Goal: Find specific fact: Find specific fact

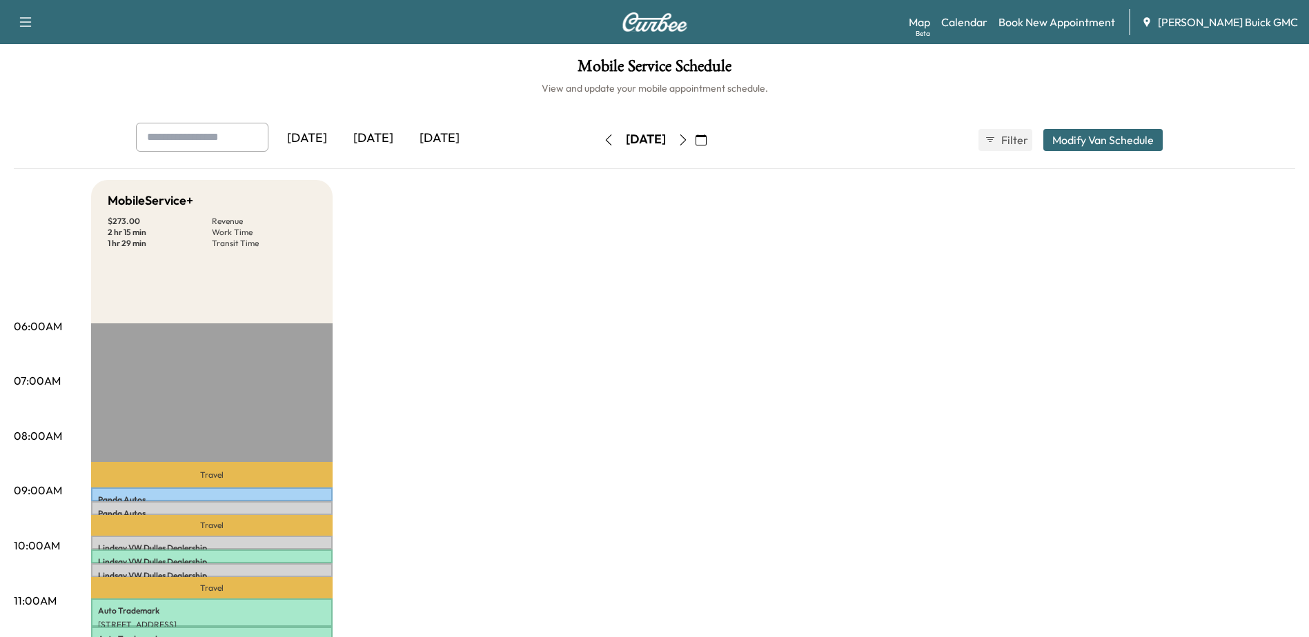
click at [686, 144] on icon "button" at bounding box center [683, 140] width 6 height 11
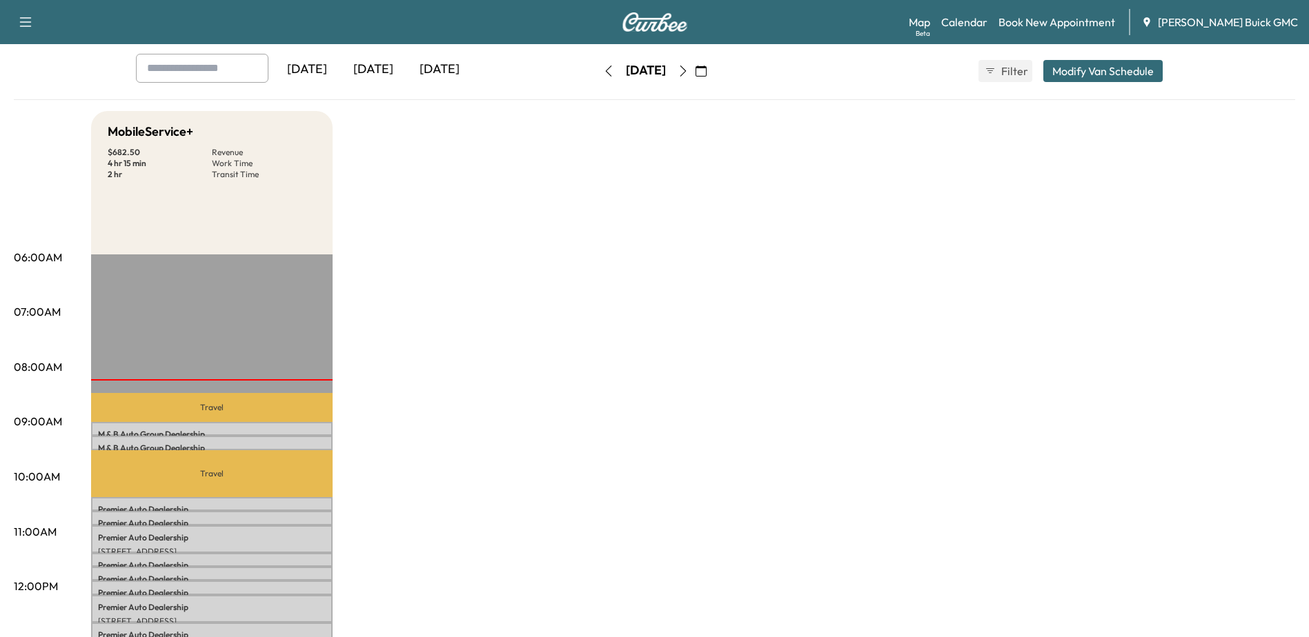
scroll to position [207, 0]
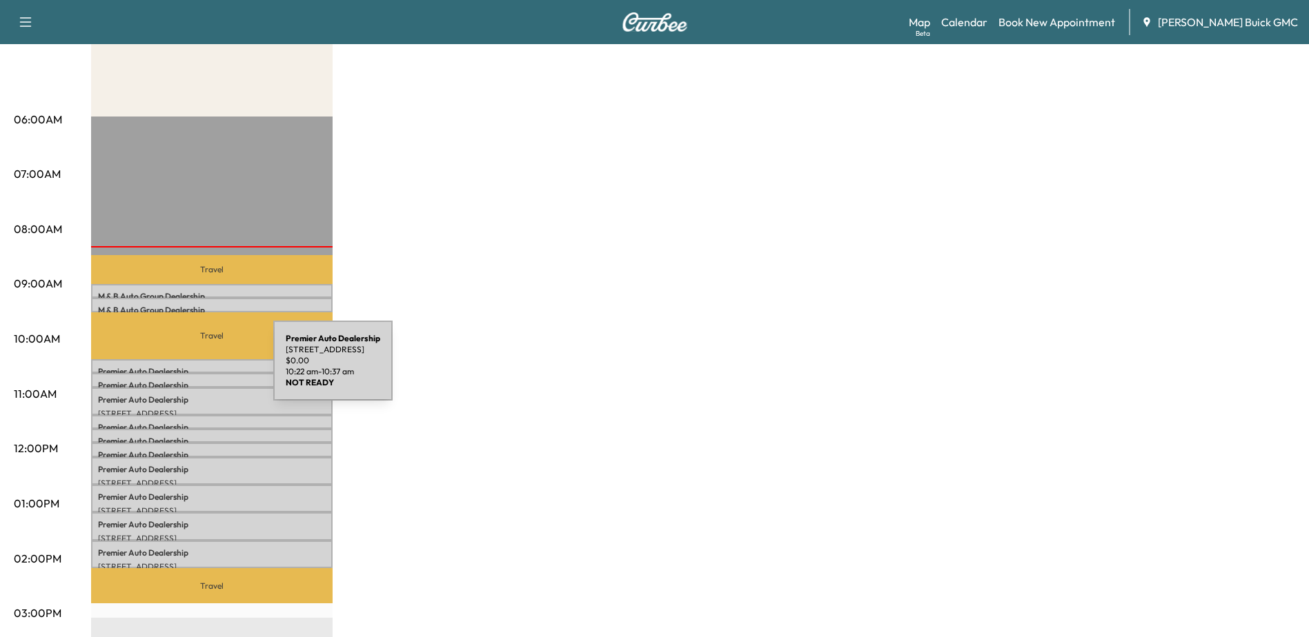
click at [170, 369] on p "Premier Auto Dealership" at bounding box center [212, 371] width 228 height 11
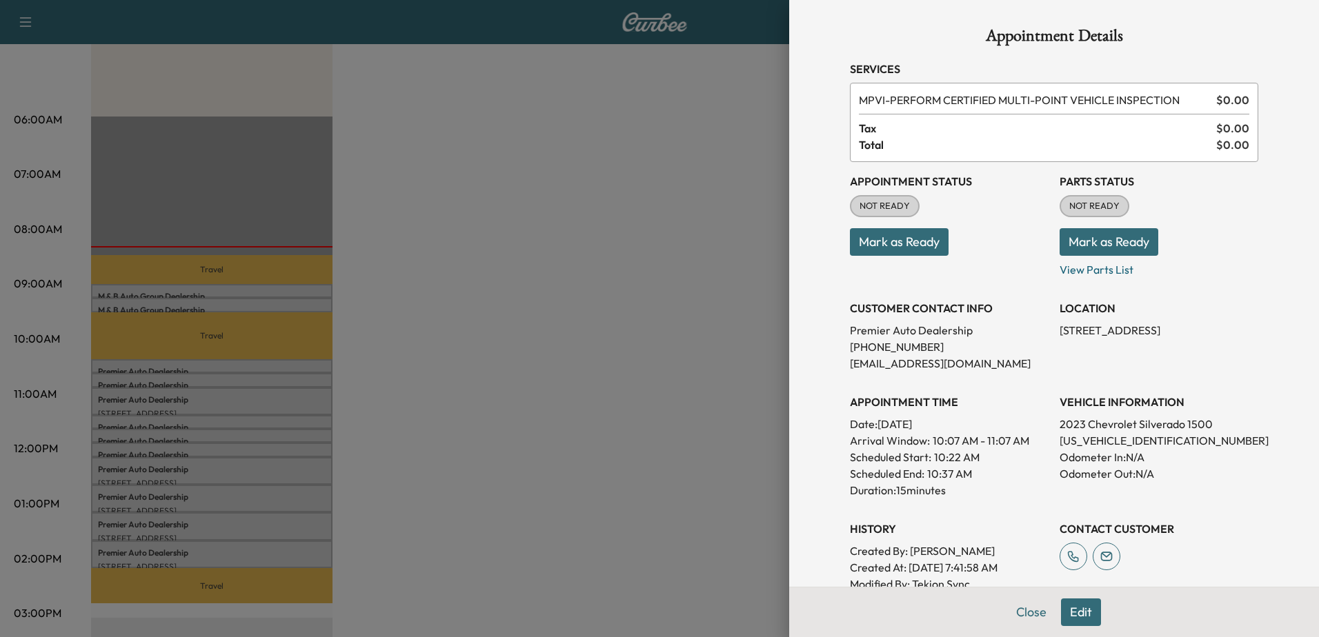
click at [164, 364] on div at bounding box center [659, 318] width 1319 height 637
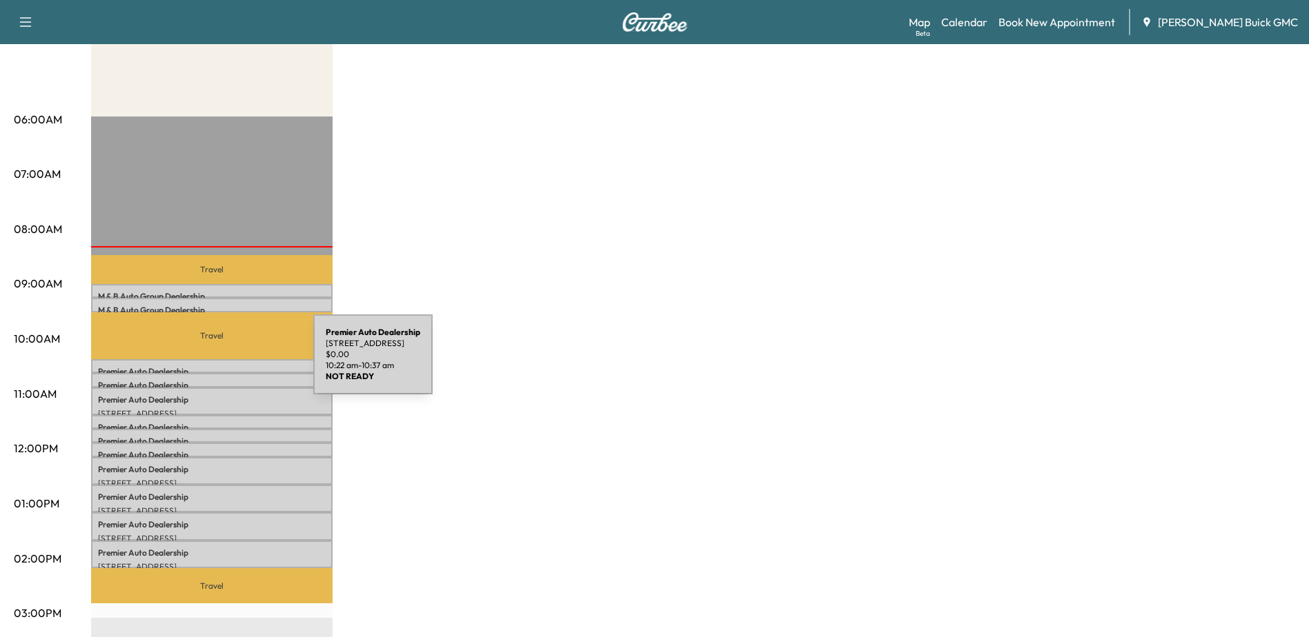
click at [209, 362] on div "Premier Auto Dealership [STREET_ADDRESS] $ 0.00 10:22 am - 10:37 am" at bounding box center [211, 366] width 241 height 14
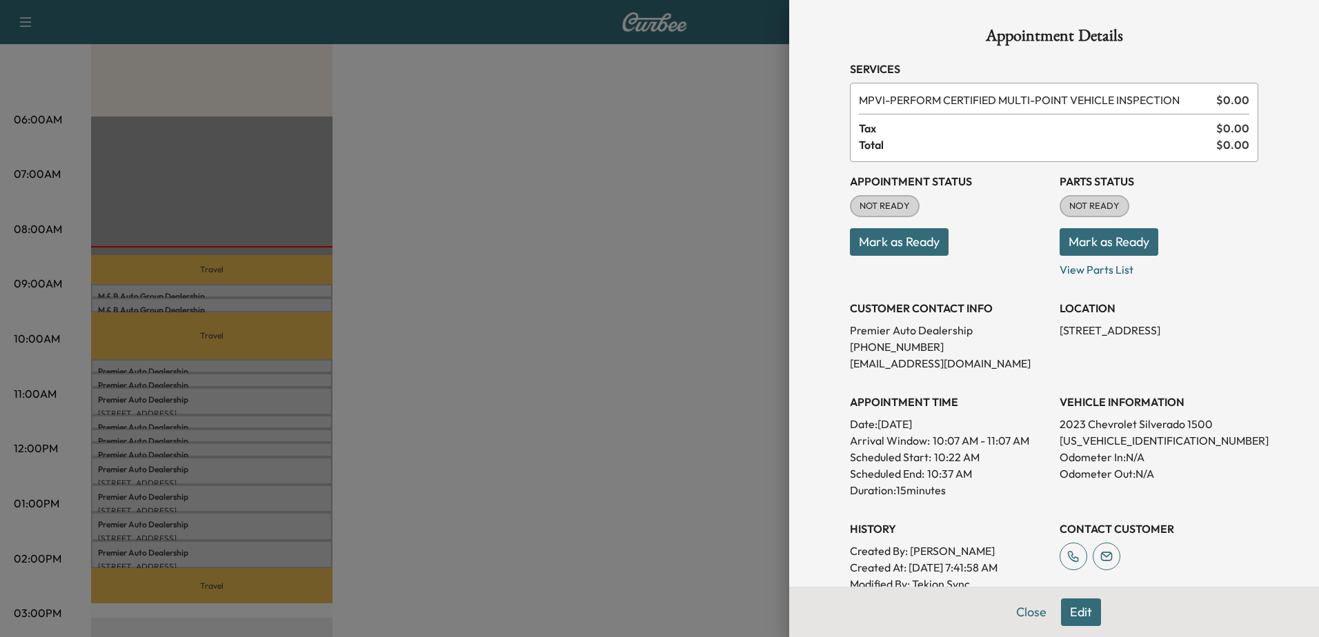
click at [161, 290] on div at bounding box center [659, 318] width 1319 height 637
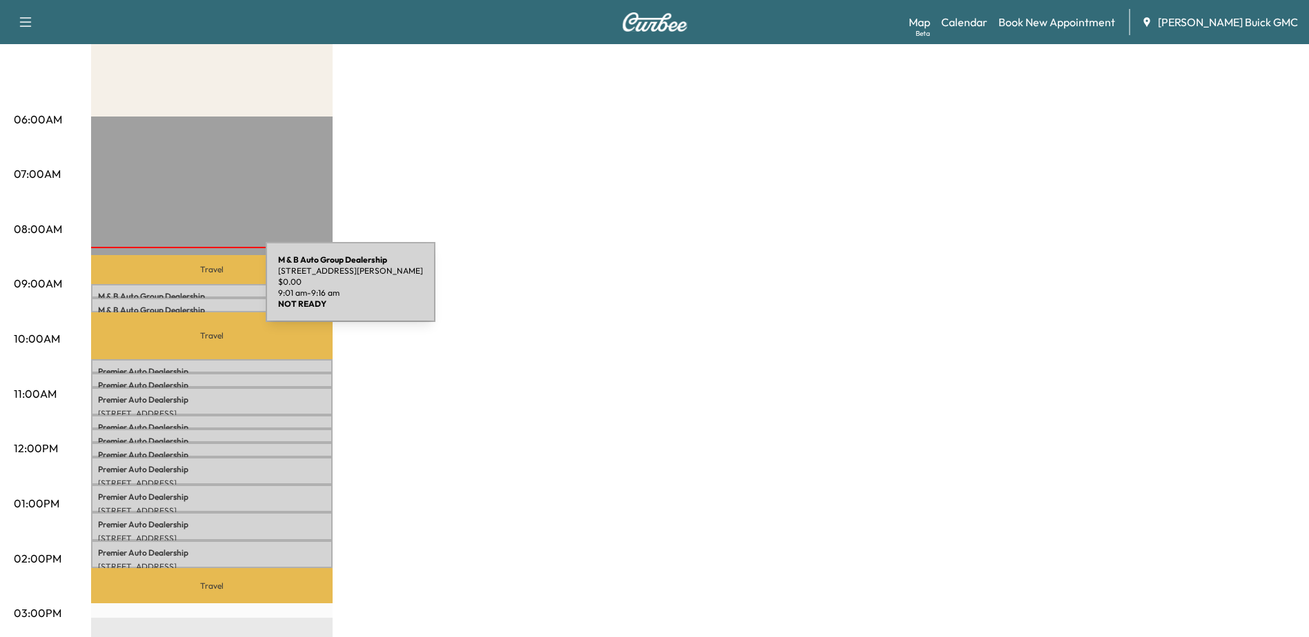
click at [162, 291] on p "M & B Auto Group Dealership" at bounding box center [212, 296] width 228 height 11
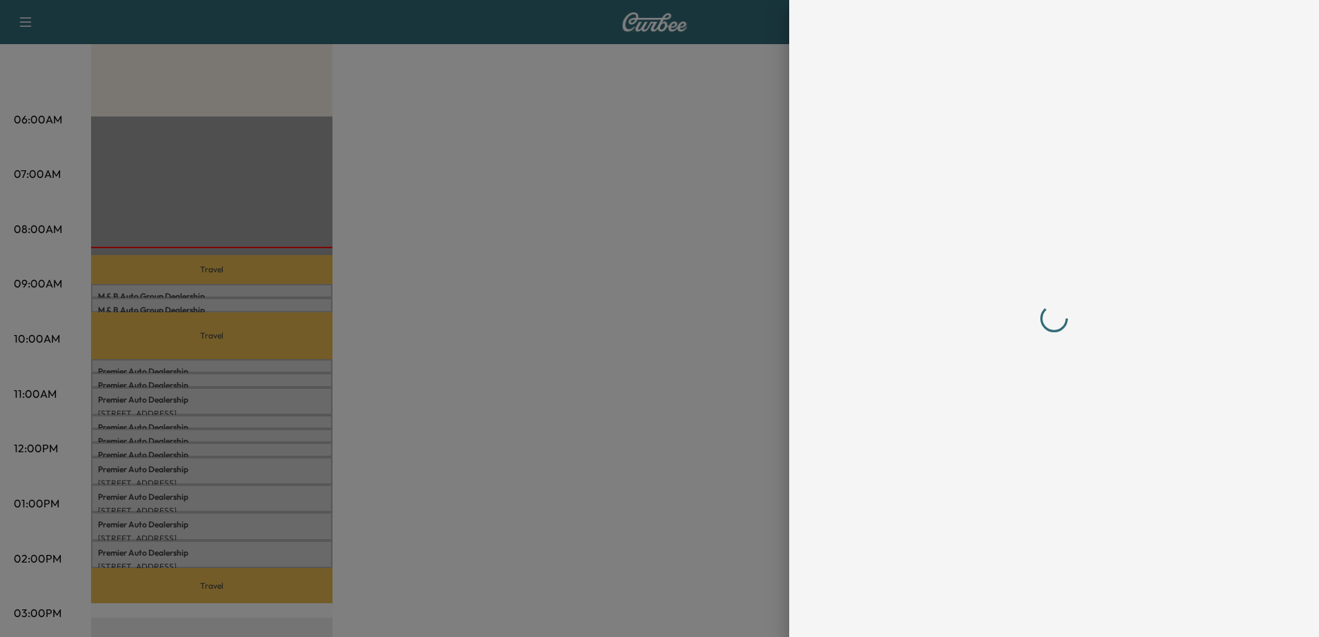
click at [218, 304] on div at bounding box center [659, 318] width 1319 height 637
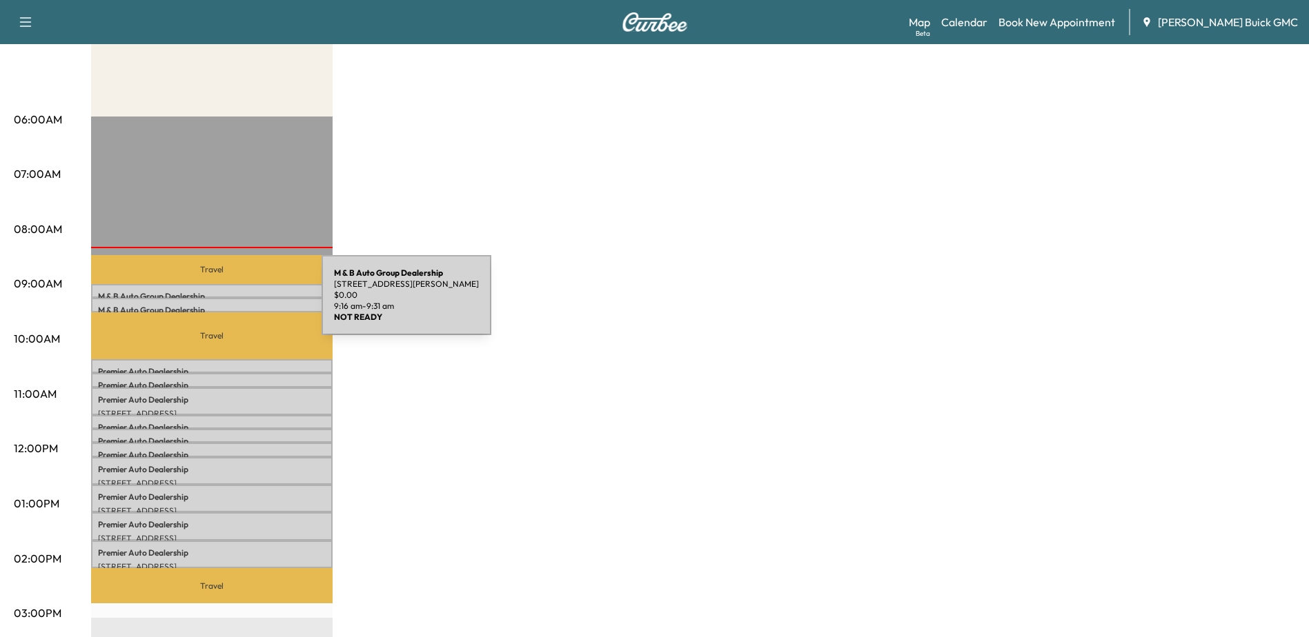
click at [218, 305] on p "M & B Auto Group Dealership" at bounding box center [212, 310] width 228 height 11
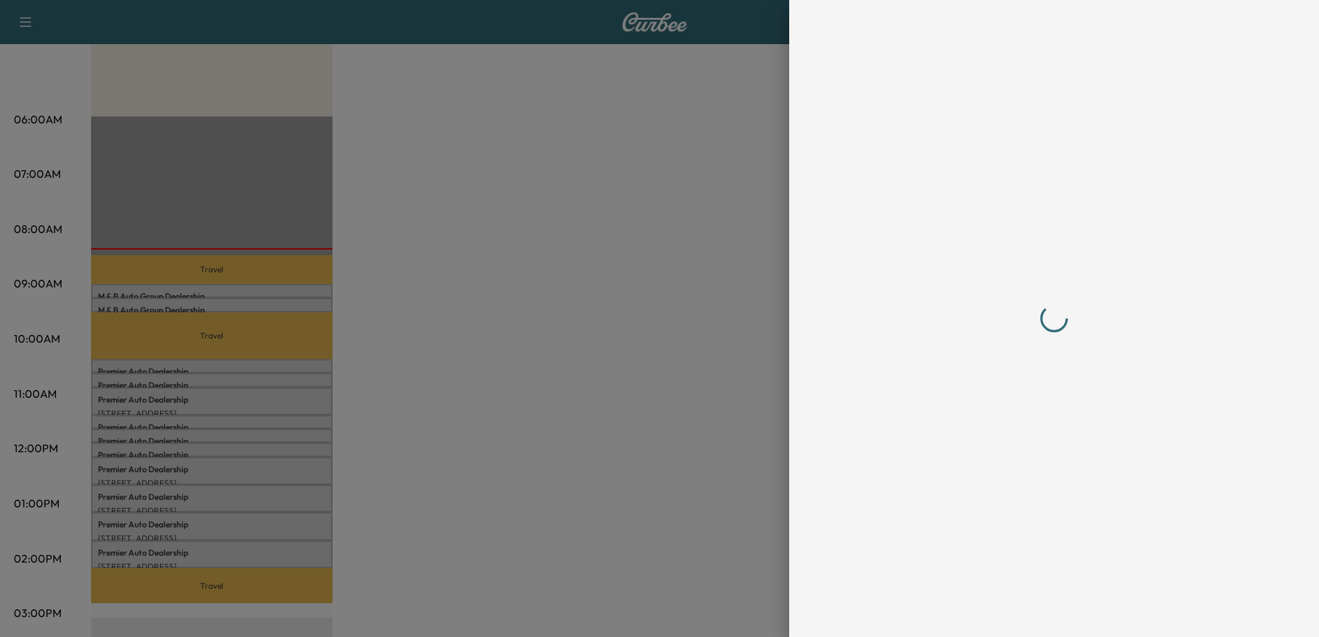
click at [197, 400] on div at bounding box center [659, 318] width 1319 height 637
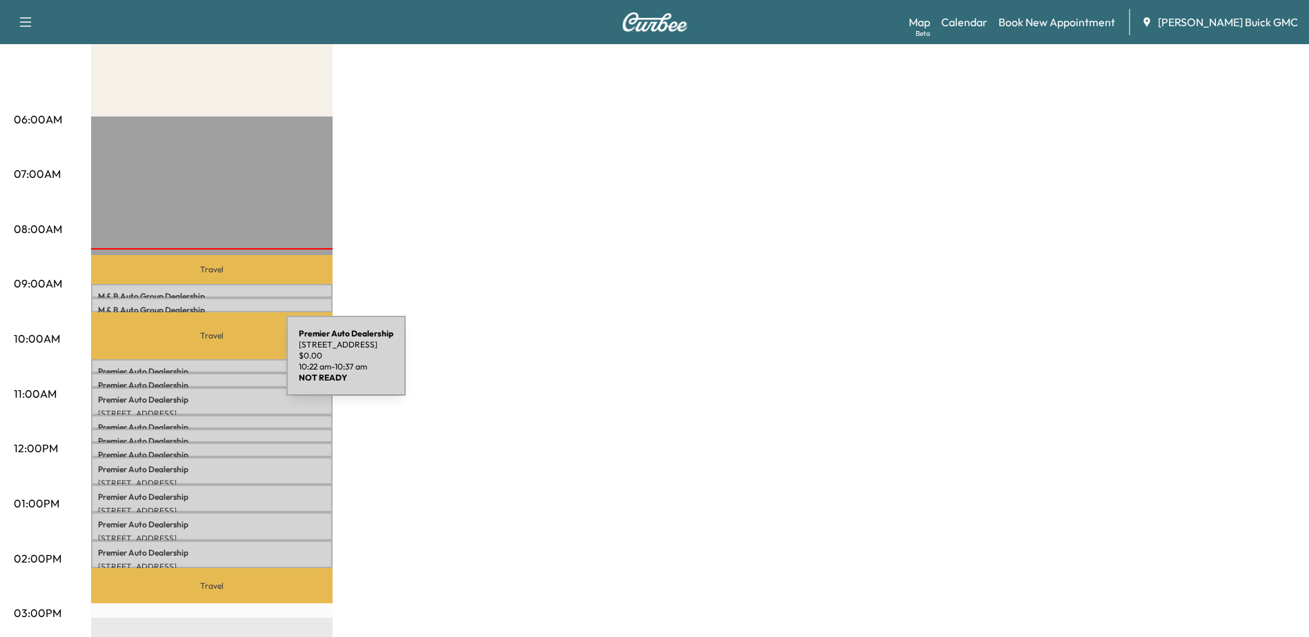
click at [183, 366] on p "Premier Auto Dealership" at bounding box center [212, 371] width 228 height 11
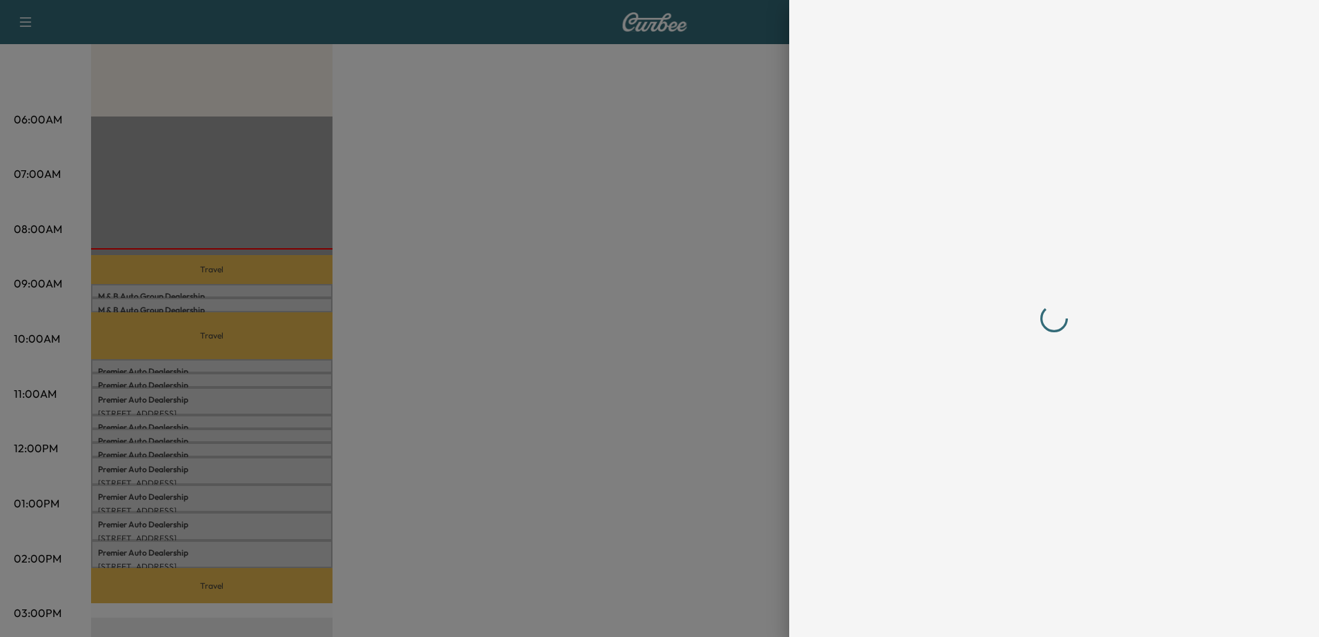
click at [211, 379] on div at bounding box center [659, 318] width 1319 height 637
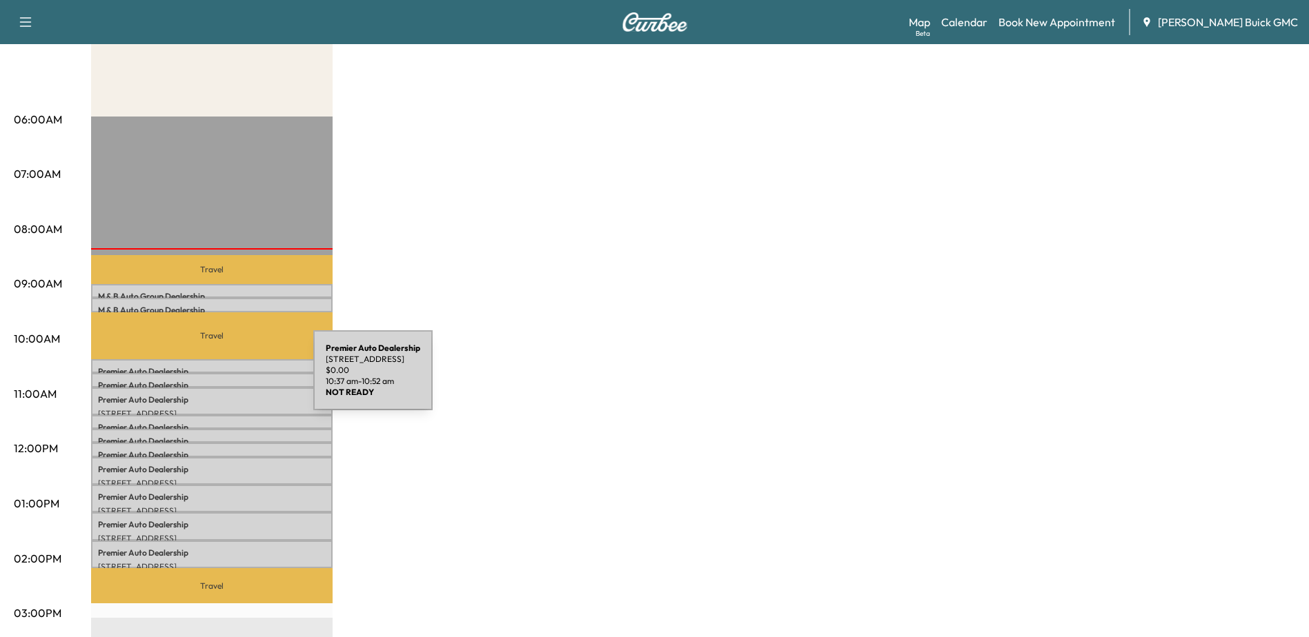
click at [210, 380] on p "Premier Auto Dealership" at bounding box center [212, 385] width 228 height 11
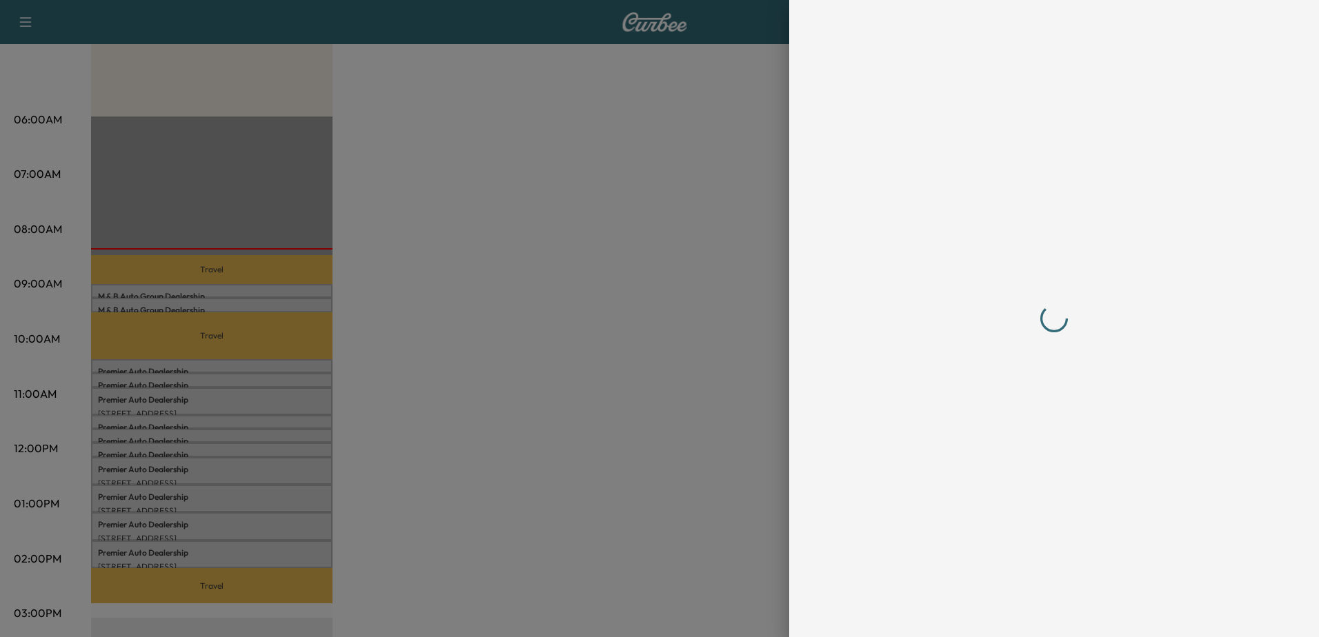
click at [235, 402] on div at bounding box center [659, 318] width 1319 height 637
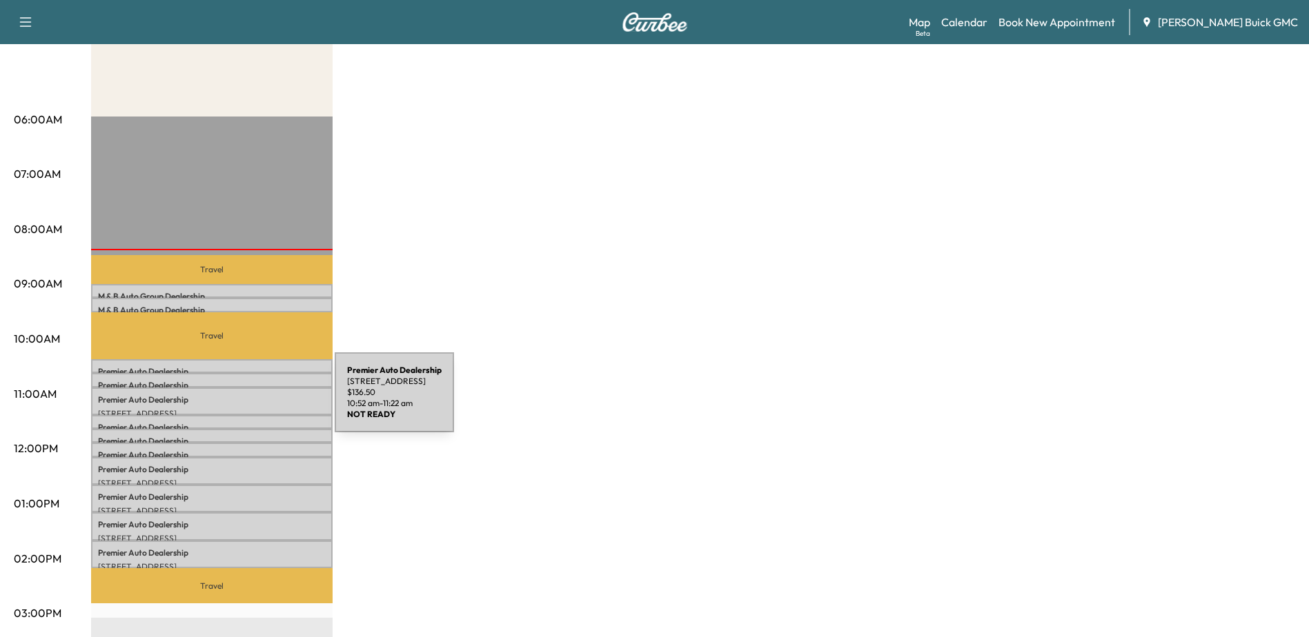
click at [231, 401] on p "Premier Auto Dealership" at bounding box center [212, 400] width 228 height 11
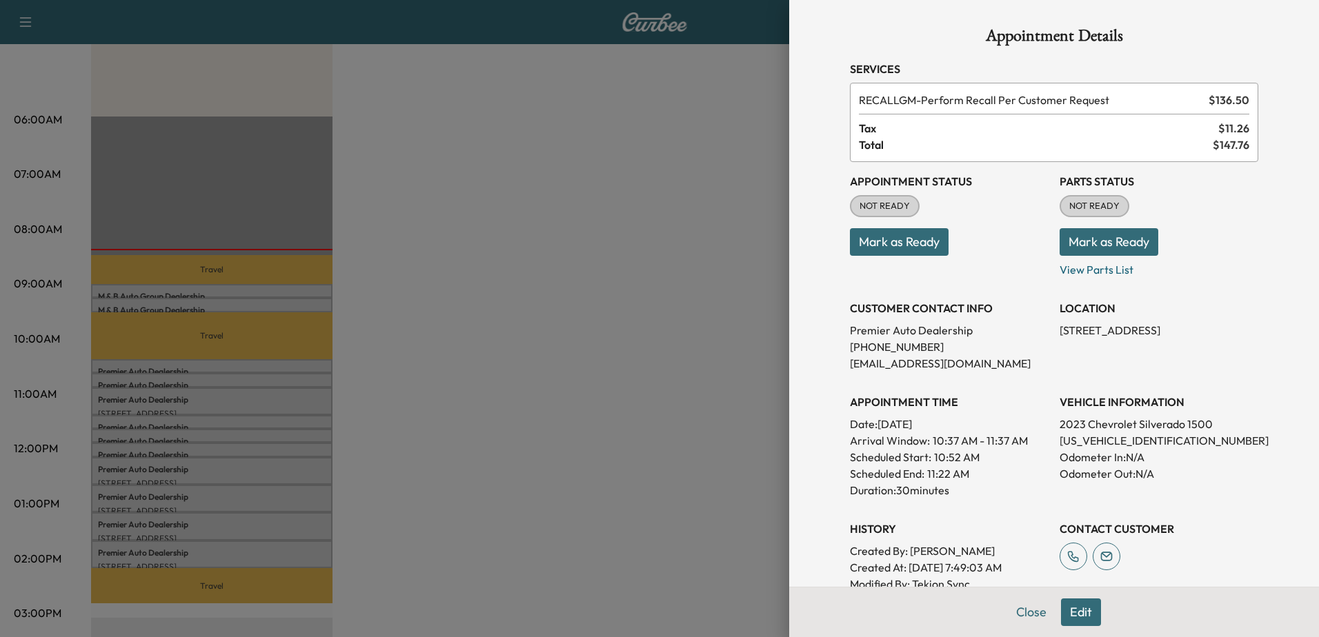
click at [172, 419] on div at bounding box center [659, 318] width 1319 height 637
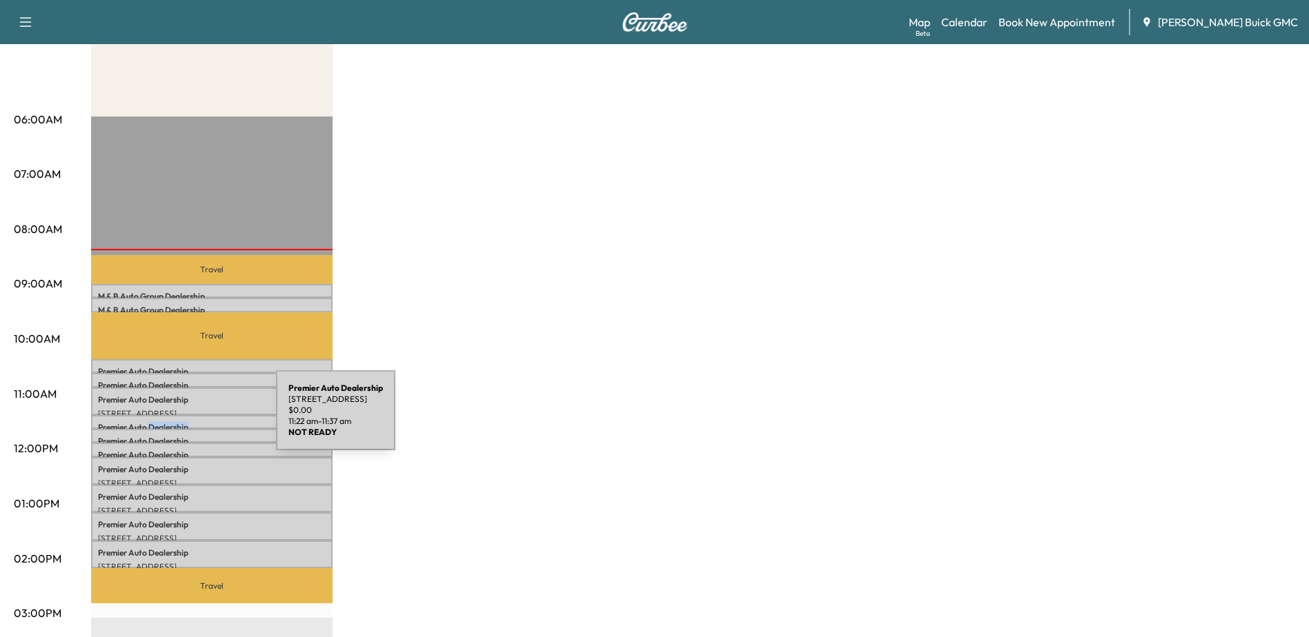
click at [172, 422] on p "Premier Auto Dealership" at bounding box center [212, 427] width 228 height 11
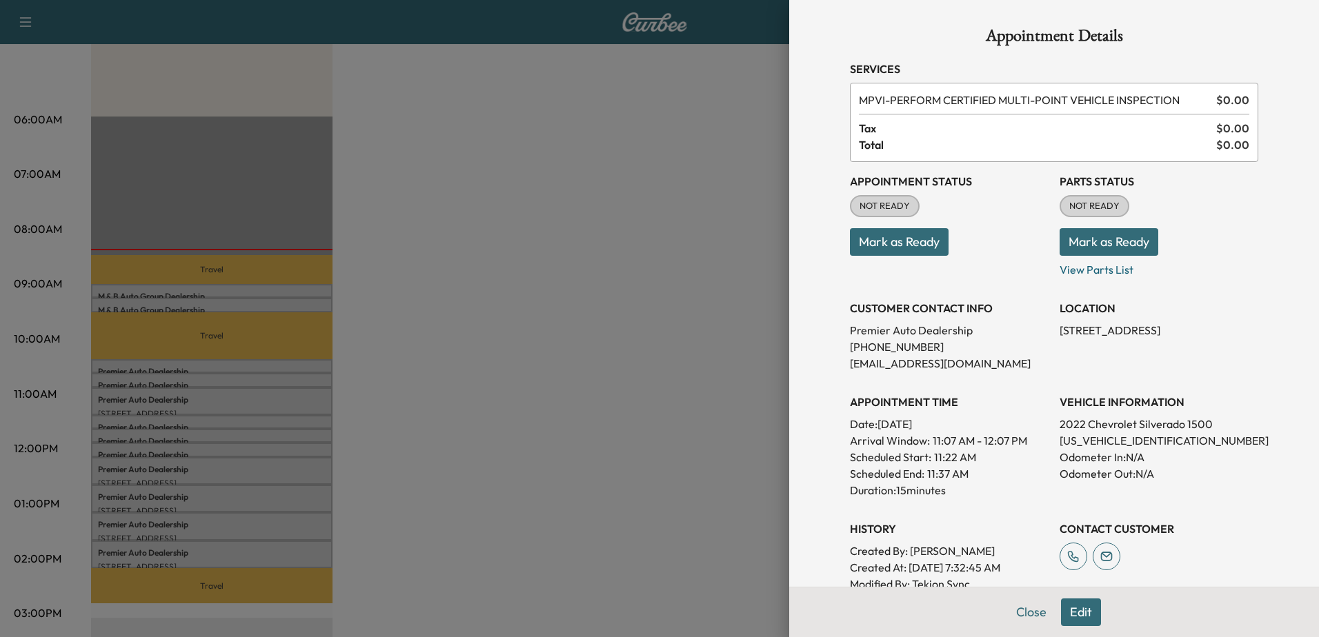
click at [192, 438] on div at bounding box center [659, 318] width 1319 height 637
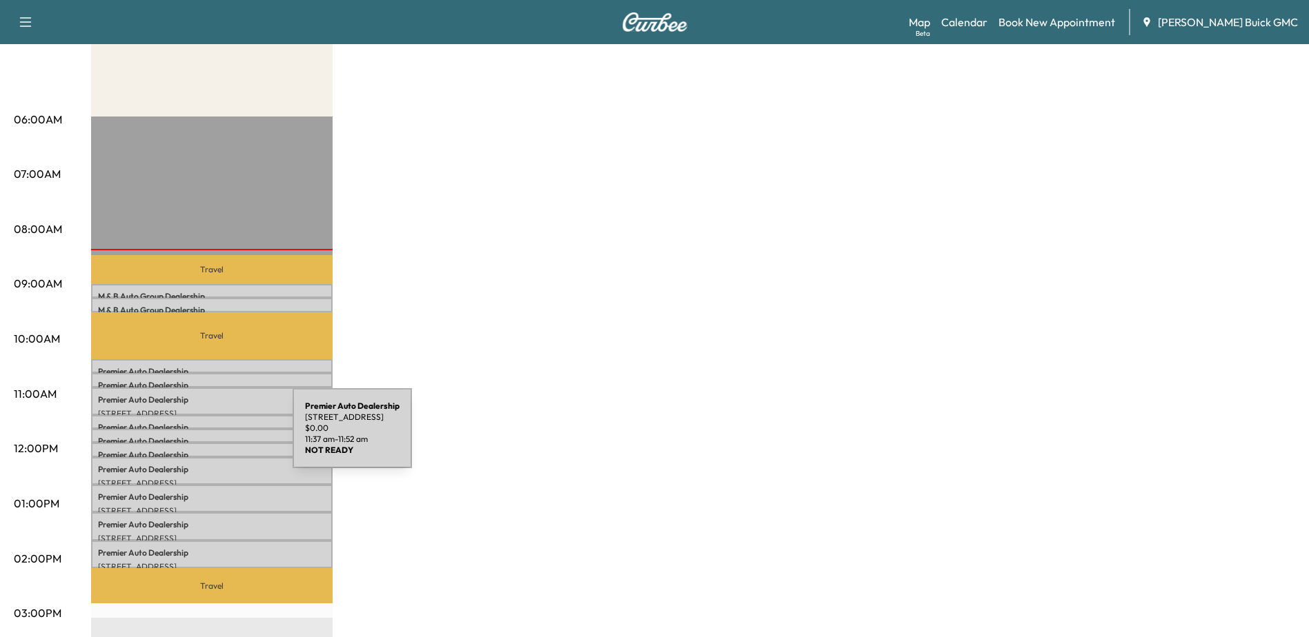
click at [189, 437] on p "Premier Auto Dealership" at bounding box center [212, 441] width 228 height 11
click at [175, 436] on p "Premier Auto Dealership" at bounding box center [212, 441] width 228 height 11
click at [181, 436] on p "Premier Auto Dealership" at bounding box center [212, 441] width 228 height 11
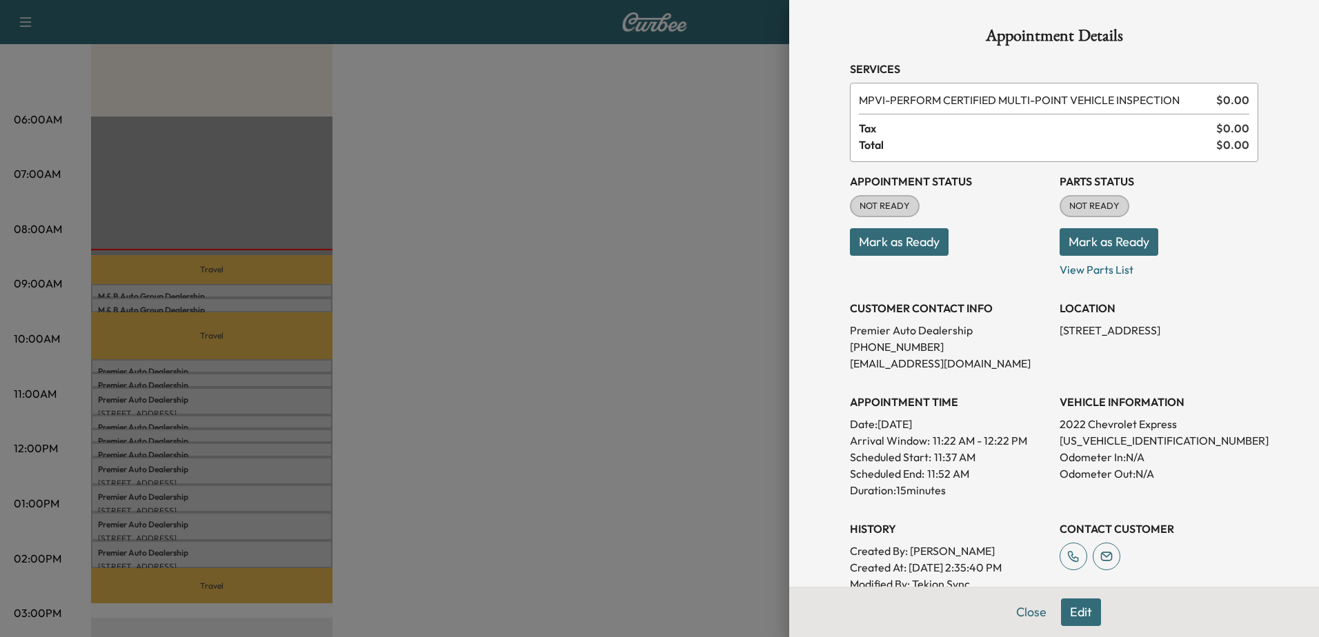
click at [212, 448] on div at bounding box center [659, 318] width 1319 height 637
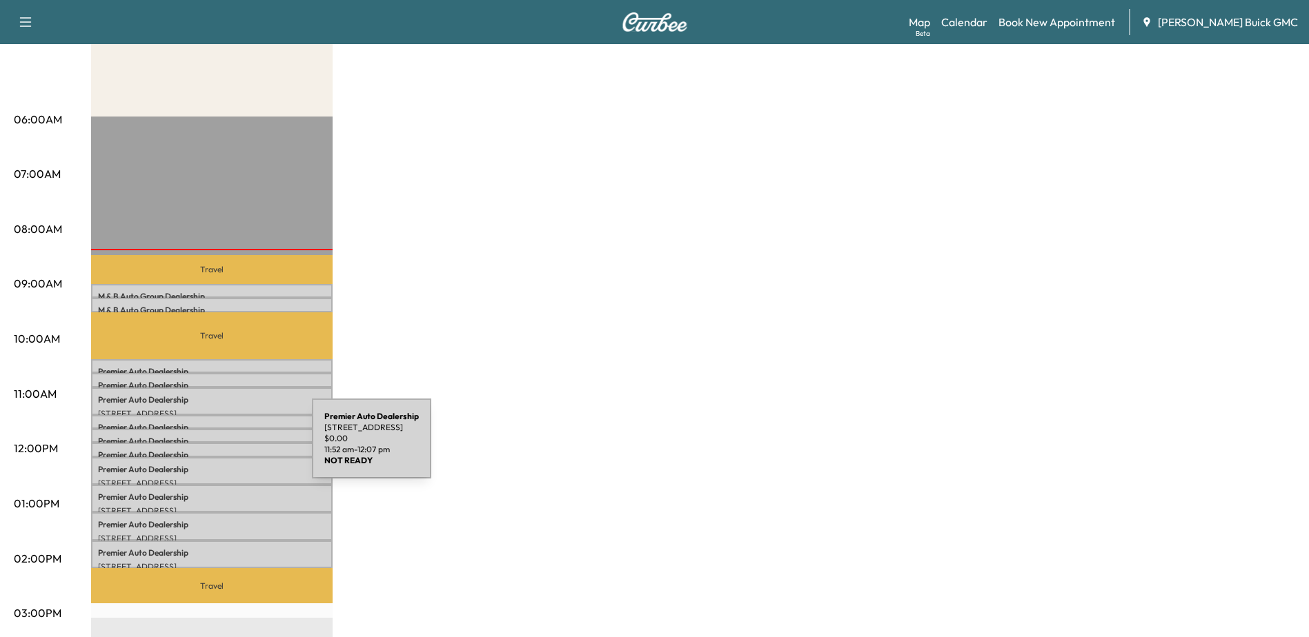
click at [208, 450] on p "Premier Auto Dealership" at bounding box center [212, 455] width 228 height 11
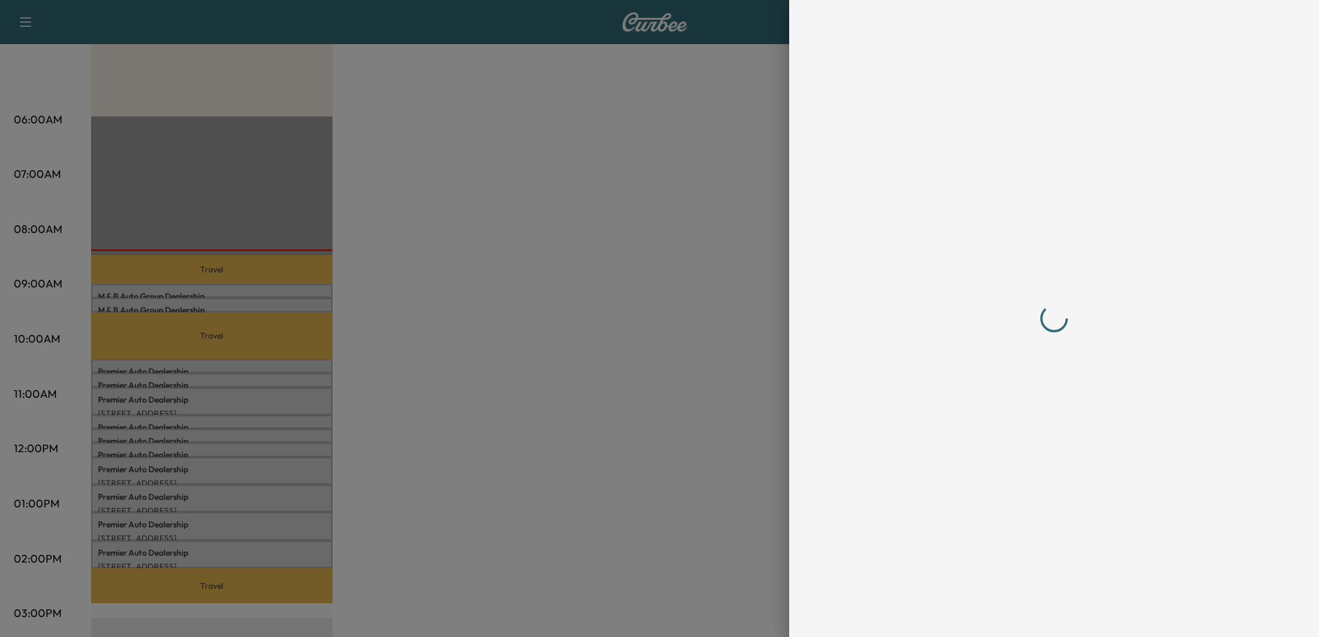
click at [210, 459] on div at bounding box center [659, 318] width 1319 height 637
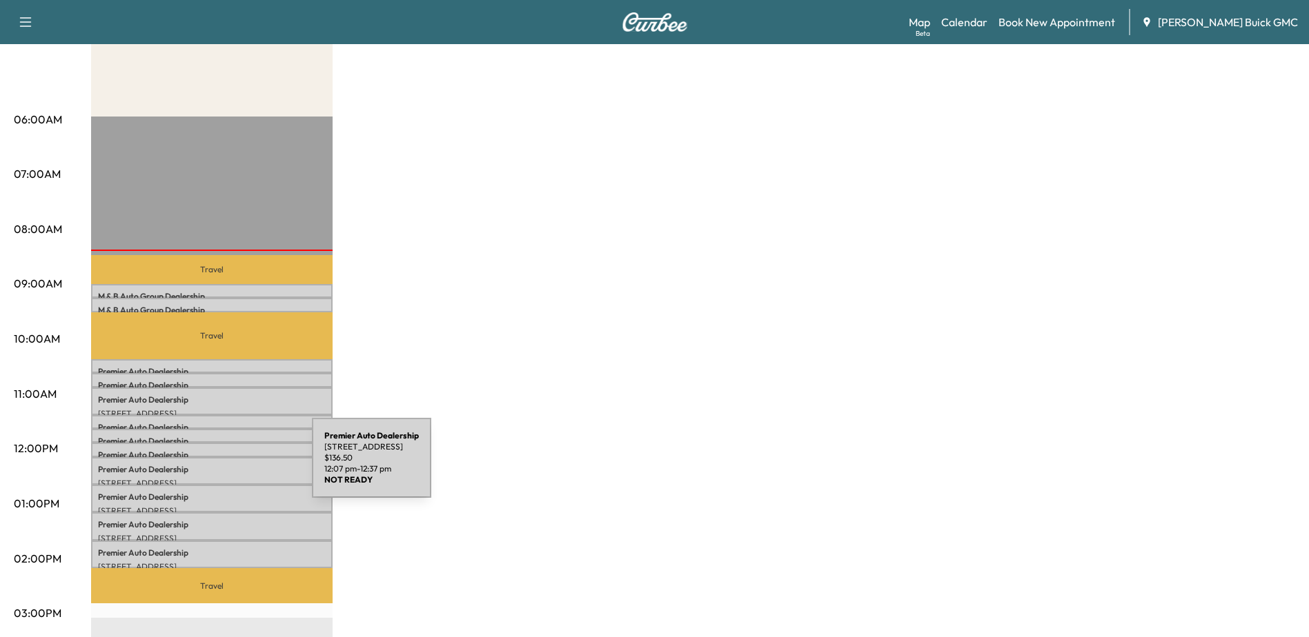
click at [208, 466] on p "Premier Auto Dealership" at bounding box center [212, 469] width 228 height 11
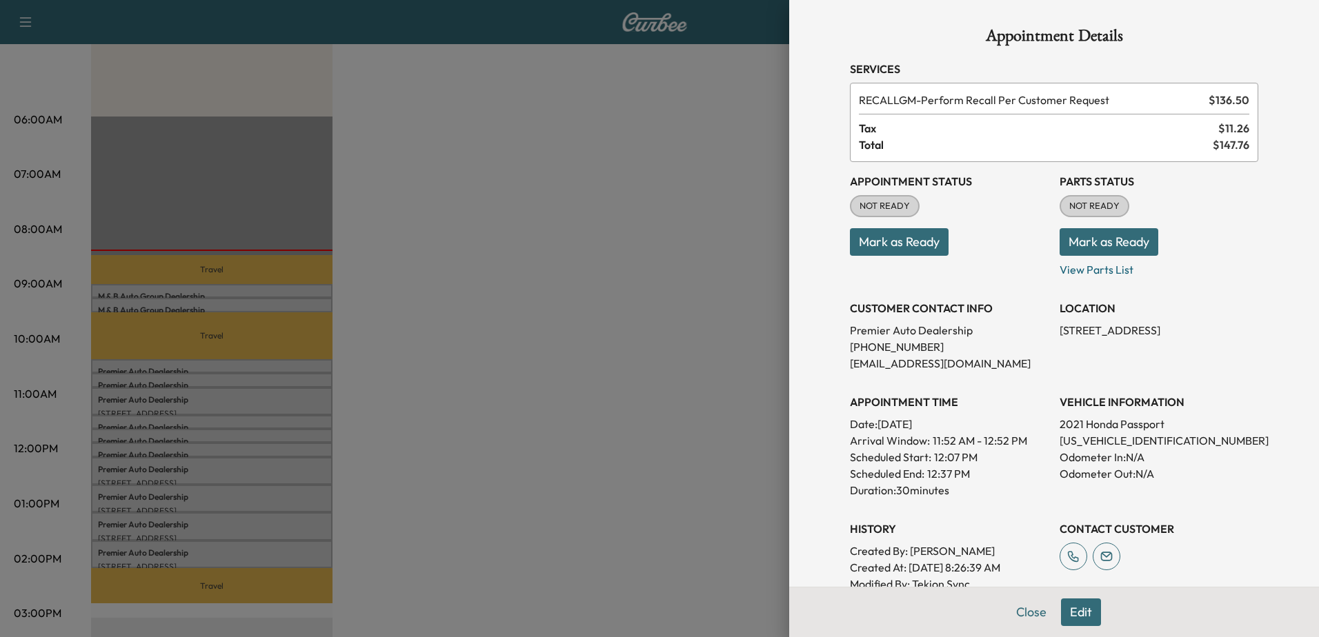
click at [230, 522] on div at bounding box center [659, 318] width 1319 height 637
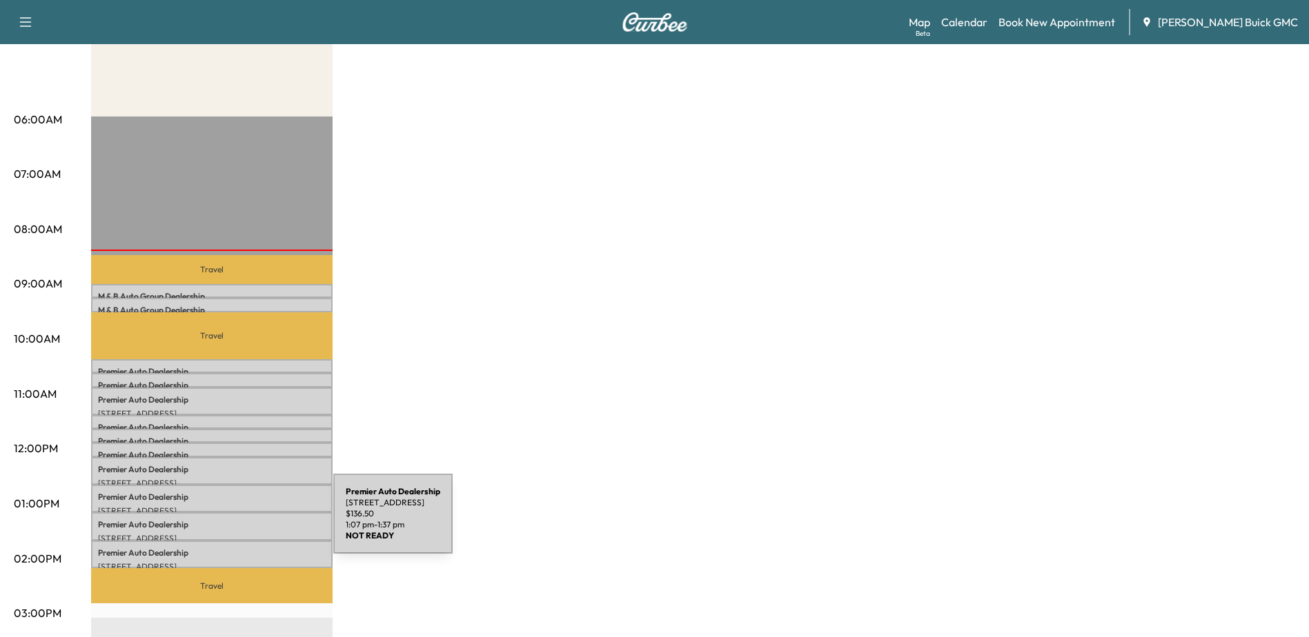
click at [230, 522] on p "Premier Auto Dealership" at bounding box center [212, 525] width 228 height 11
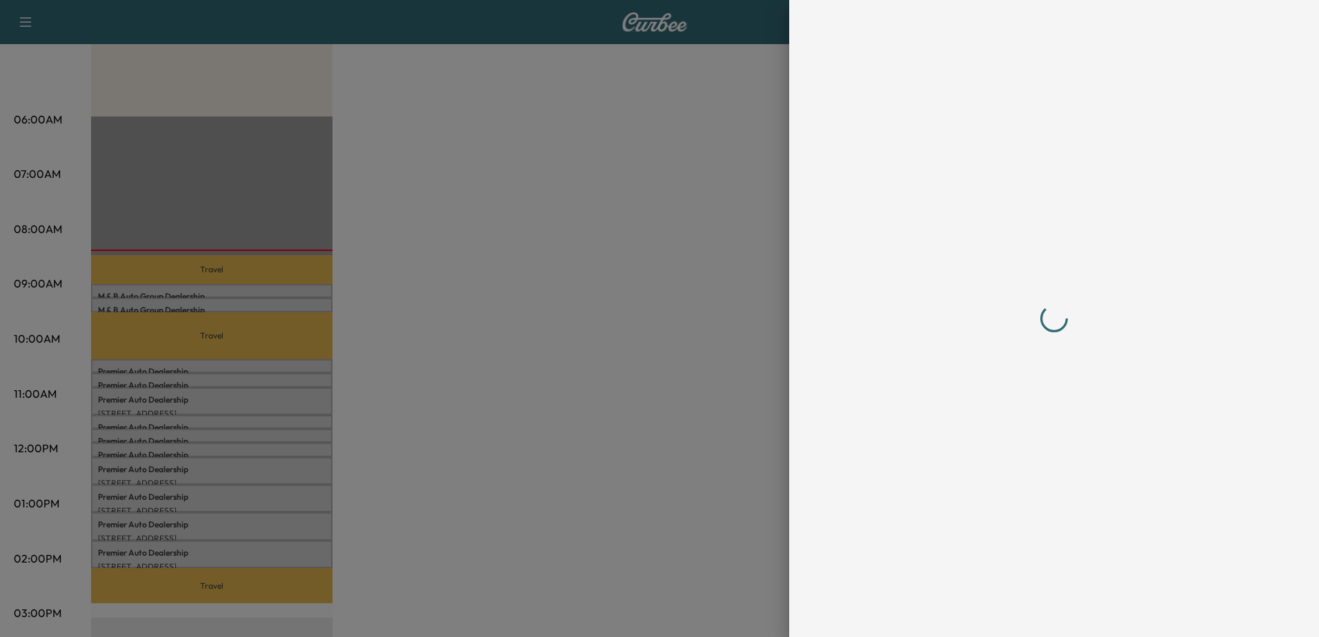
click at [186, 548] on div at bounding box center [659, 318] width 1319 height 637
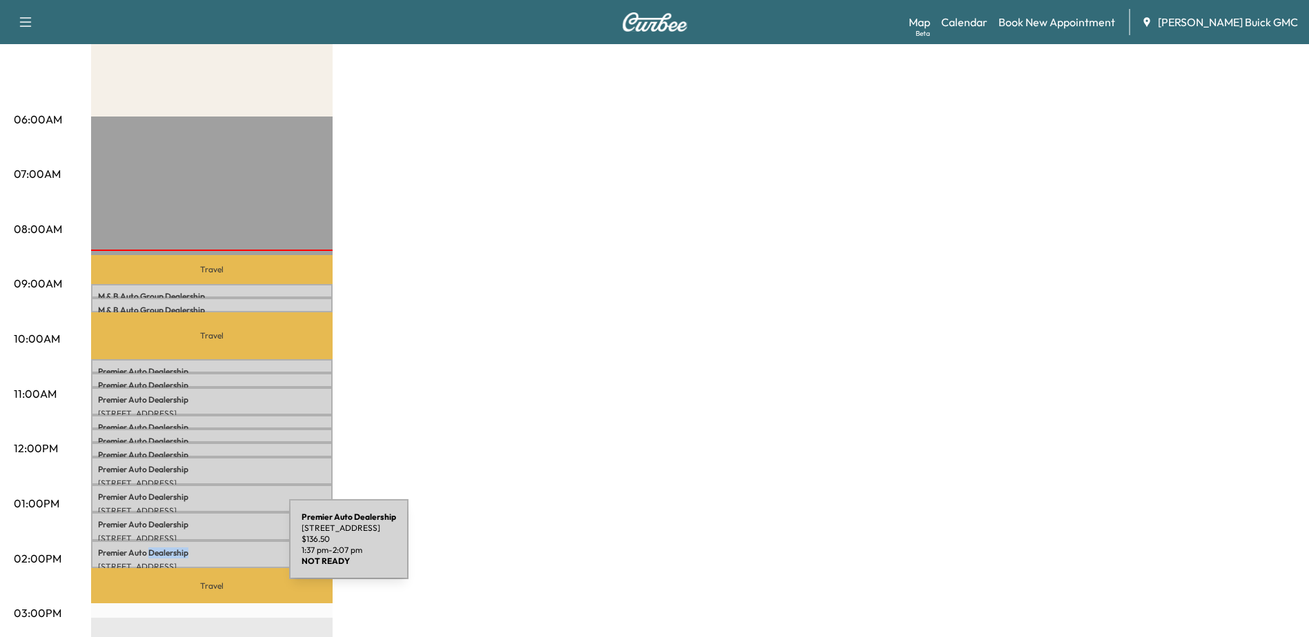
click at [186, 548] on p "Premier Auto Dealership" at bounding box center [212, 553] width 228 height 11
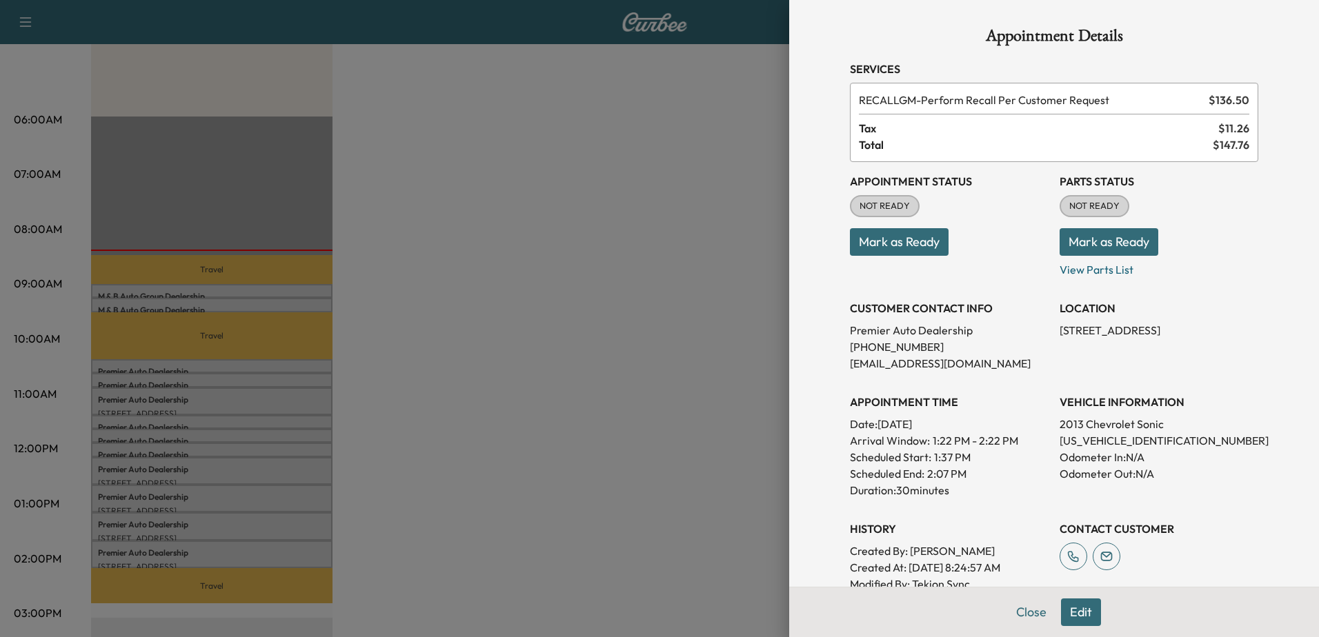
click at [224, 368] on div at bounding box center [659, 318] width 1319 height 637
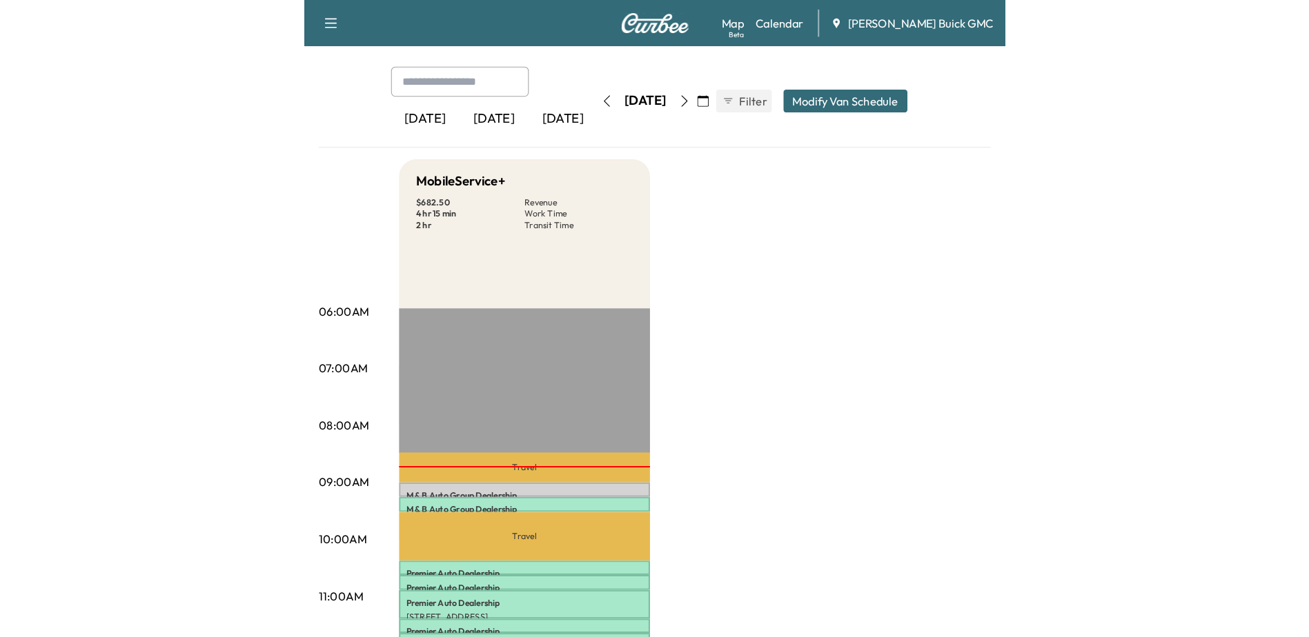
scroll to position [138, 0]
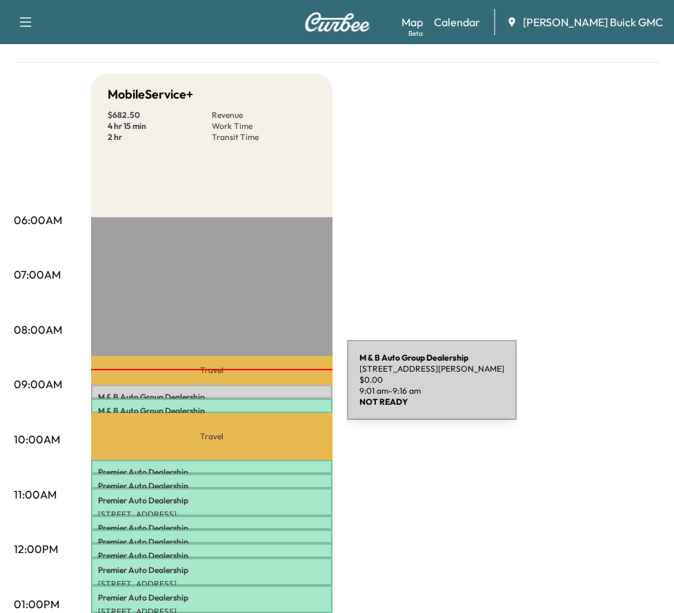
click at [244, 388] on div "M & B Auto Group Dealership [STREET_ADDRESS] $ 0.00 9:01 am - 9:16 am" at bounding box center [211, 392] width 241 height 14
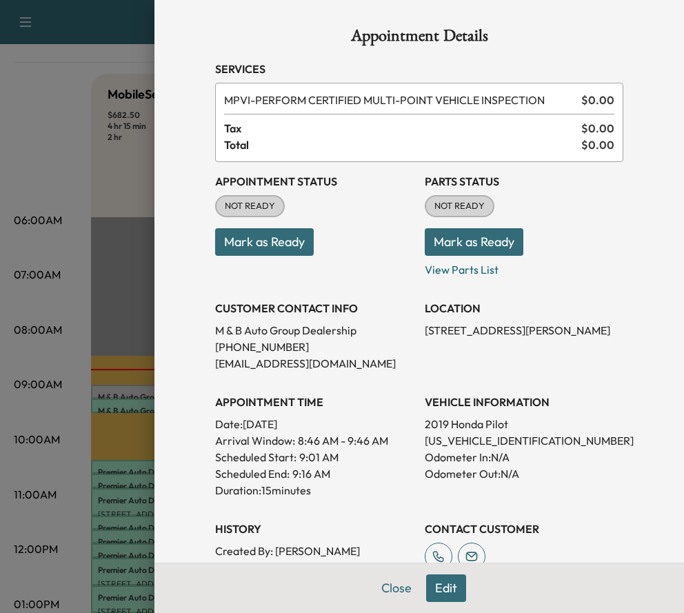
click at [464, 439] on p "[US_VEHICLE_IDENTIFICATION_NUMBER]" at bounding box center [524, 441] width 199 height 17
copy p "[US_VEHICLE_IDENTIFICATION_NUMBER]"
click at [72, 74] on div at bounding box center [342, 306] width 684 height 613
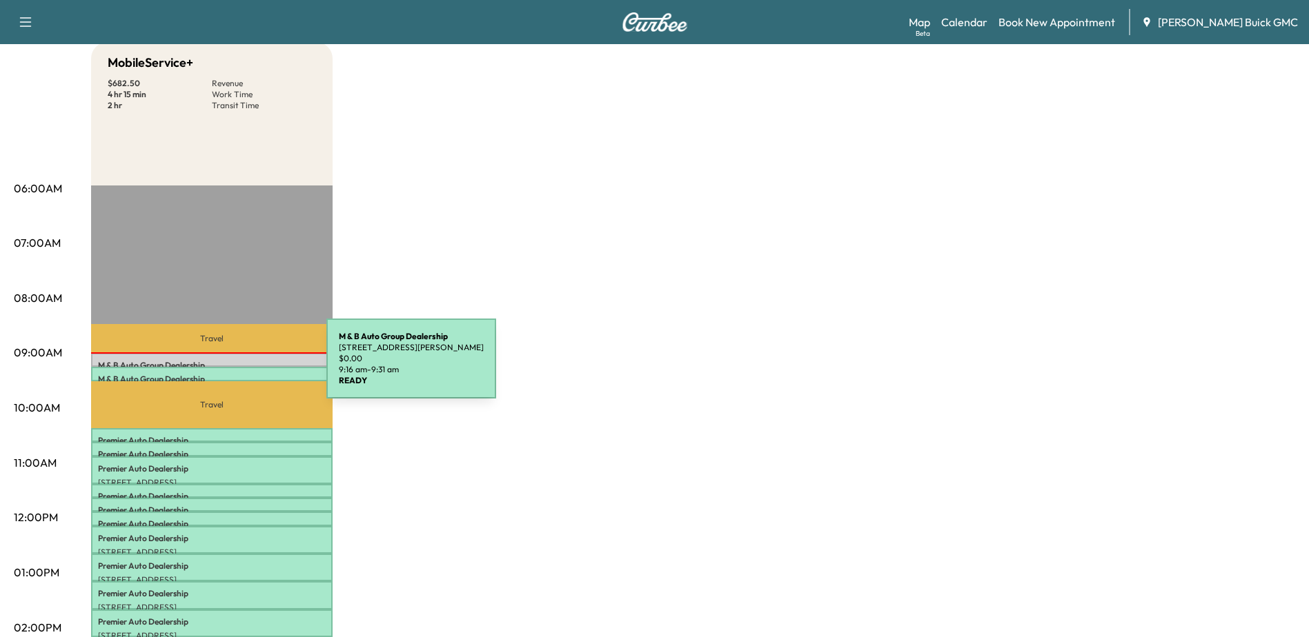
click at [223, 367] on div "M & B Auto Group Dealership [STREET_ADDRESS] $ 0.00 9:16 am - 9:31 am" at bounding box center [211, 374] width 241 height 14
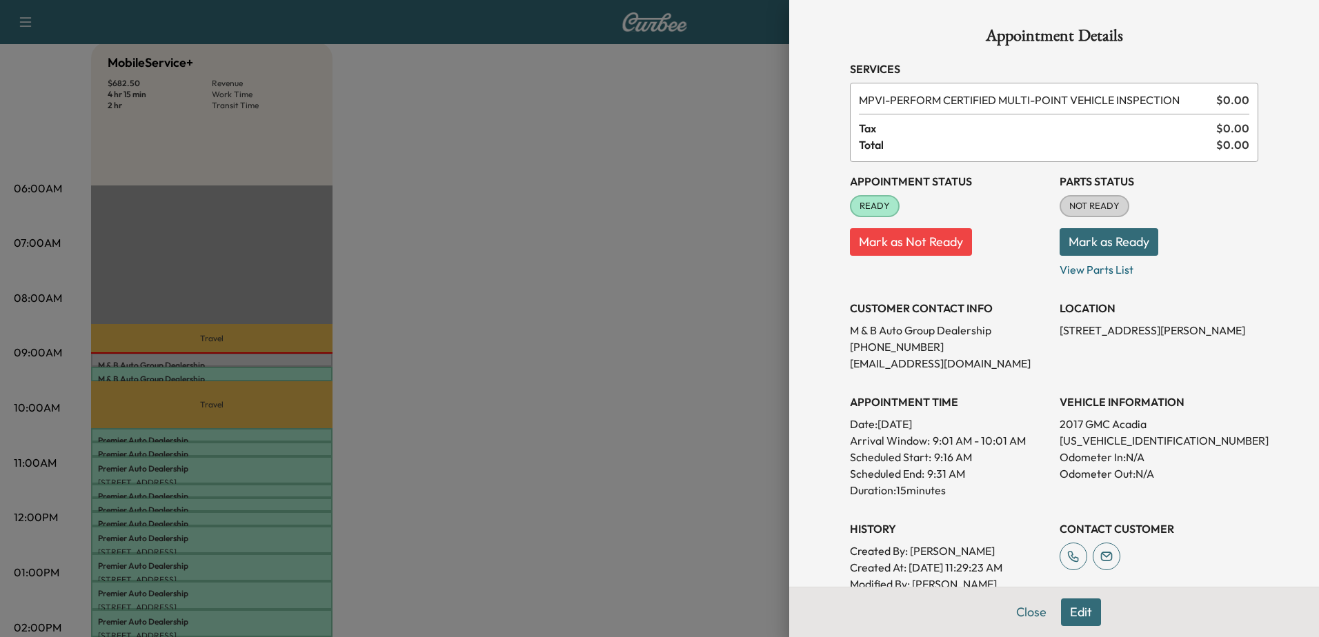
click at [186, 371] on div at bounding box center [659, 318] width 1319 height 637
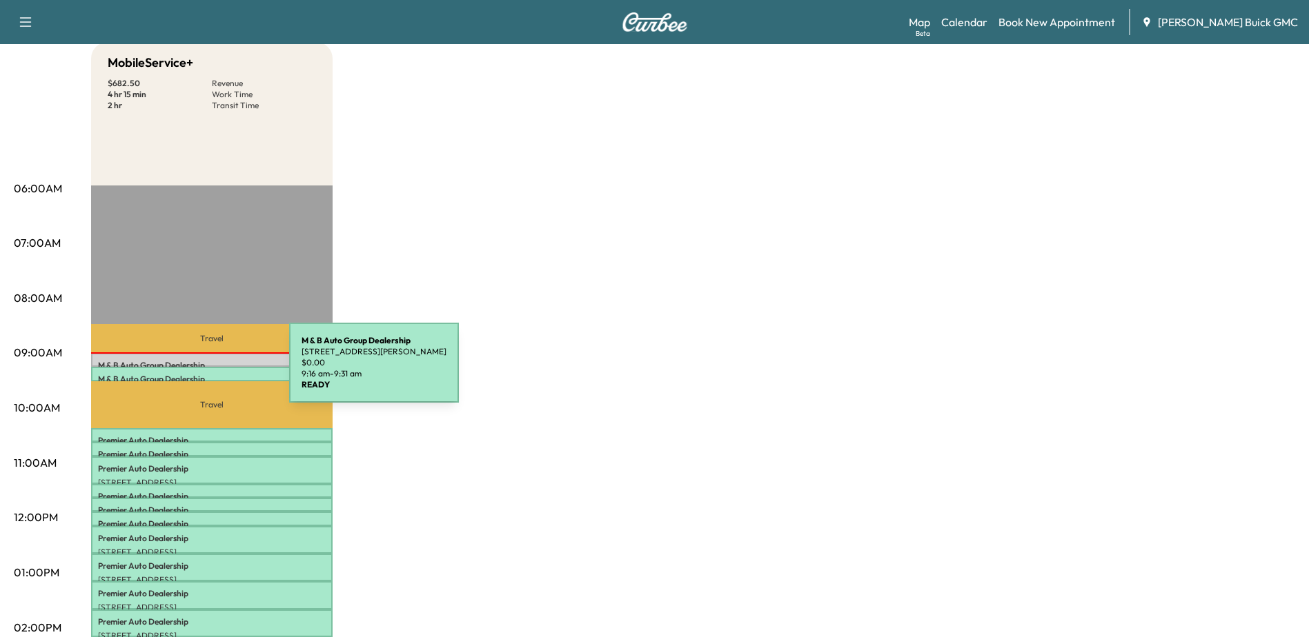
click at [186, 371] on div "M & B Auto Group Dealership [STREET_ADDRESS] $ 0.00 9:16 am - 9:31 am" at bounding box center [211, 374] width 241 height 14
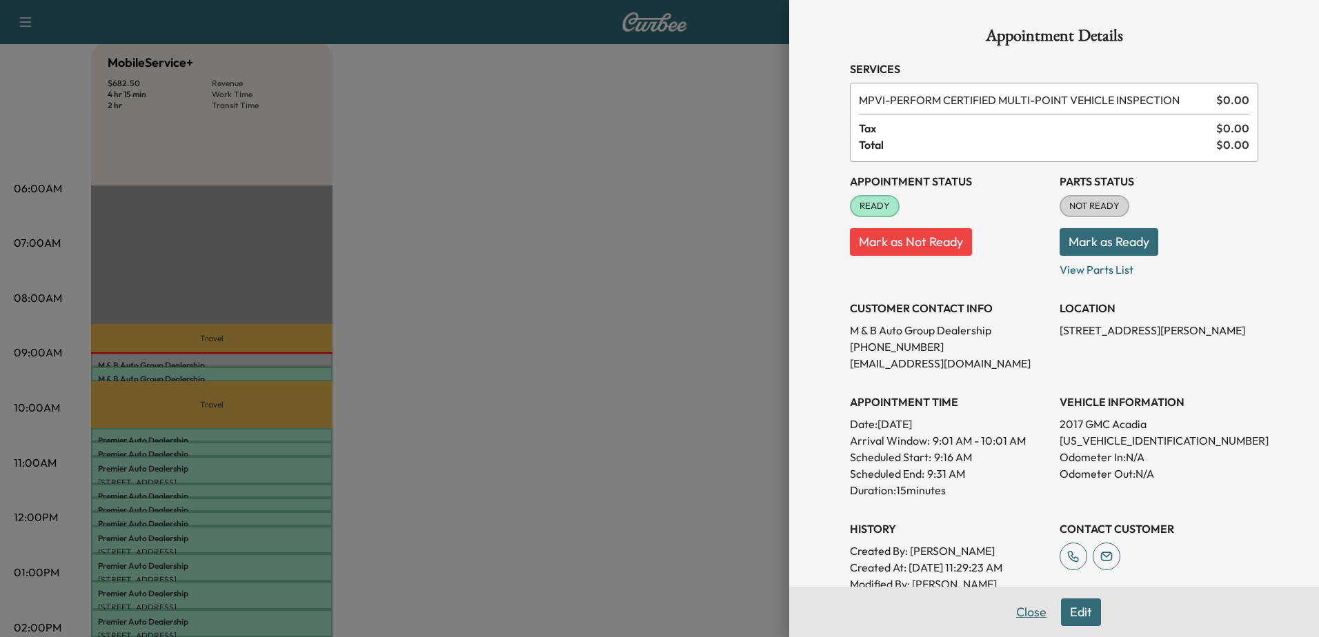
click at [1023, 606] on button "Close" at bounding box center [1031, 613] width 48 height 28
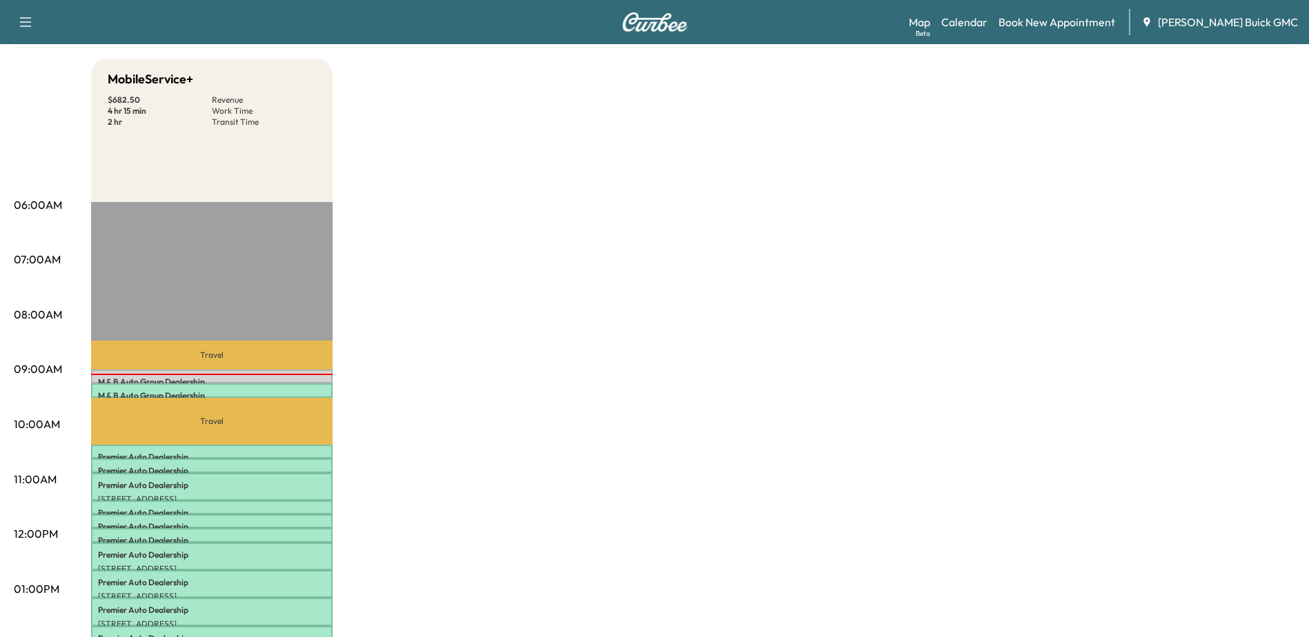
scroll to position [0, 0]
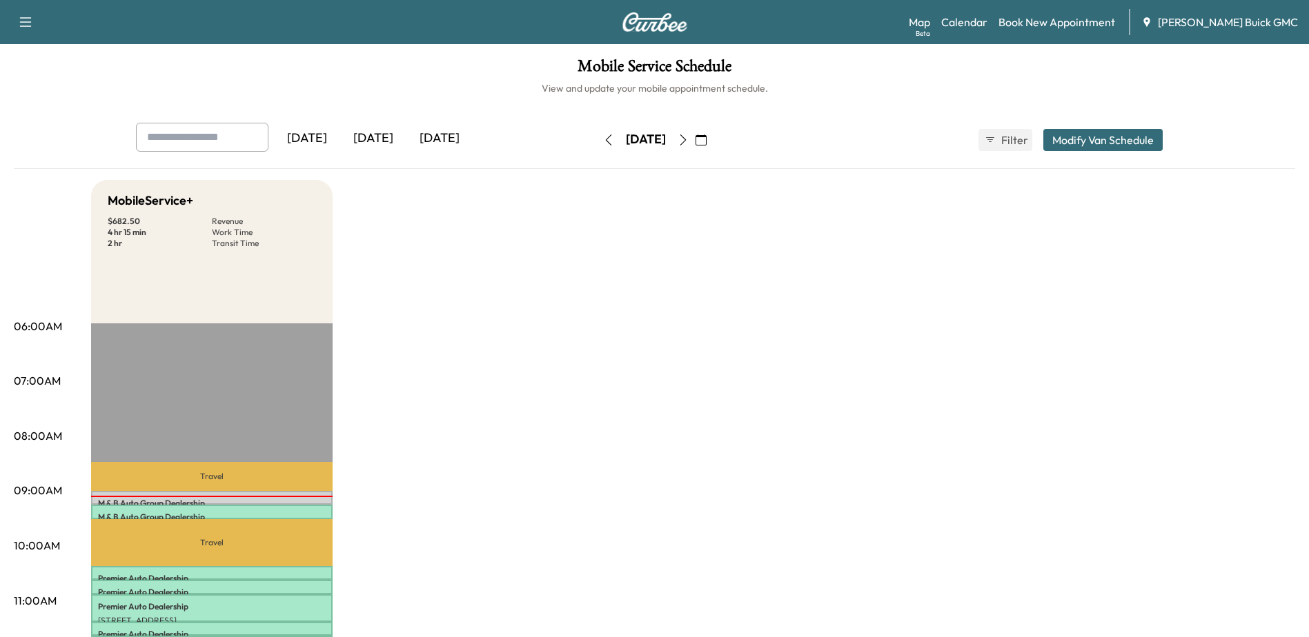
click at [597, 146] on button "button" at bounding box center [608, 140] width 23 height 22
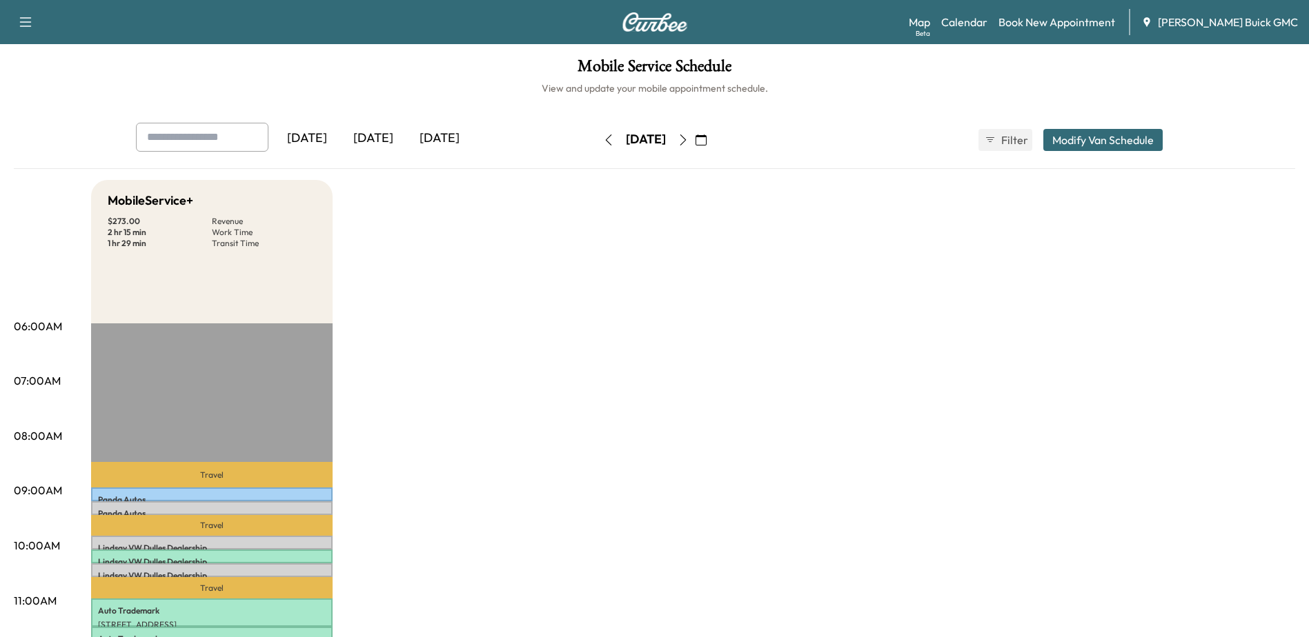
click at [605, 141] on icon "button" at bounding box center [608, 140] width 6 height 11
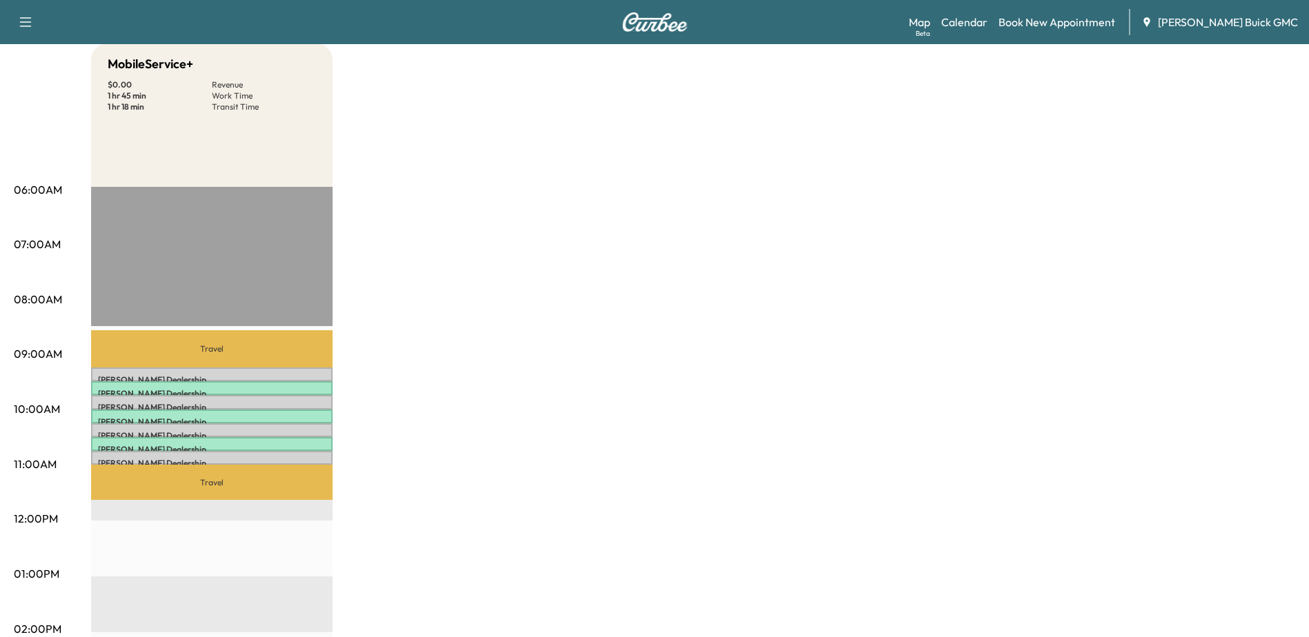
scroll to position [138, 0]
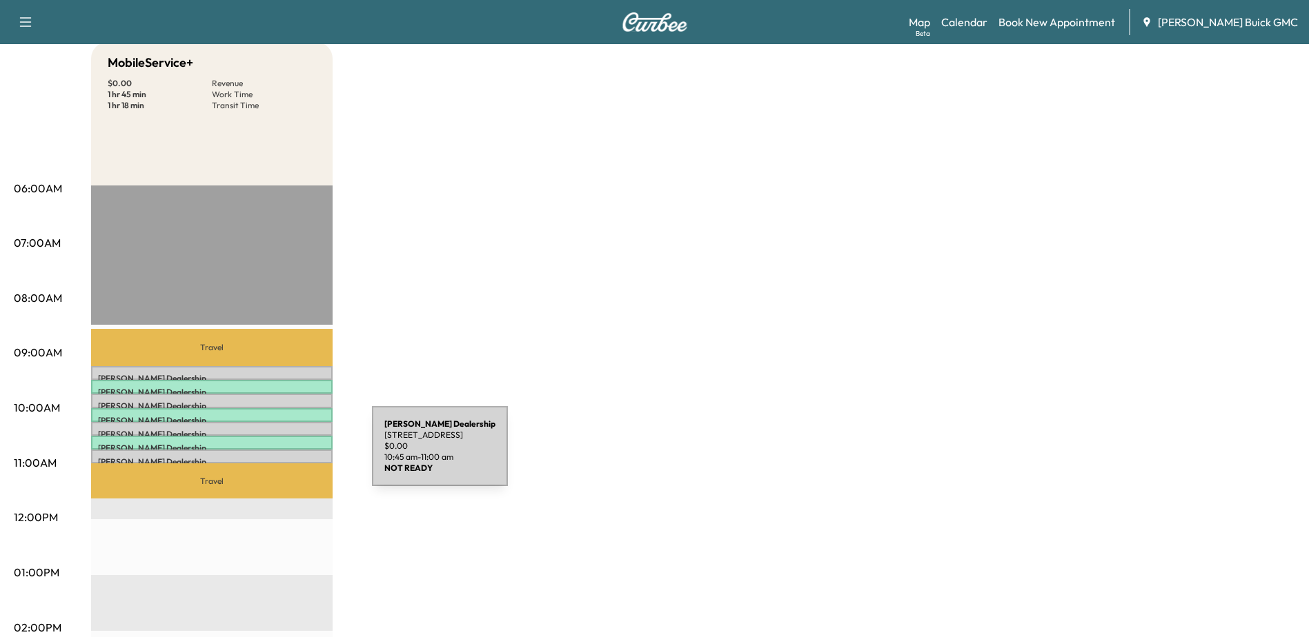
click at [268, 457] on p "Kia Dulles Dealership" at bounding box center [212, 462] width 228 height 11
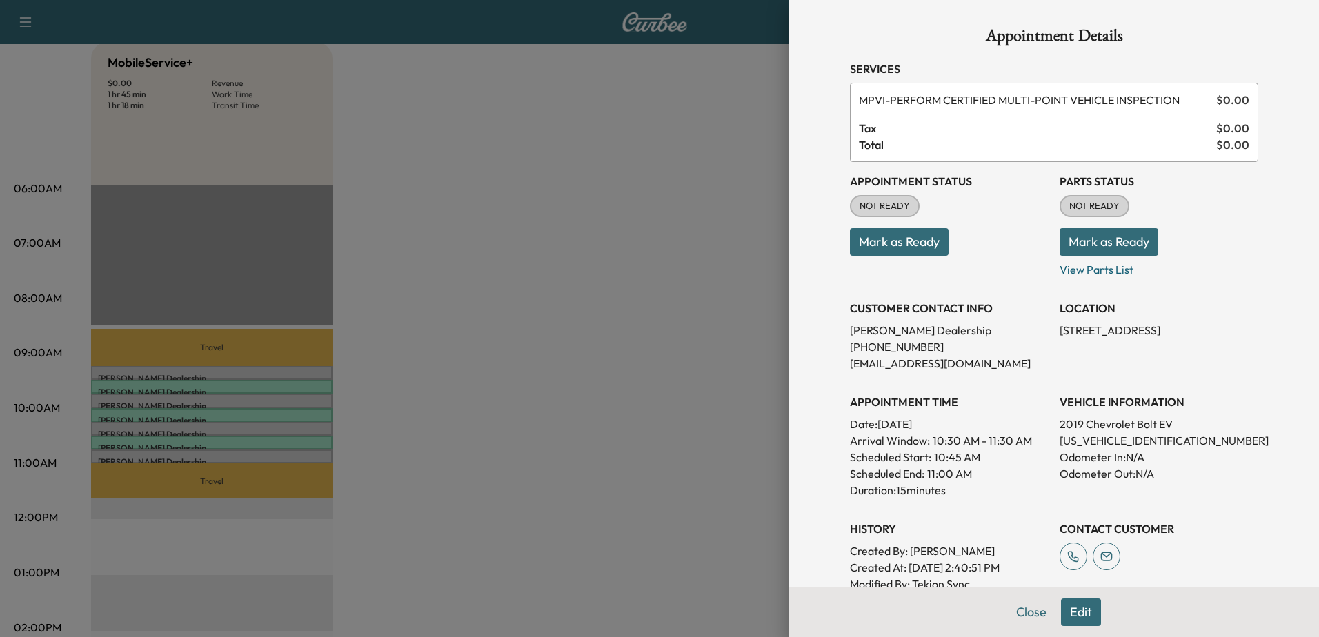
click at [1075, 439] on p "[US_VEHICLE_IDENTIFICATION_NUMBER]" at bounding box center [1159, 441] width 199 height 17
click at [295, 424] on div at bounding box center [659, 318] width 1319 height 637
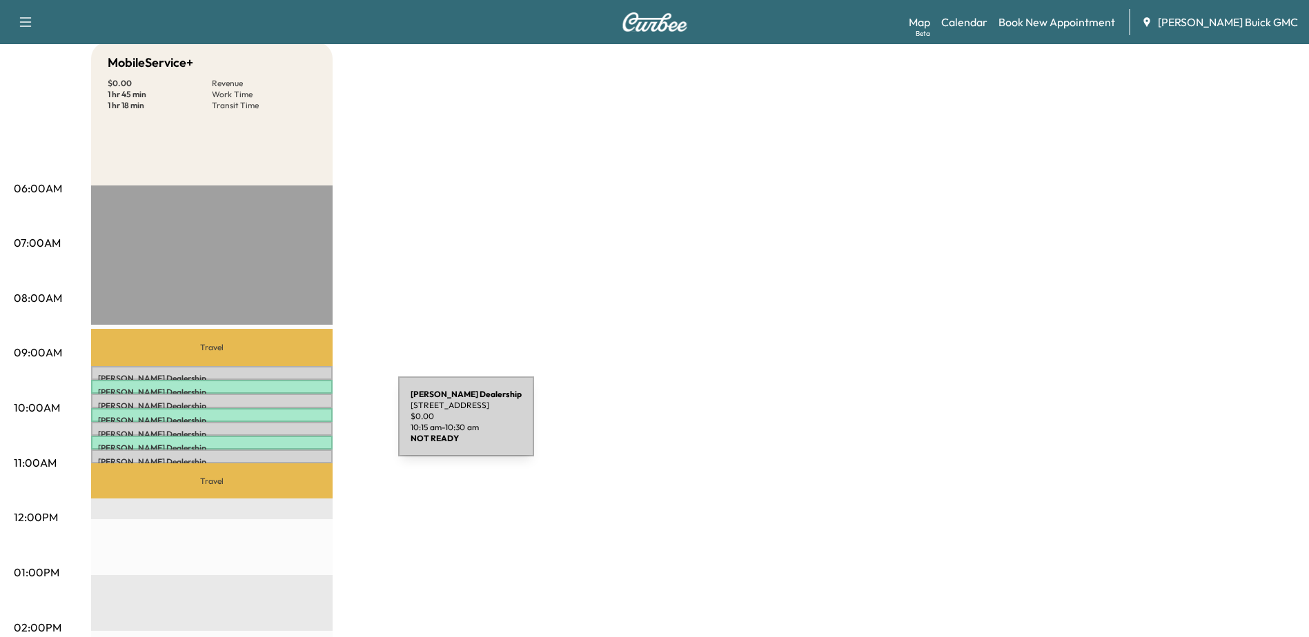
click at [295, 425] on div "Kia Dulles Dealership [STREET_ADDRESS] $ 0.00 10:15 am - 10:30 am" at bounding box center [211, 429] width 241 height 14
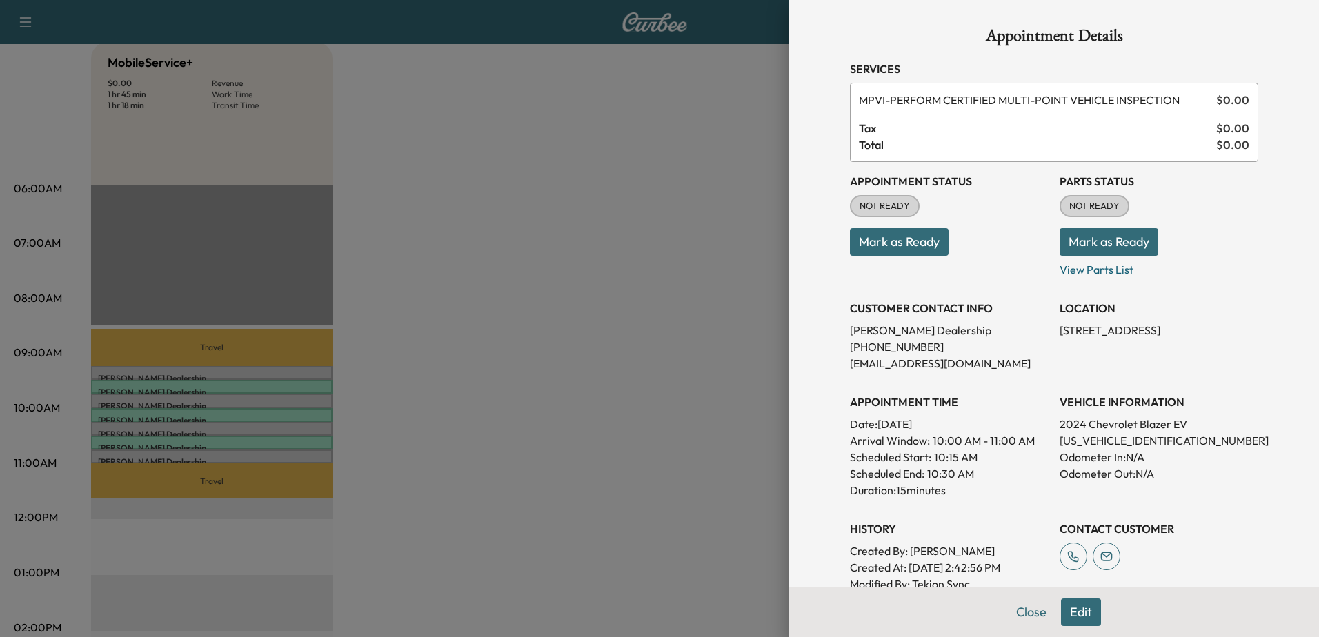
click at [1111, 441] on p "[US_VEHICLE_IDENTIFICATION_NUMBER]" at bounding box center [1159, 441] width 199 height 17
click at [232, 399] on div at bounding box center [659, 318] width 1319 height 637
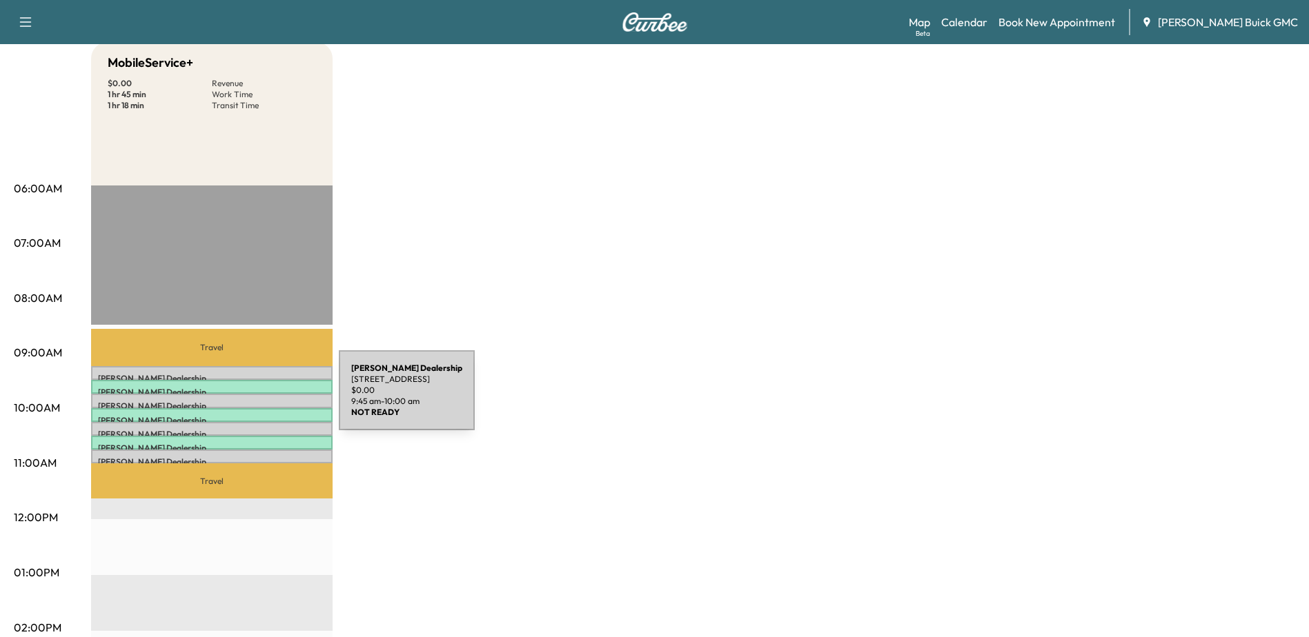
click at [235, 401] on p "Kia Dulles Dealership" at bounding box center [212, 406] width 228 height 11
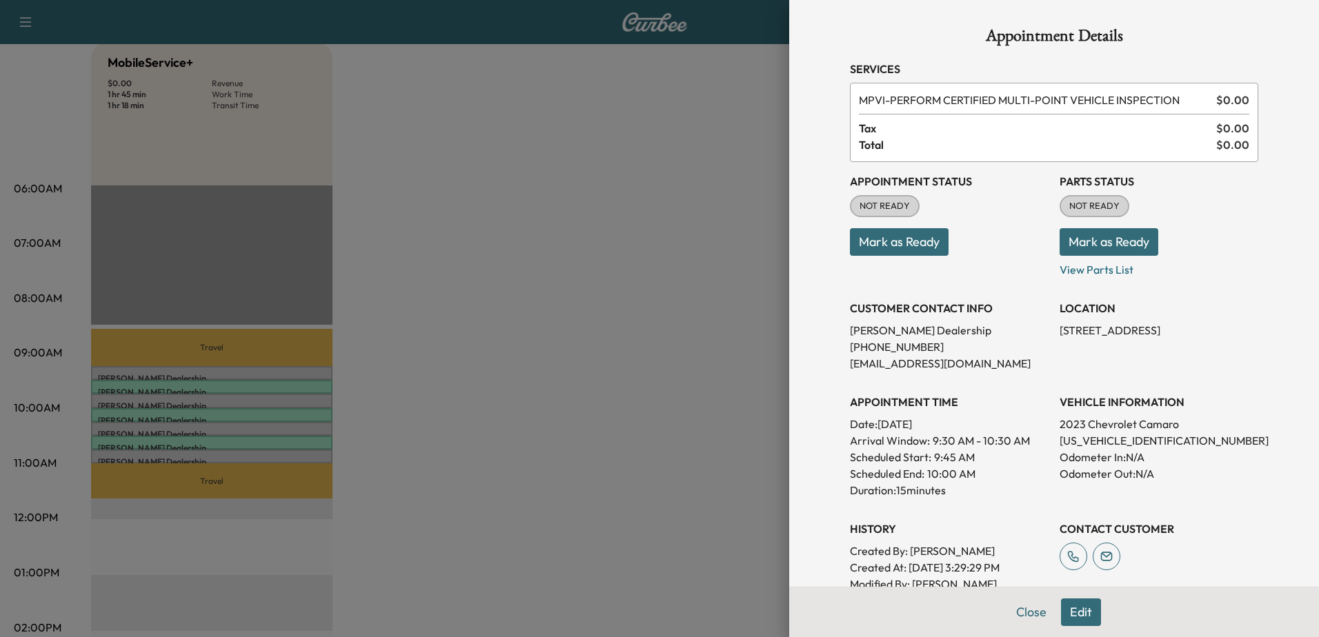
click at [1103, 429] on p "2023 Chevrolet Camaro" at bounding box center [1159, 424] width 199 height 17
click at [1103, 442] on p "[US_VEHICLE_IDENTIFICATION_NUMBER]" at bounding box center [1159, 441] width 199 height 17
copy p "[US_VEHICLE_IDENTIFICATION_NUMBER]"
click at [313, 369] on div at bounding box center [659, 318] width 1319 height 637
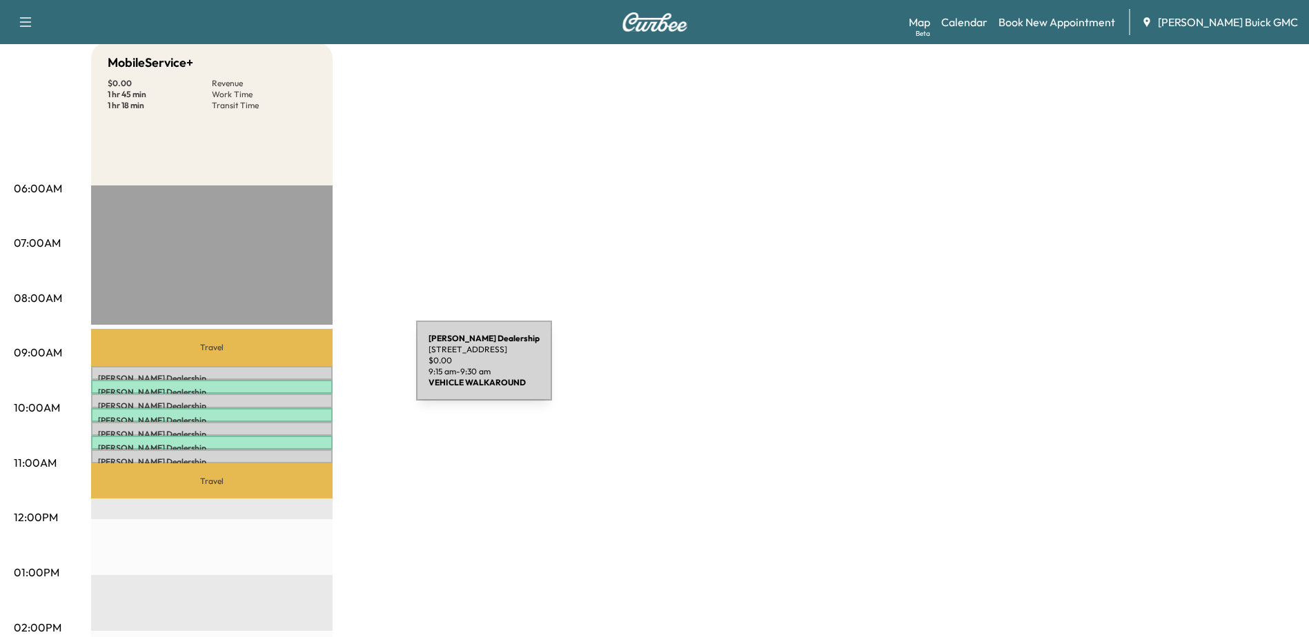
click at [313, 369] on div "Kia Dulles Dealership [STREET_ADDRESS] $ 0.00 9:15 am - 9:30 am" at bounding box center [211, 373] width 241 height 14
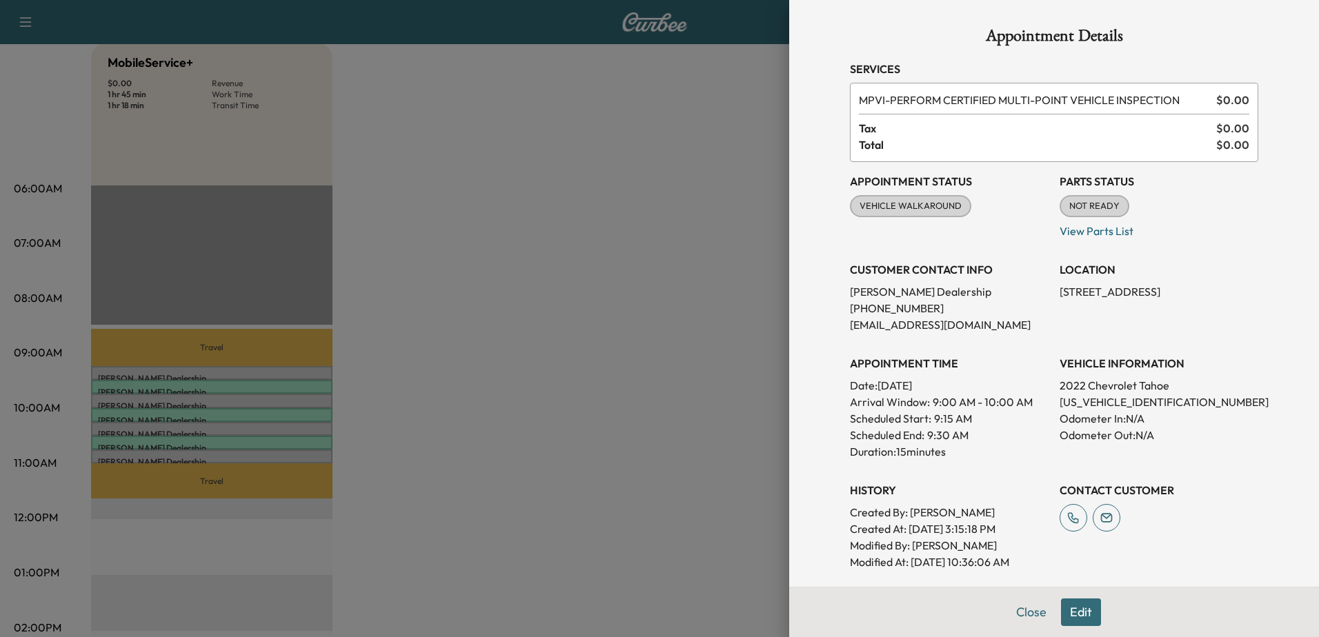
click at [1103, 404] on p "[US_VEHICLE_IDENTIFICATION_NUMBER]" at bounding box center [1159, 402] width 199 height 17
copy p "[US_VEHICLE_IDENTIFICATION_NUMBER]"
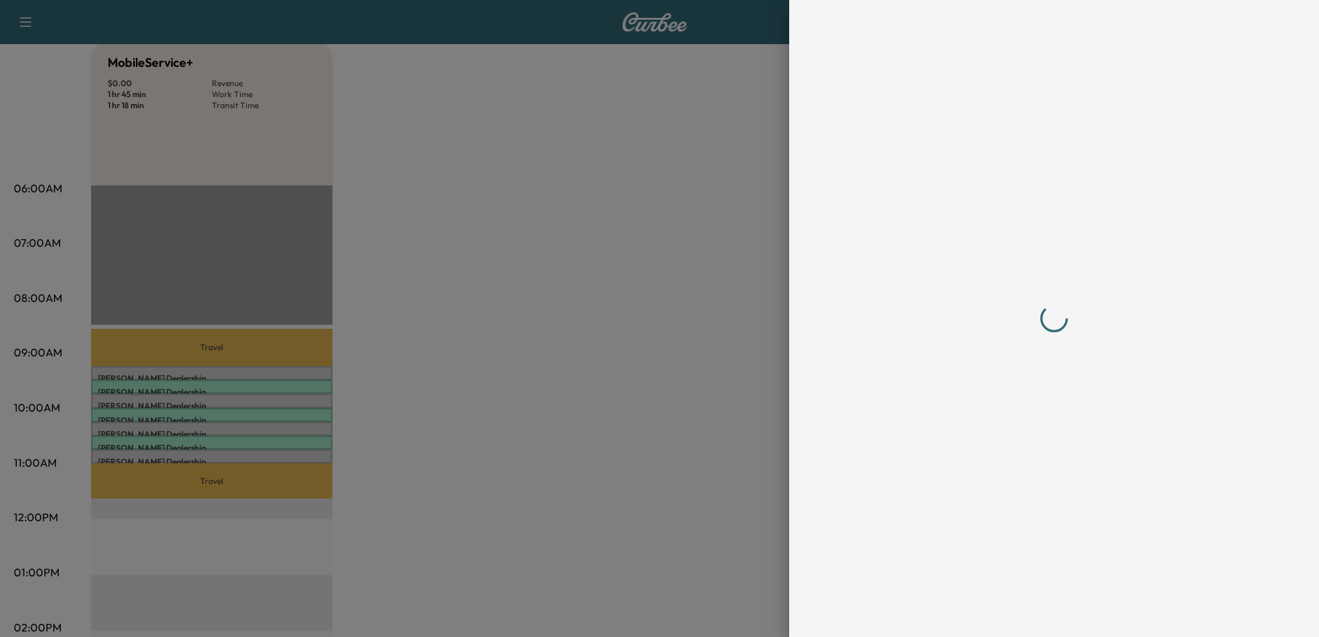
click at [23, 164] on div at bounding box center [659, 318] width 1319 height 637
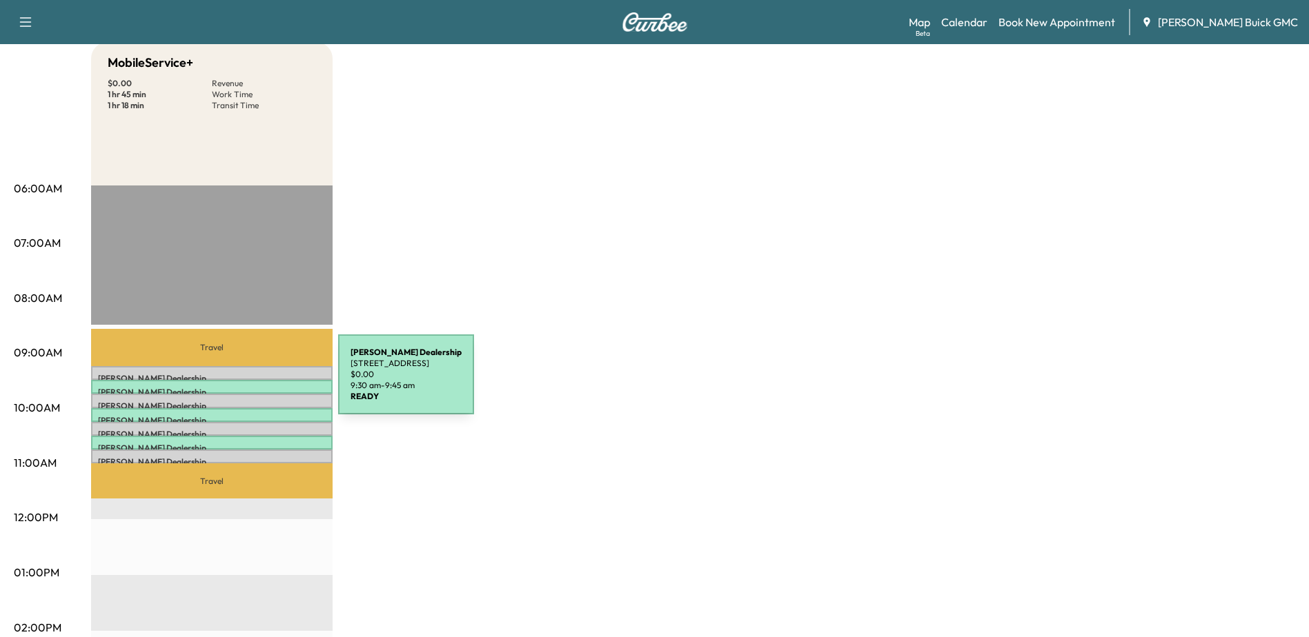
click at [235, 383] on div "Kia Dulles Dealership [STREET_ADDRESS] $ 0.00 9:30 am - 9:45 am" at bounding box center [211, 387] width 241 height 14
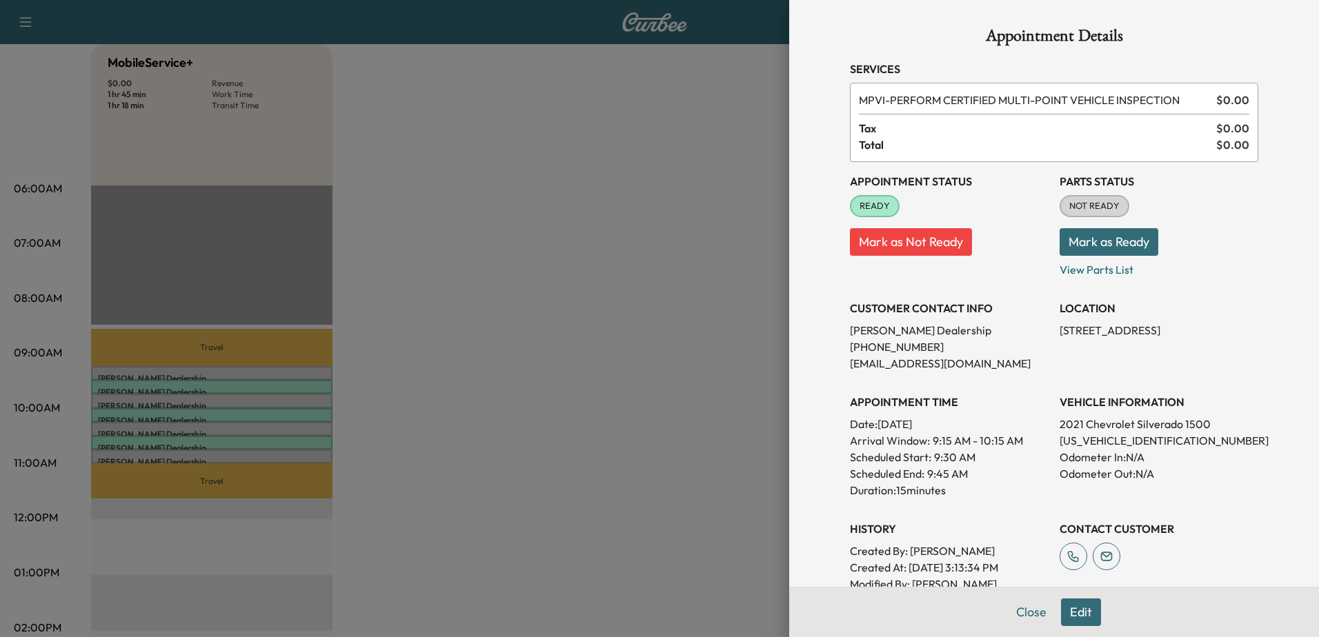
click at [178, 401] on div at bounding box center [659, 318] width 1319 height 637
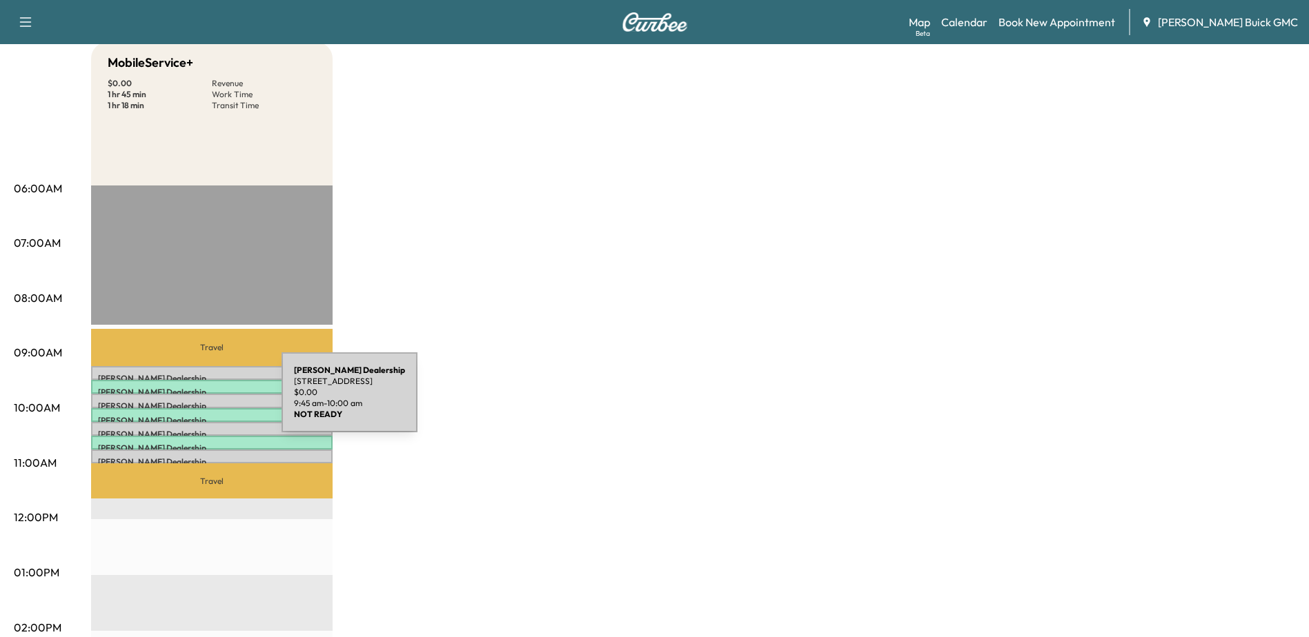
click at [178, 401] on p "Kia Dulles Dealership" at bounding box center [212, 406] width 228 height 11
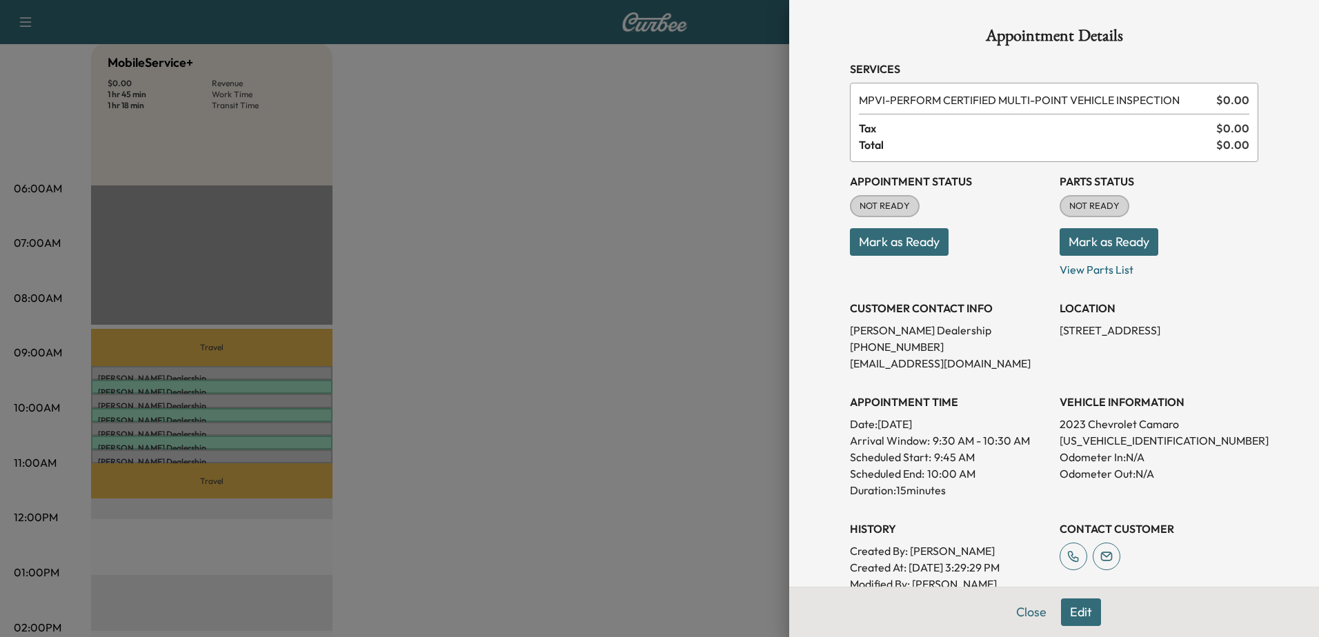
click at [266, 452] on div at bounding box center [659, 318] width 1319 height 637
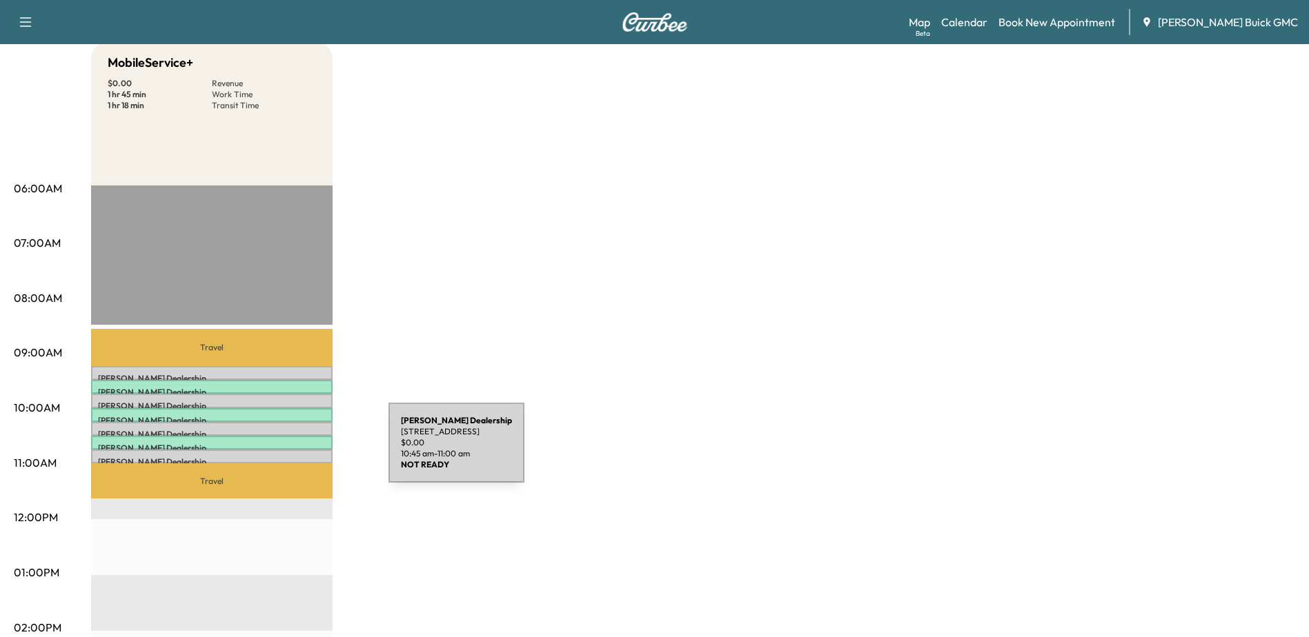
click at [285, 451] on div "Kia Dulles Dealership [STREET_ADDRESS] $ 0.00 10:45 am - 11:00 am" at bounding box center [211, 457] width 241 height 14
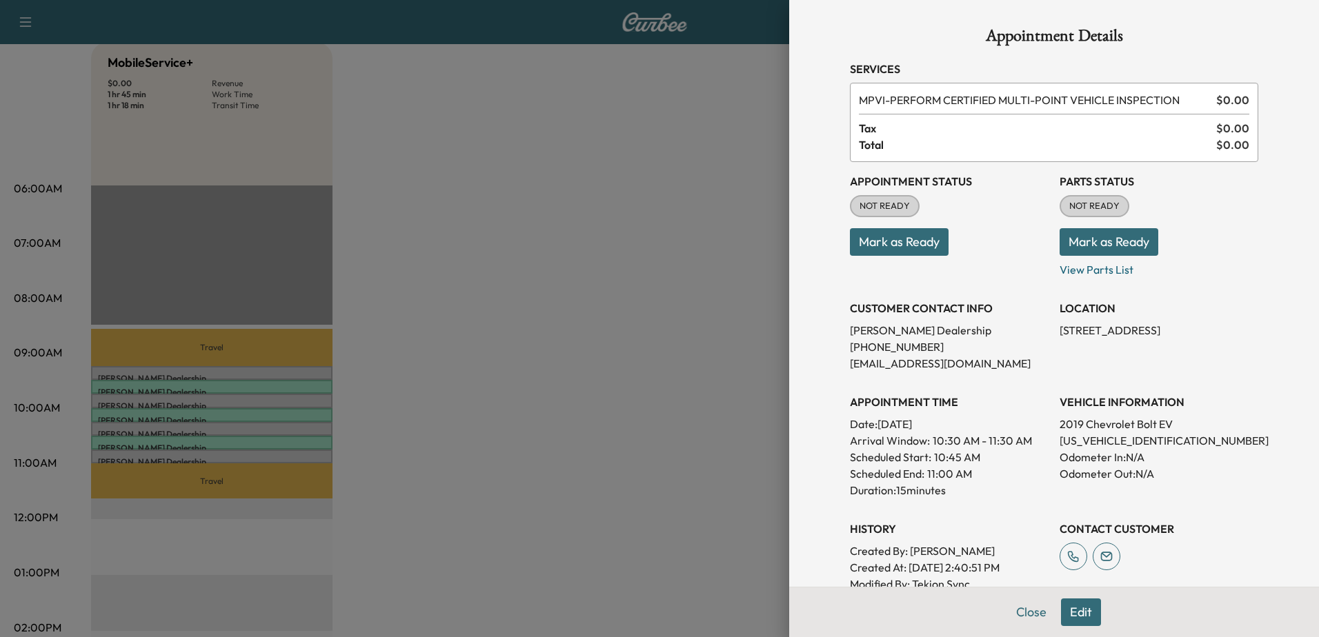
click at [288, 440] on div at bounding box center [659, 318] width 1319 height 637
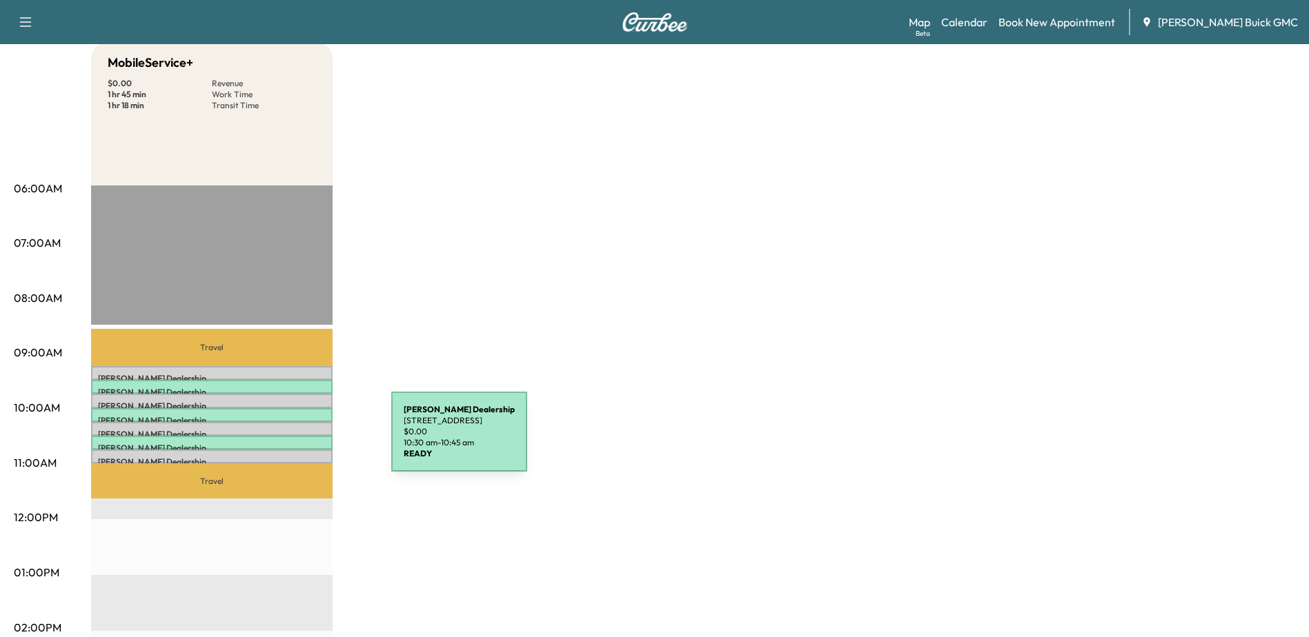
click at [288, 443] on p "Kia Dulles Dealership" at bounding box center [212, 448] width 228 height 11
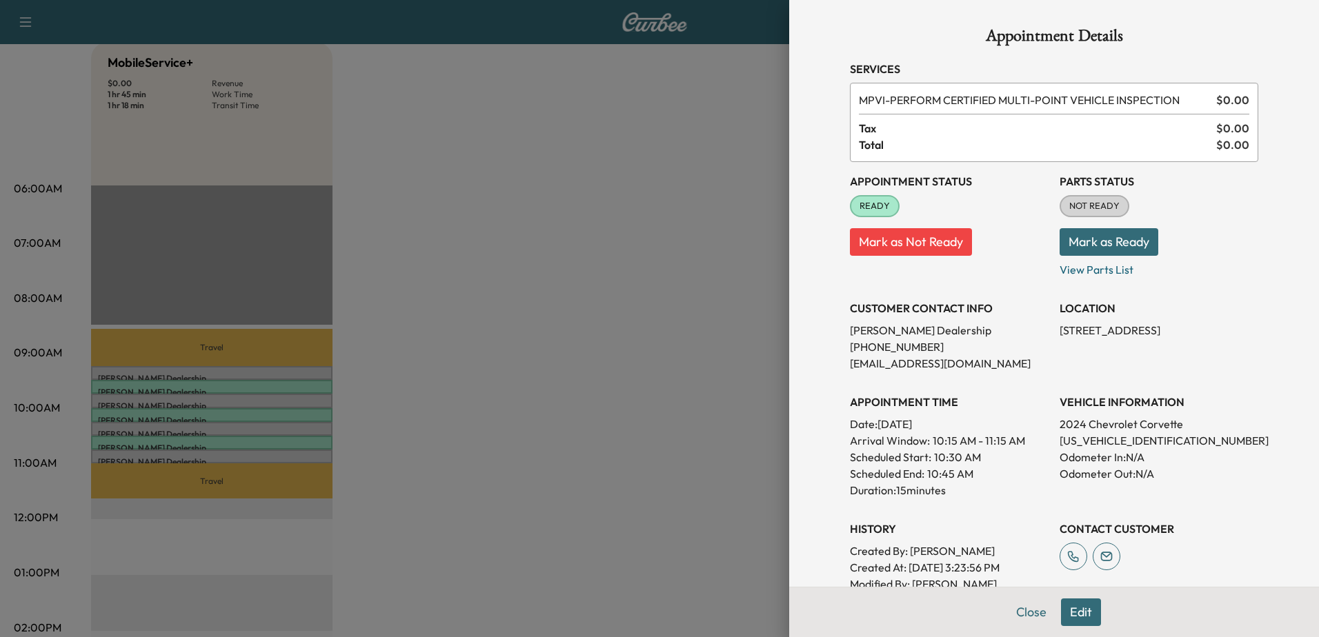
click at [265, 453] on div at bounding box center [659, 318] width 1319 height 637
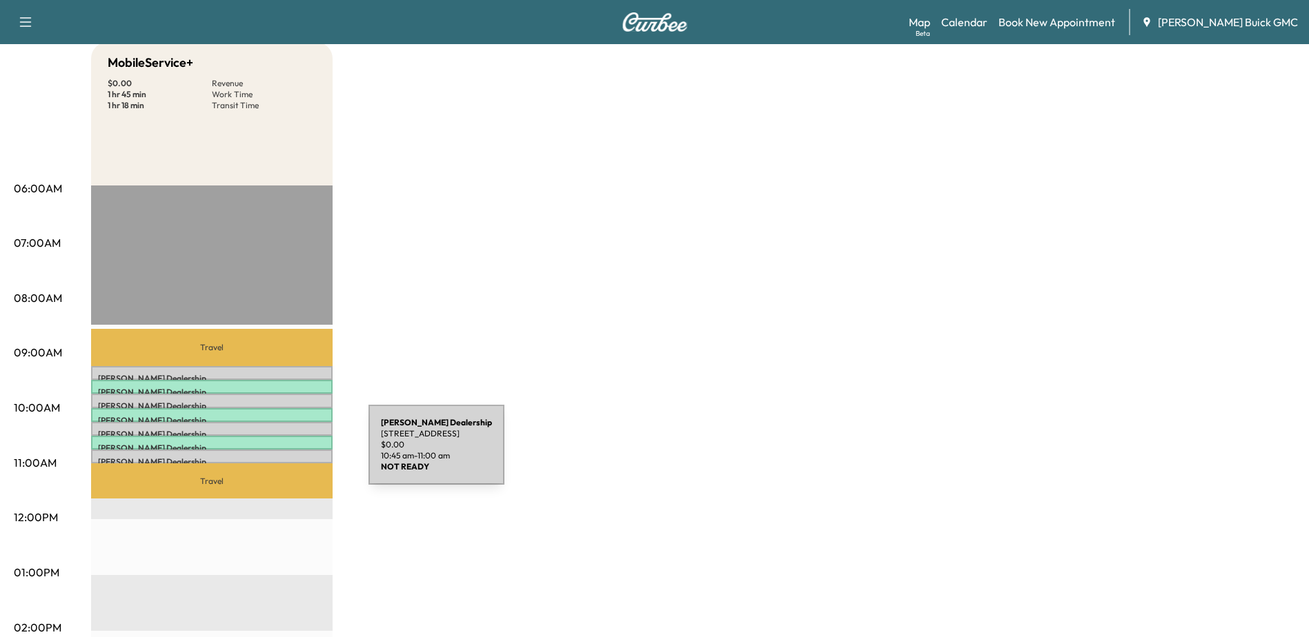
click at [265, 457] on p "Kia Dulles Dealership" at bounding box center [212, 462] width 228 height 11
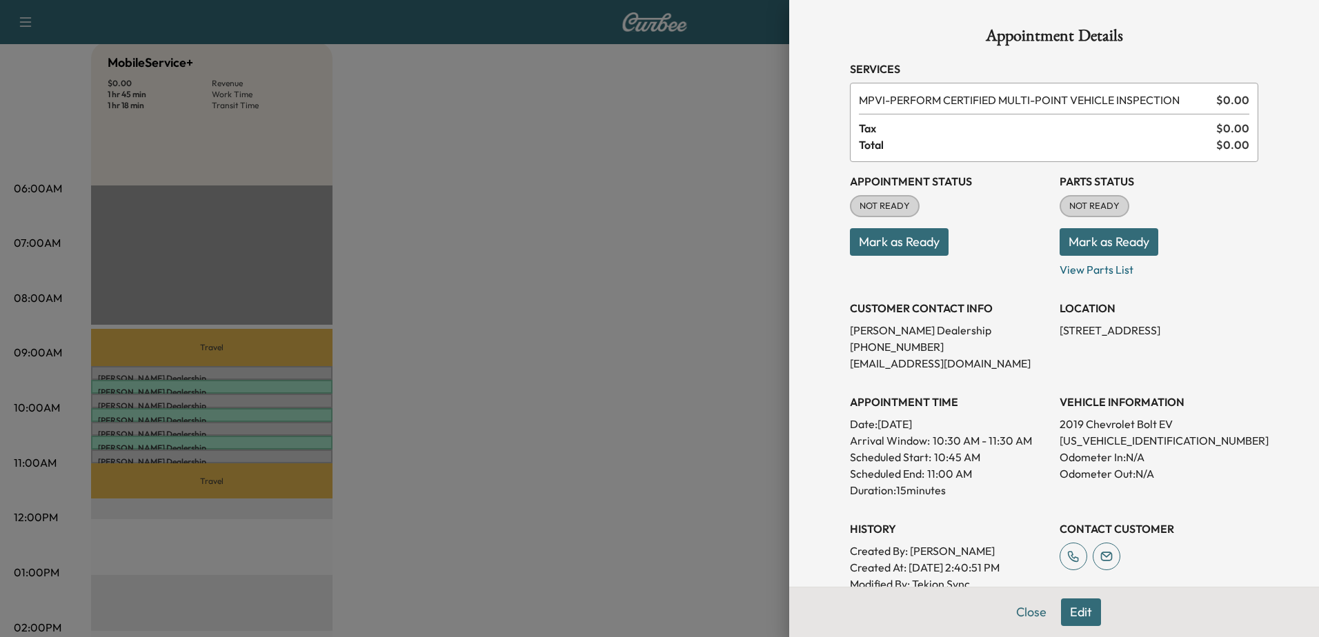
click at [1091, 439] on p "[US_VEHICLE_IDENTIFICATION_NUMBER]" at bounding box center [1159, 441] width 199 height 17
copy p "[US_VEHICLE_IDENTIFICATION_NUMBER]"
click at [226, 459] on div at bounding box center [659, 318] width 1319 height 637
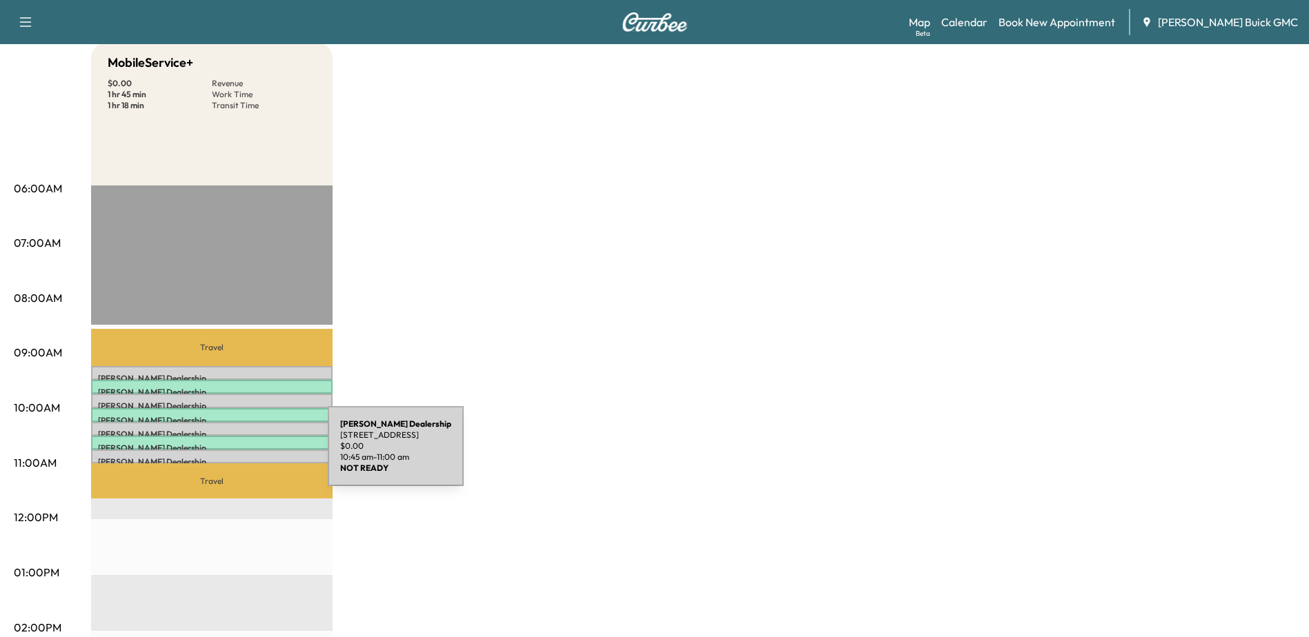
click at [224, 457] on p "Kia Dulles Dealership" at bounding box center [212, 462] width 228 height 11
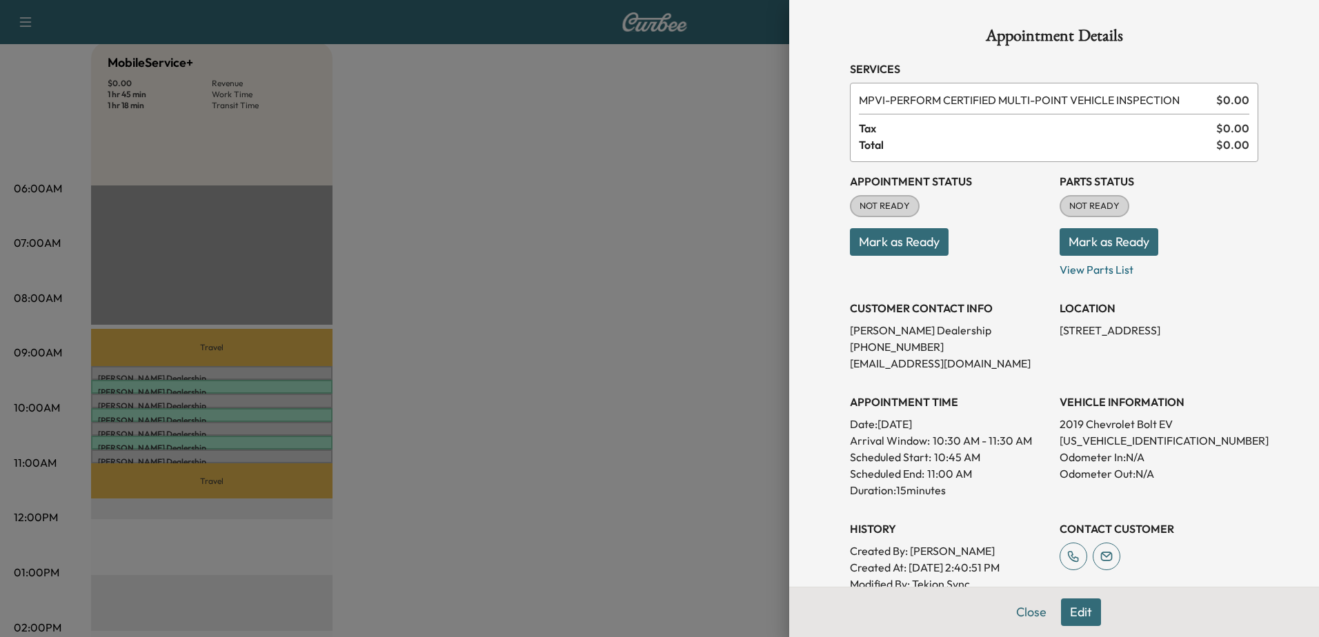
click at [313, 439] on div at bounding box center [659, 318] width 1319 height 637
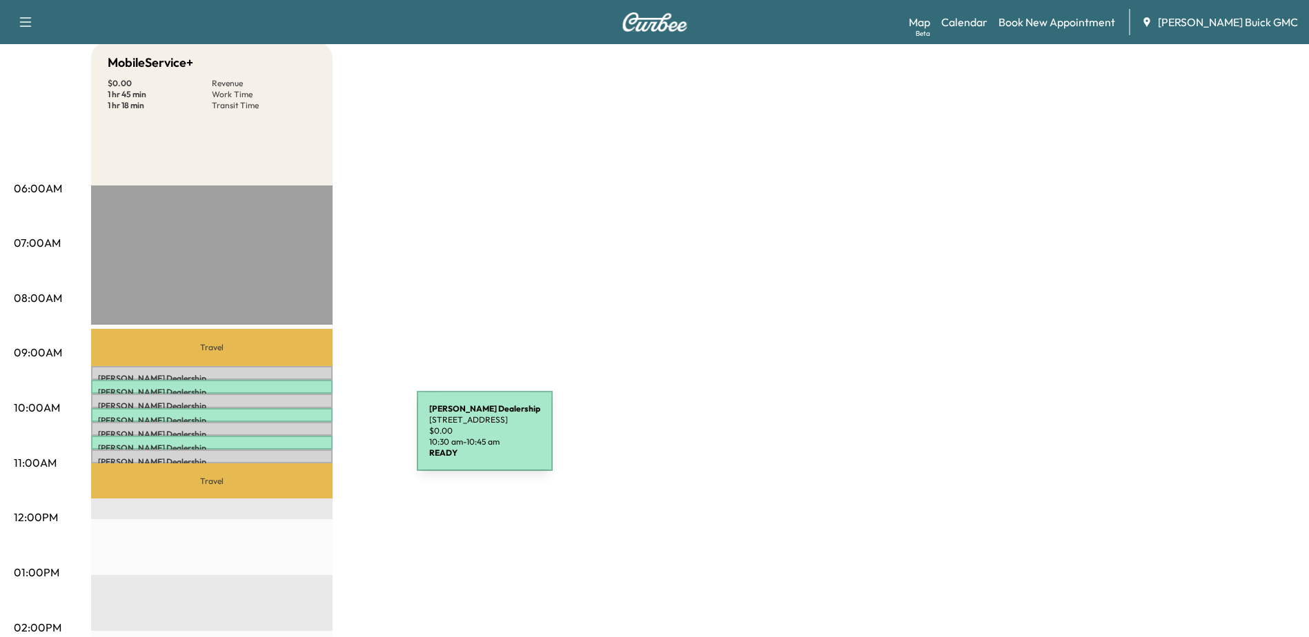
click at [313, 443] on p "Kia Dulles Dealership" at bounding box center [212, 448] width 228 height 11
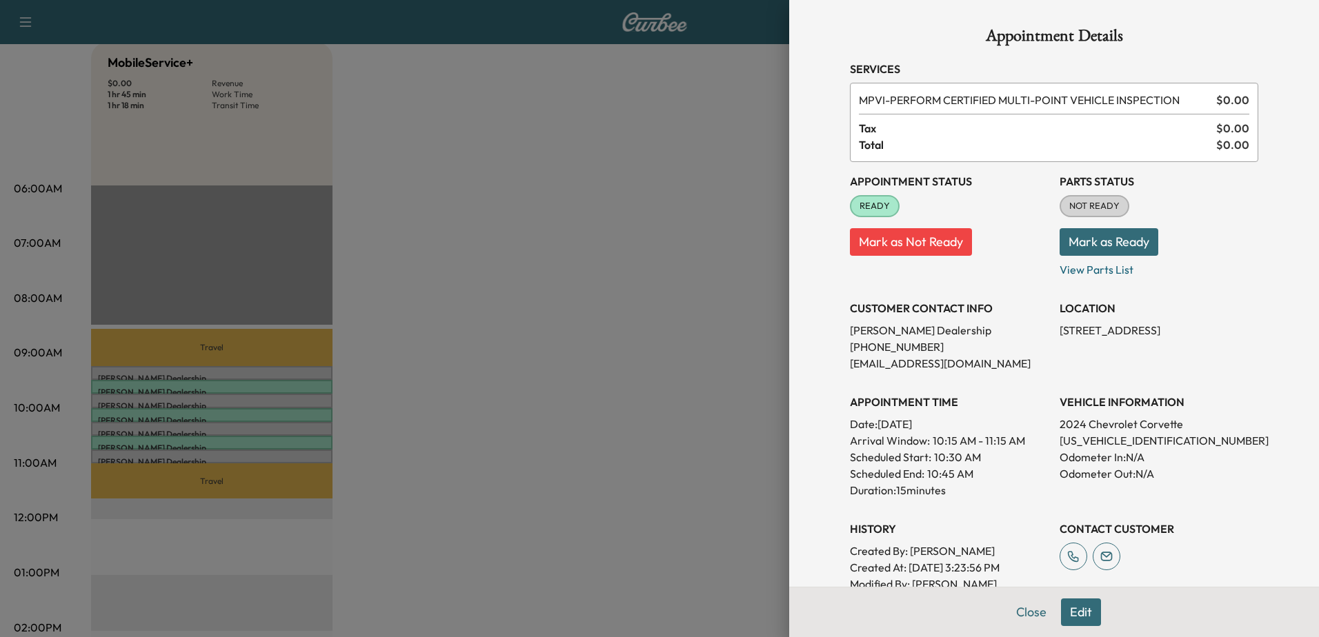
click at [318, 421] on div at bounding box center [659, 318] width 1319 height 637
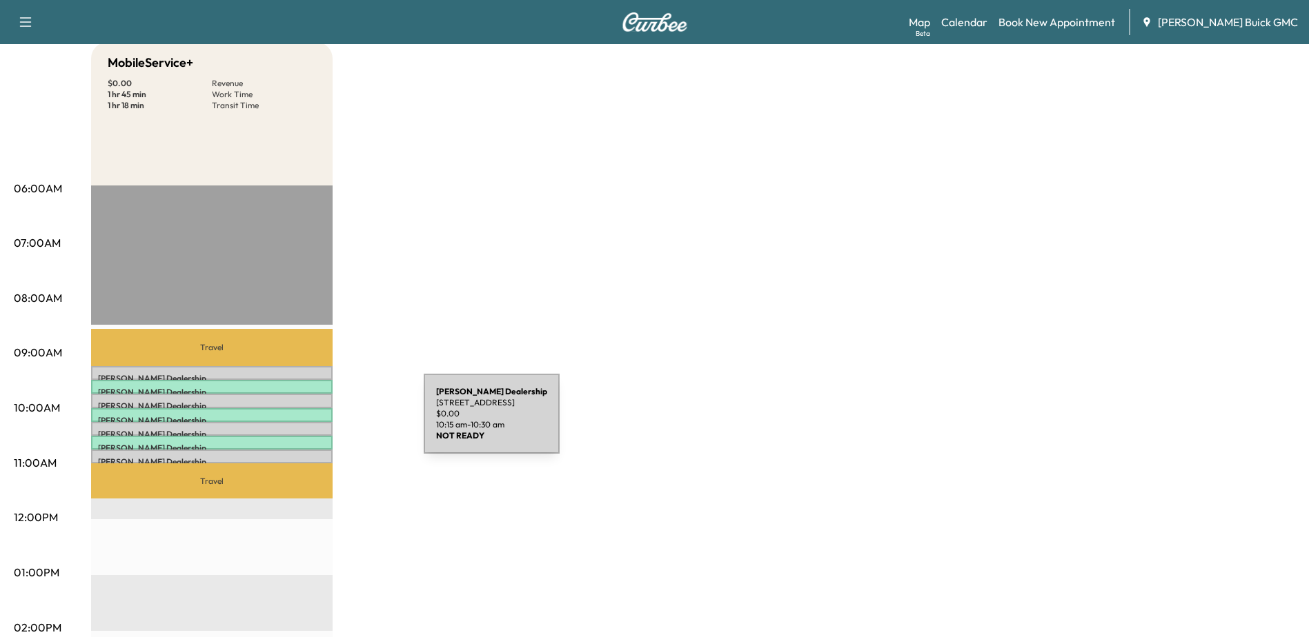
click at [321, 423] on div "Kia Dulles Dealership [STREET_ADDRESS] $ 0.00 10:15 am - 10:30 am" at bounding box center [211, 429] width 241 height 14
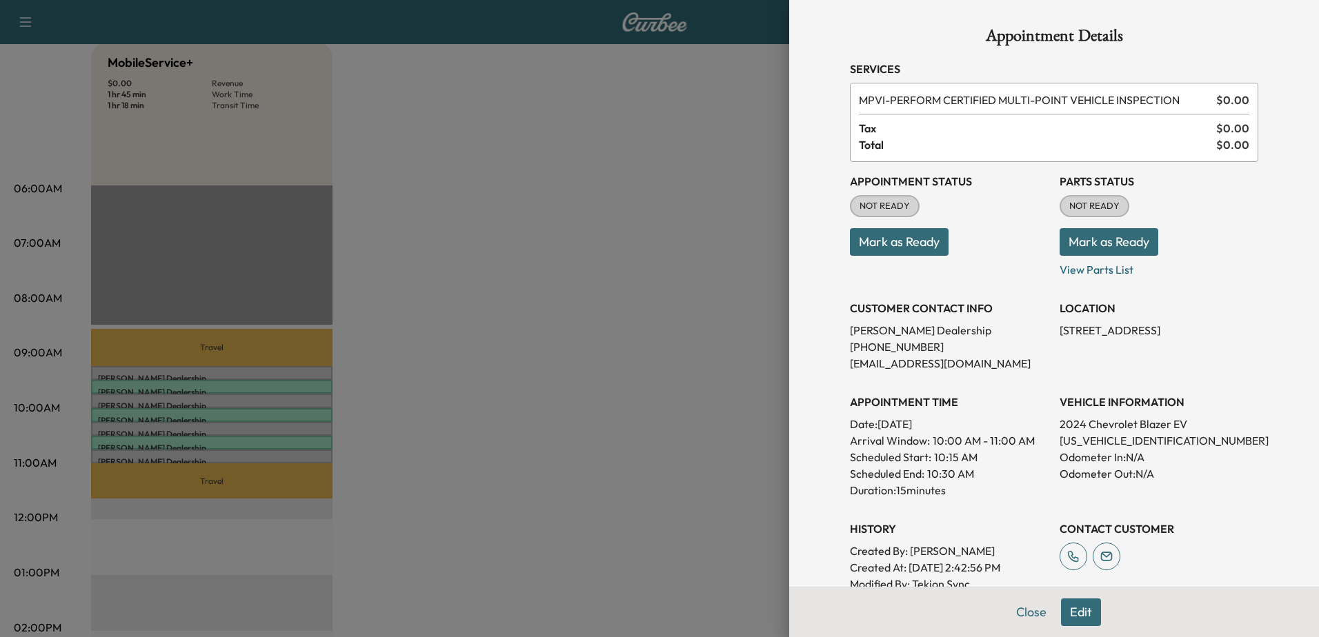
click at [1113, 444] on p "[US_VEHICLE_IDENTIFICATION_NUMBER]" at bounding box center [1159, 441] width 199 height 17
copy p "[US_VEHICLE_IDENTIFICATION_NUMBER]"
click at [1008, 613] on button "Close" at bounding box center [1031, 613] width 48 height 28
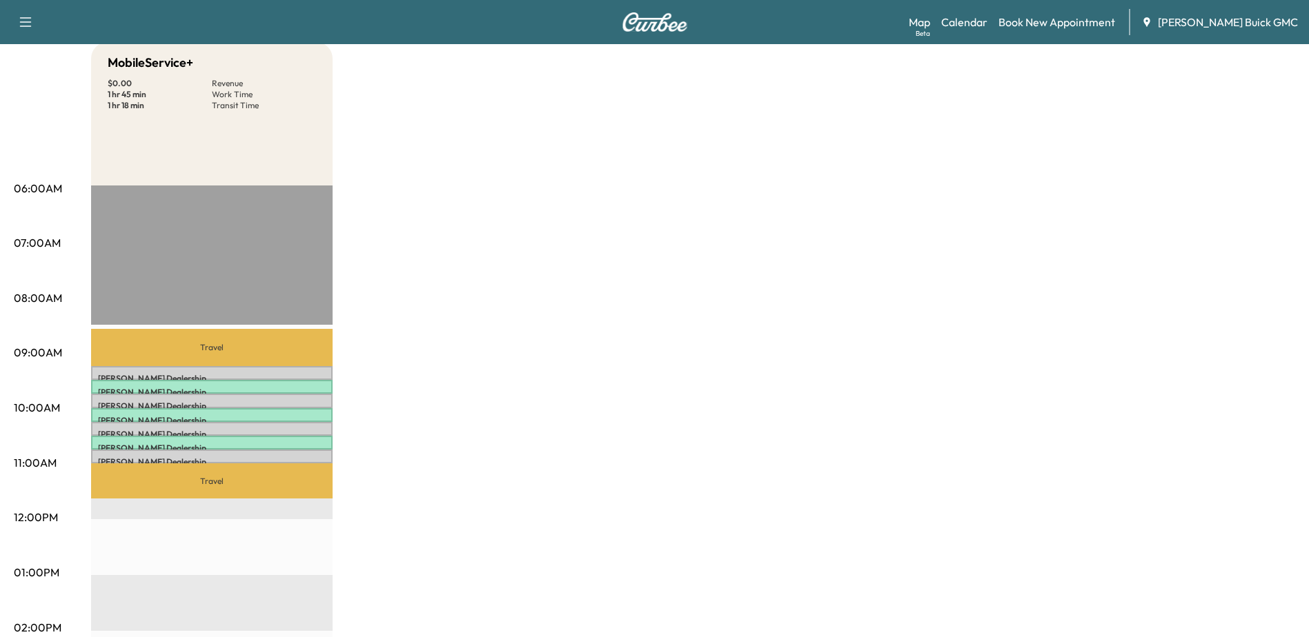
click at [584, 330] on div "MobileService+ $ 0.00 Revenue 1 hr 45 min Work Time 1 hr 18 min Transit Time Tr…" at bounding box center [693, 559] width 1204 height 1035
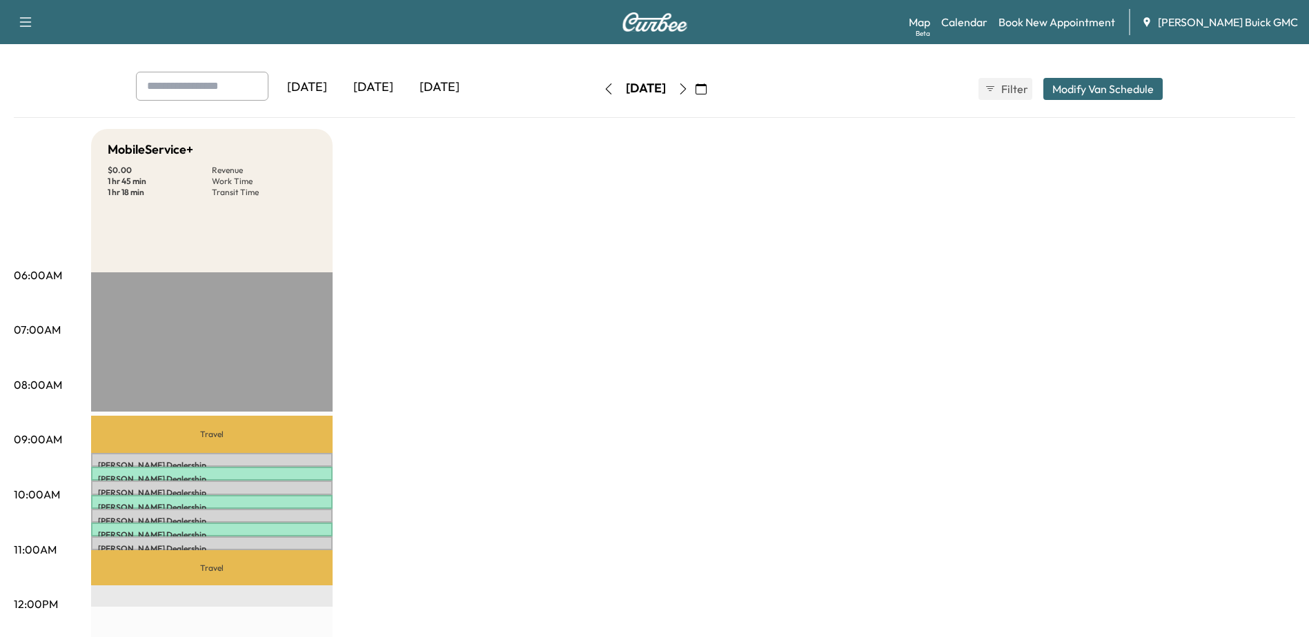
scroll to position [0, 0]
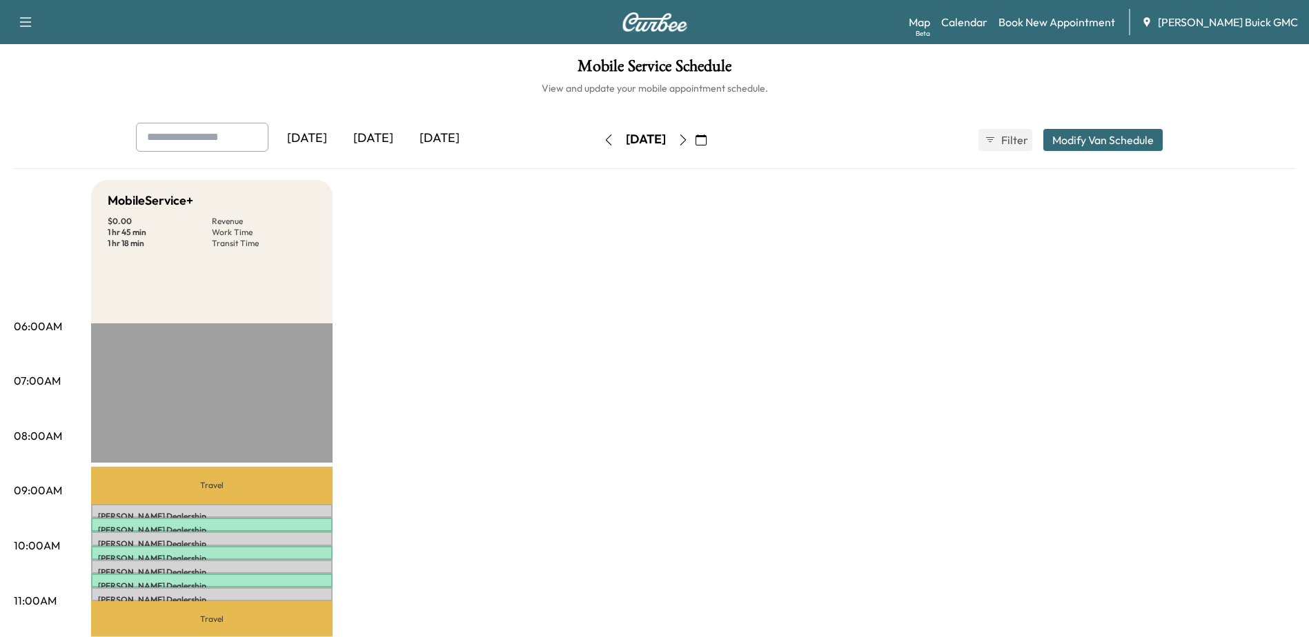
click at [689, 139] on icon "button" at bounding box center [683, 140] width 11 height 11
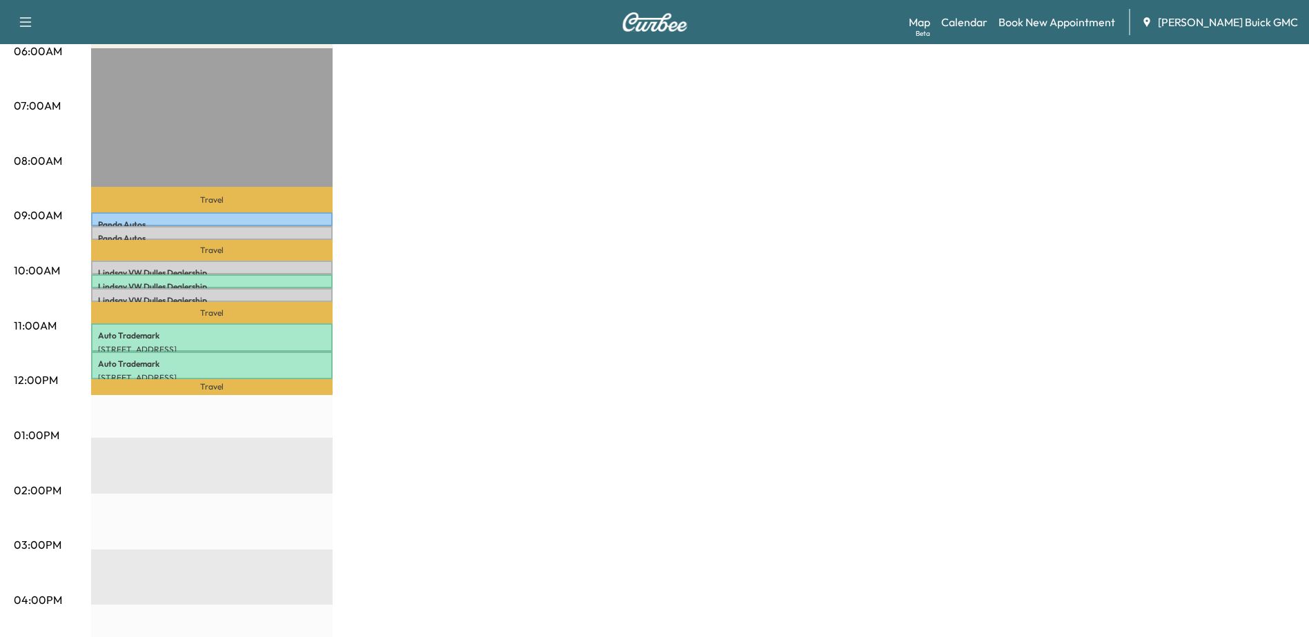
scroll to position [276, 0]
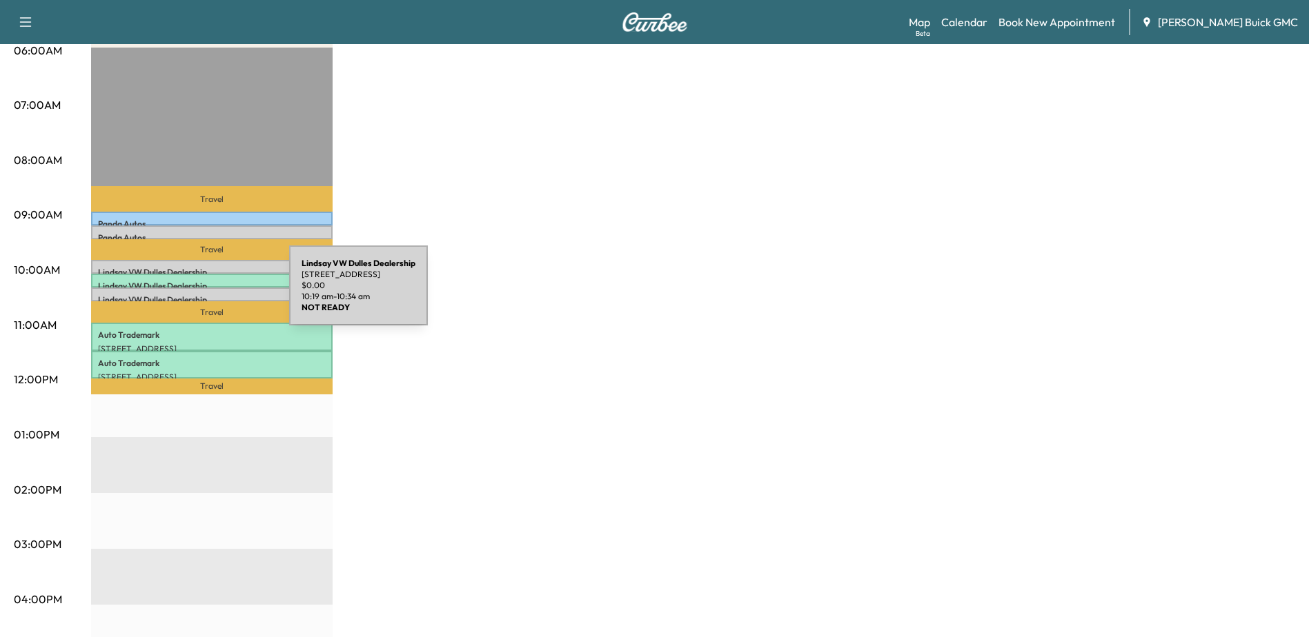
click at [186, 295] on p "[PERSON_NAME] VW [PERSON_NAME] Dealership" at bounding box center [212, 300] width 228 height 11
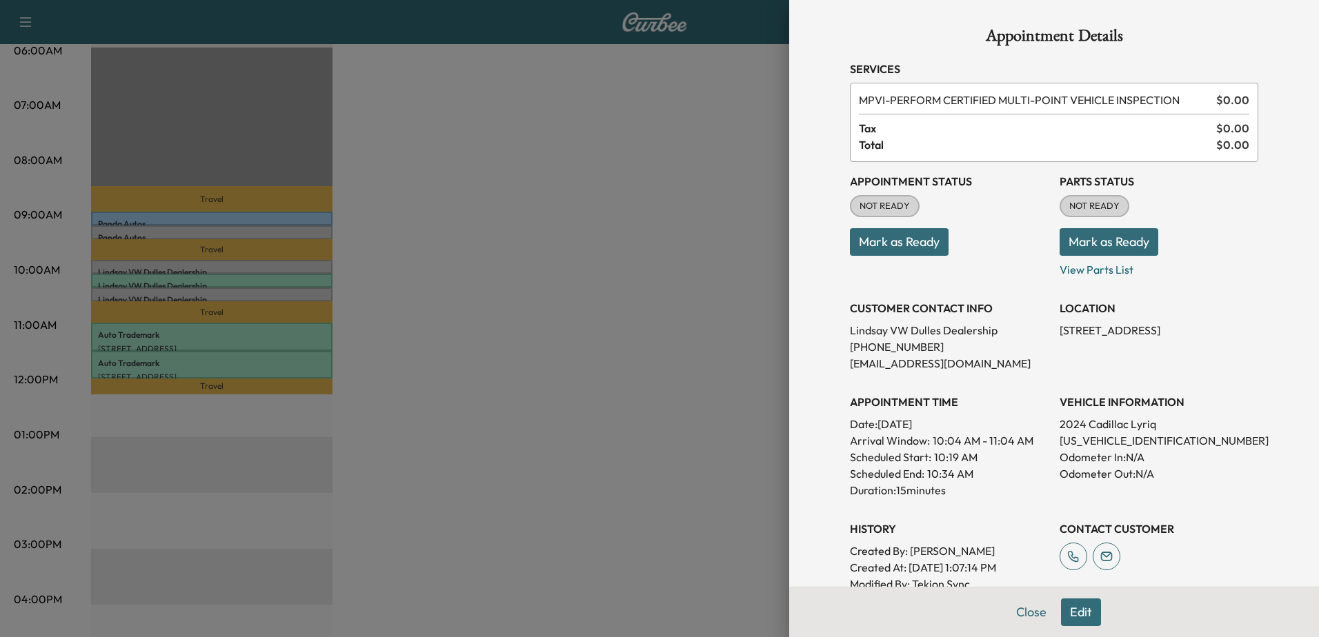
click at [223, 273] on div at bounding box center [659, 318] width 1319 height 637
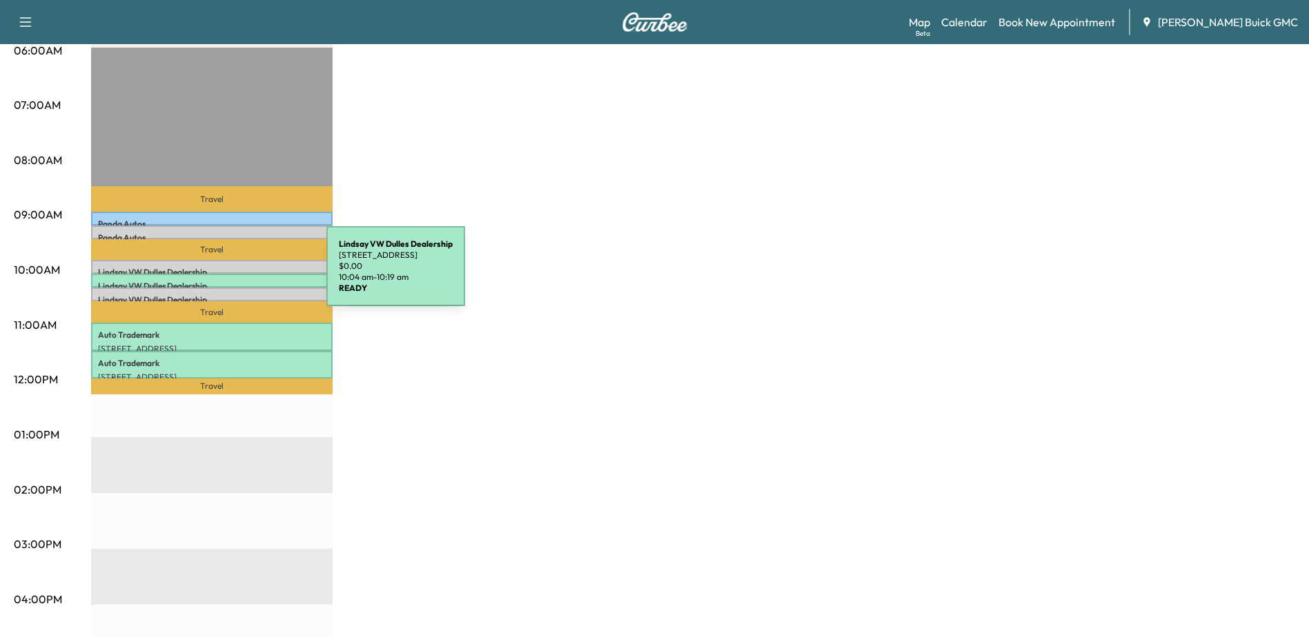
click at [223, 275] on div "[PERSON_NAME] VW [PERSON_NAME] Dealership [STREET_ADDRESS] $ 0.00 10:04 am - 10…" at bounding box center [211, 281] width 241 height 14
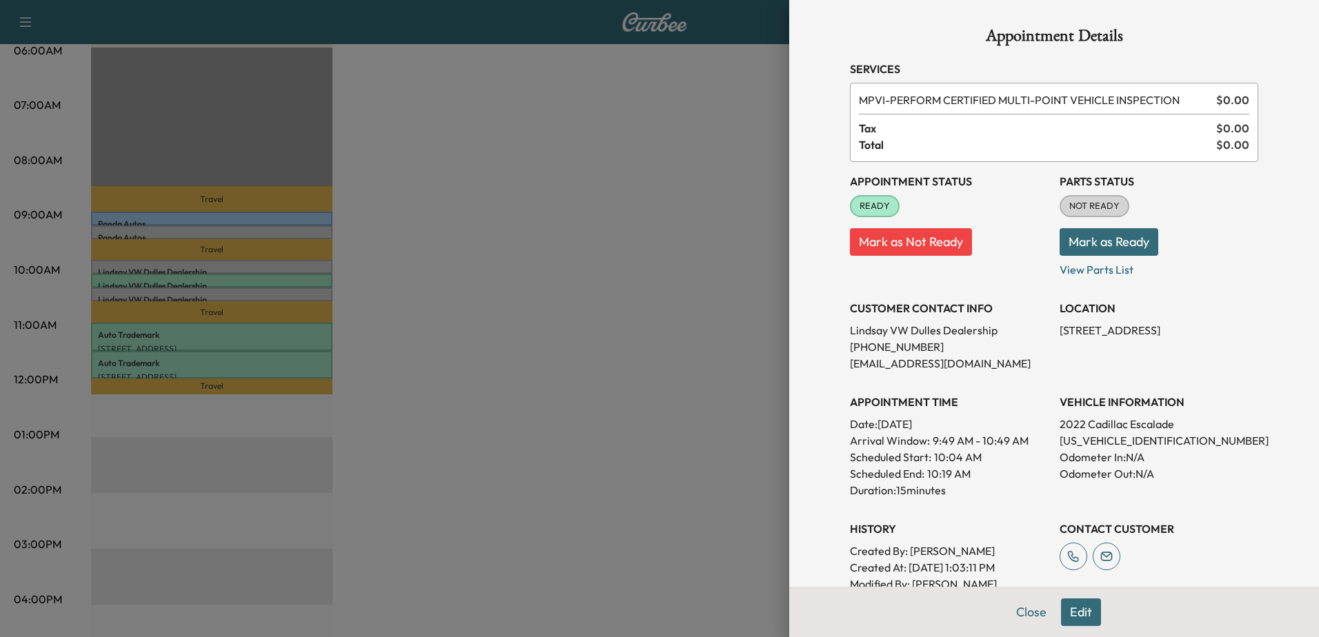
click at [210, 259] on div at bounding box center [659, 318] width 1319 height 637
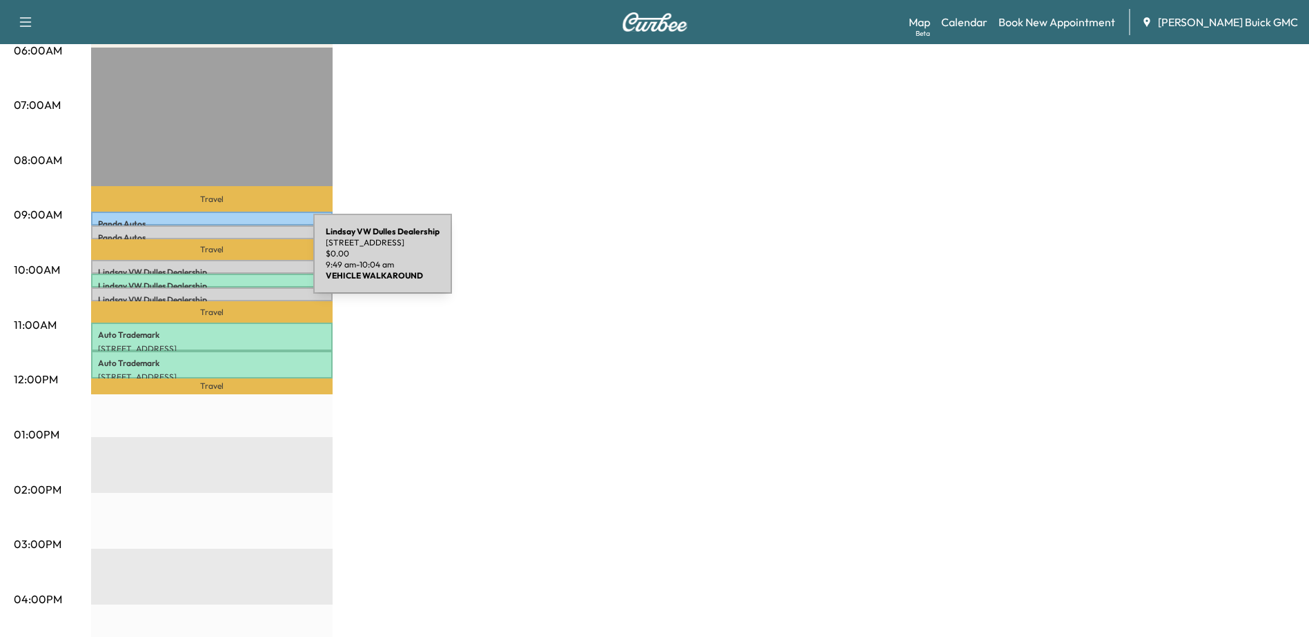
click at [210, 262] on div "[PERSON_NAME] VW [PERSON_NAME] Dealership [STREET_ADDRESS] $ 0.00 9:49 am - 10:…" at bounding box center [211, 267] width 241 height 14
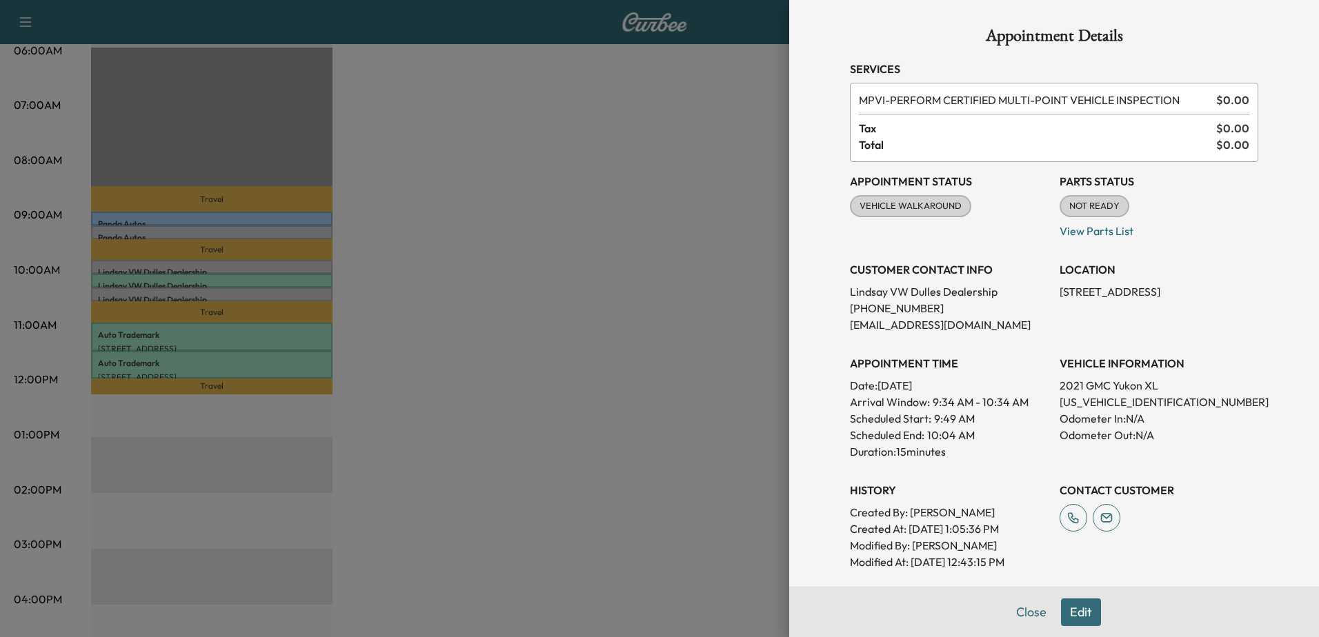
click at [225, 295] on div at bounding box center [659, 318] width 1319 height 637
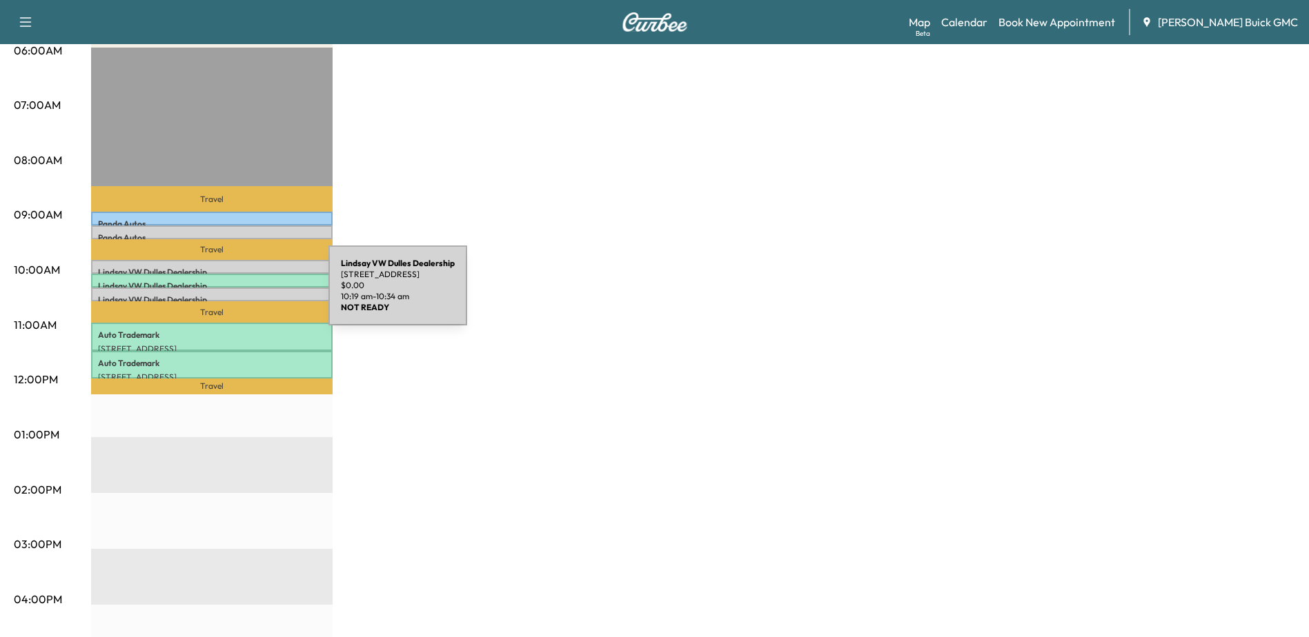
click at [224, 295] on p "[PERSON_NAME] VW [PERSON_NAME] Dealership" at bounding box center [212, 300] width 228 height 11
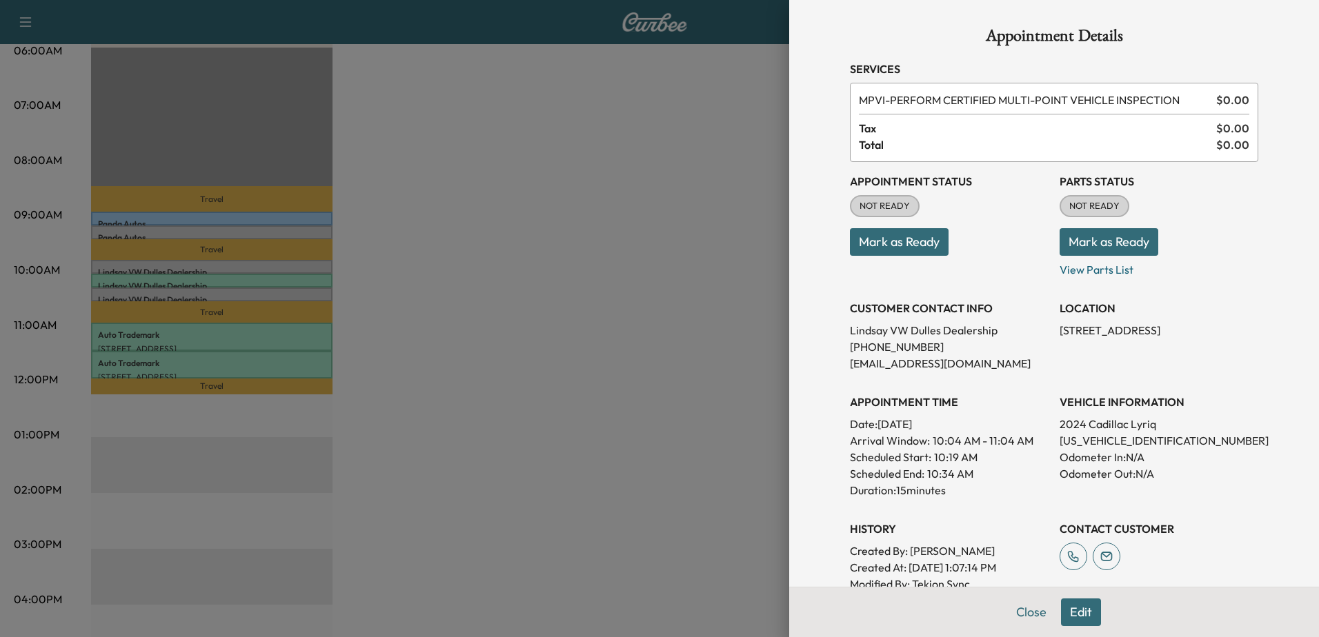
click at [212, 279] on div at bounding box center [659, 318] width 1319 height 637
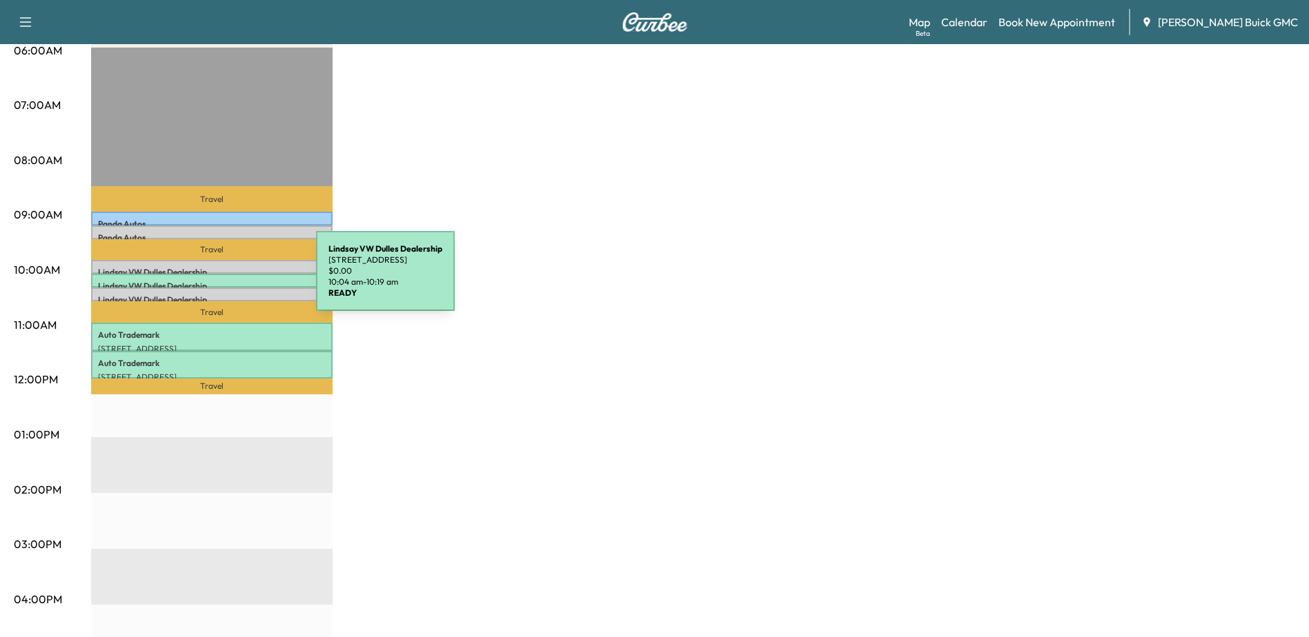
click at [212, 281] on p "[PERSON_NAME] VW [PERSON_NAME] Dealership" at bounding box center [212, 286] width 228 height 11
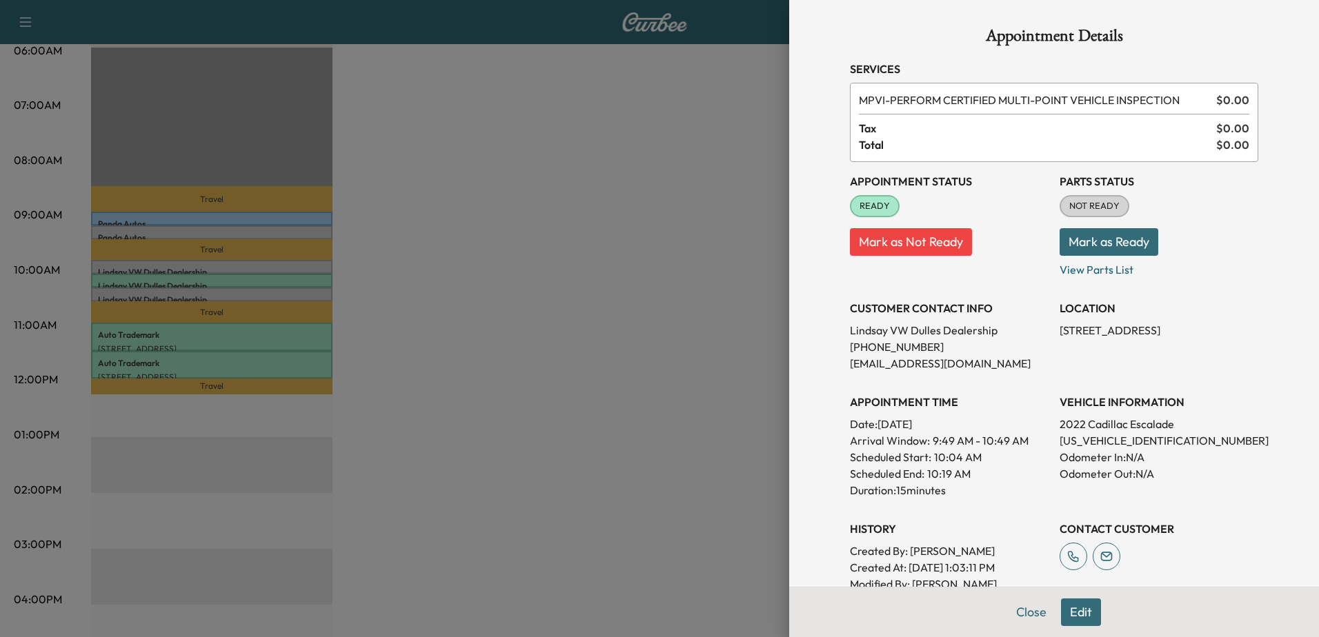
click at [181, 215] on div at bounding box center [659, 318] width 1319 height 637
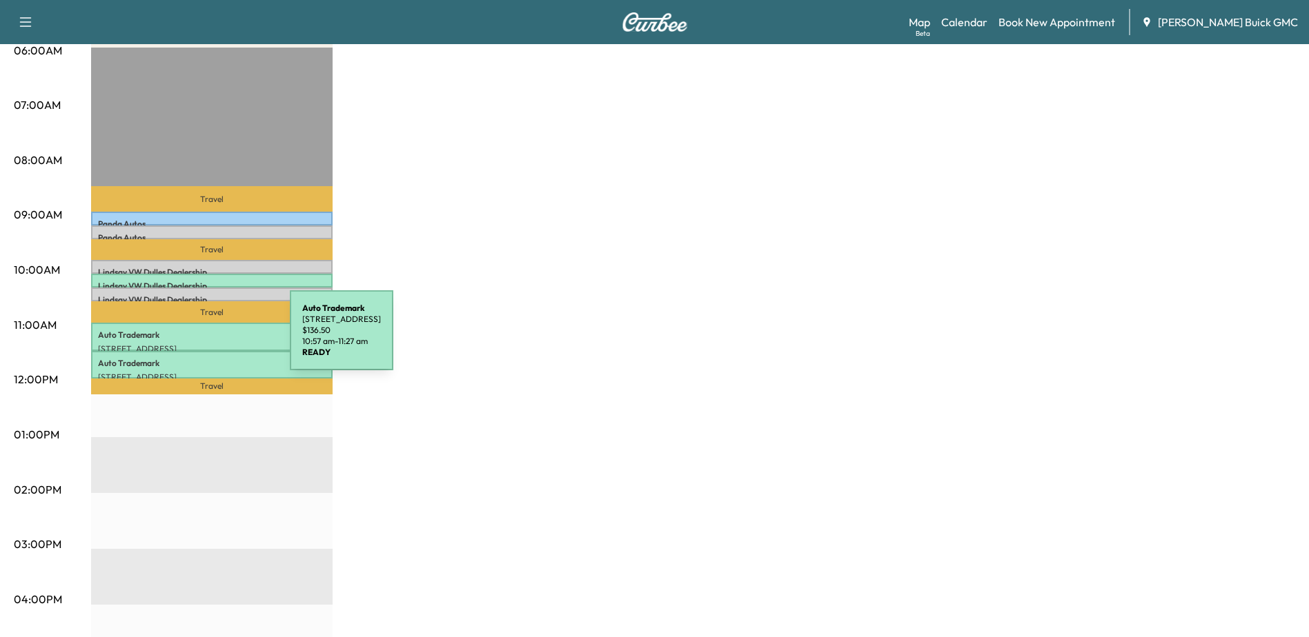
click at [186, 339] on div "Auto Trademark [STREET_ADDRESS] $ 136.50 10:57 am - 11:27 am" at bounding box center [211, 337] width 241 height 28
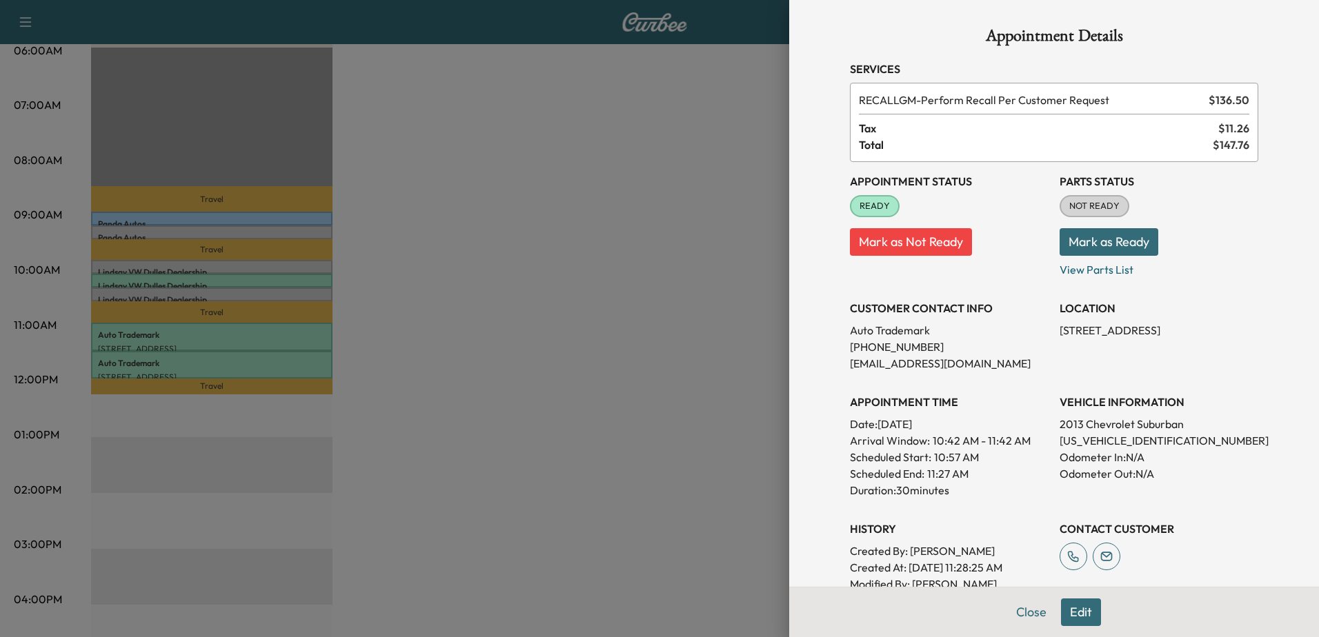
click at [151, 220] on div at bounding box center [659, 318] width 1319 height 637
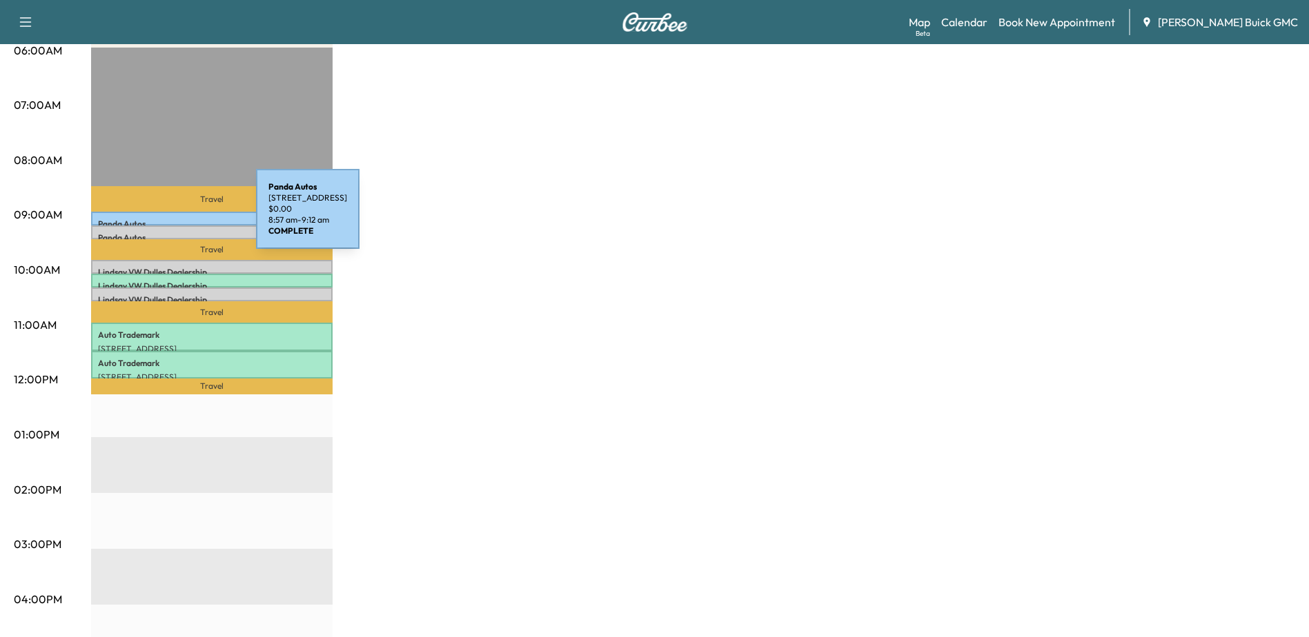
click at [152, 219] on p "Panda Autos" at bounding box center [212, 224] width 228 height 11
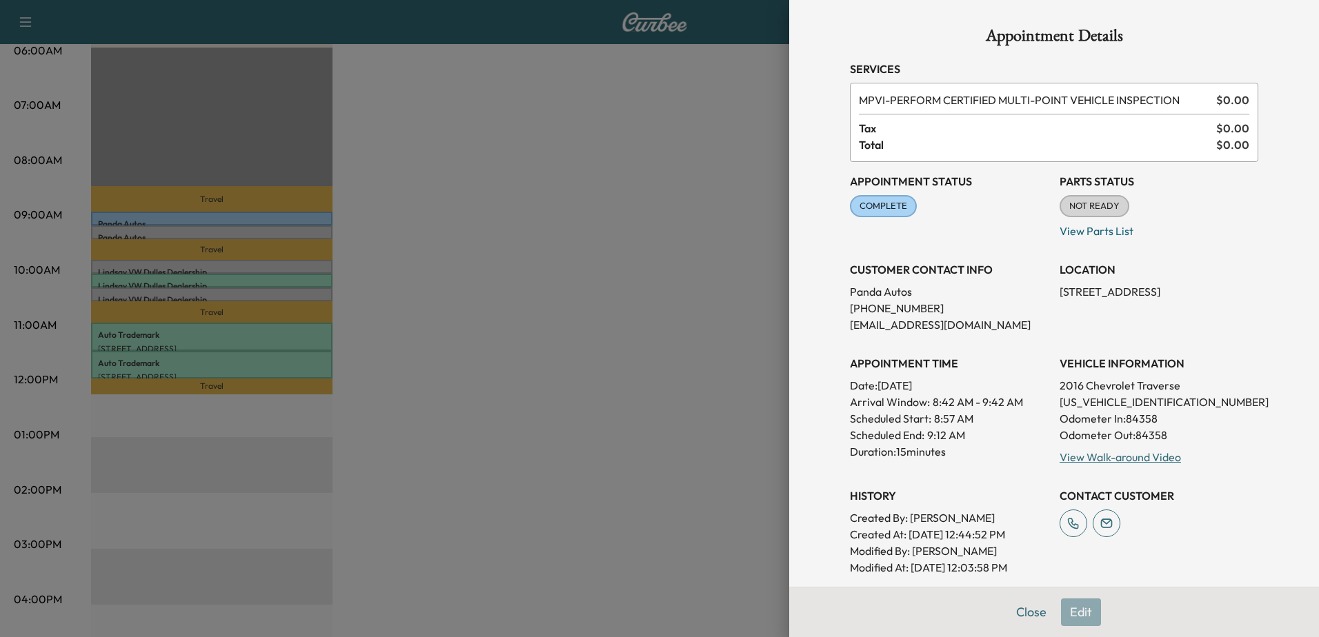
click at [213, 333] on div at bounding box center [659, 318] width 1319 height 637
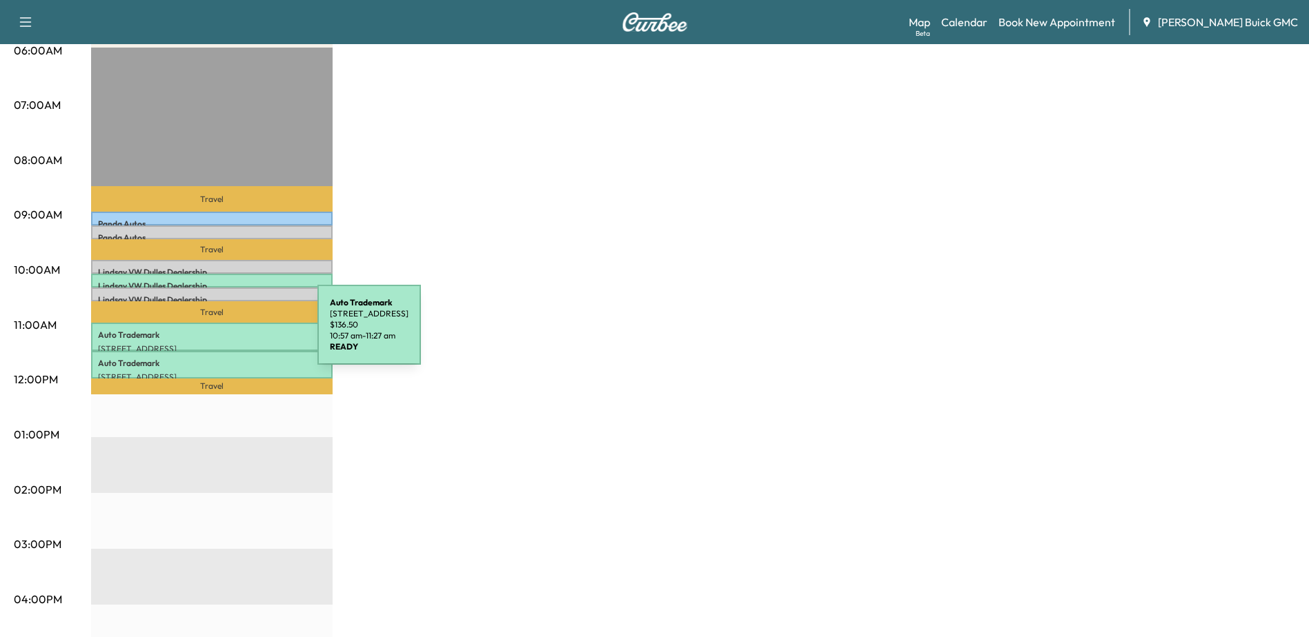
click at [214, 333] on p "Auto Trademark" at bounding box center [212, 335] width 228 height 11
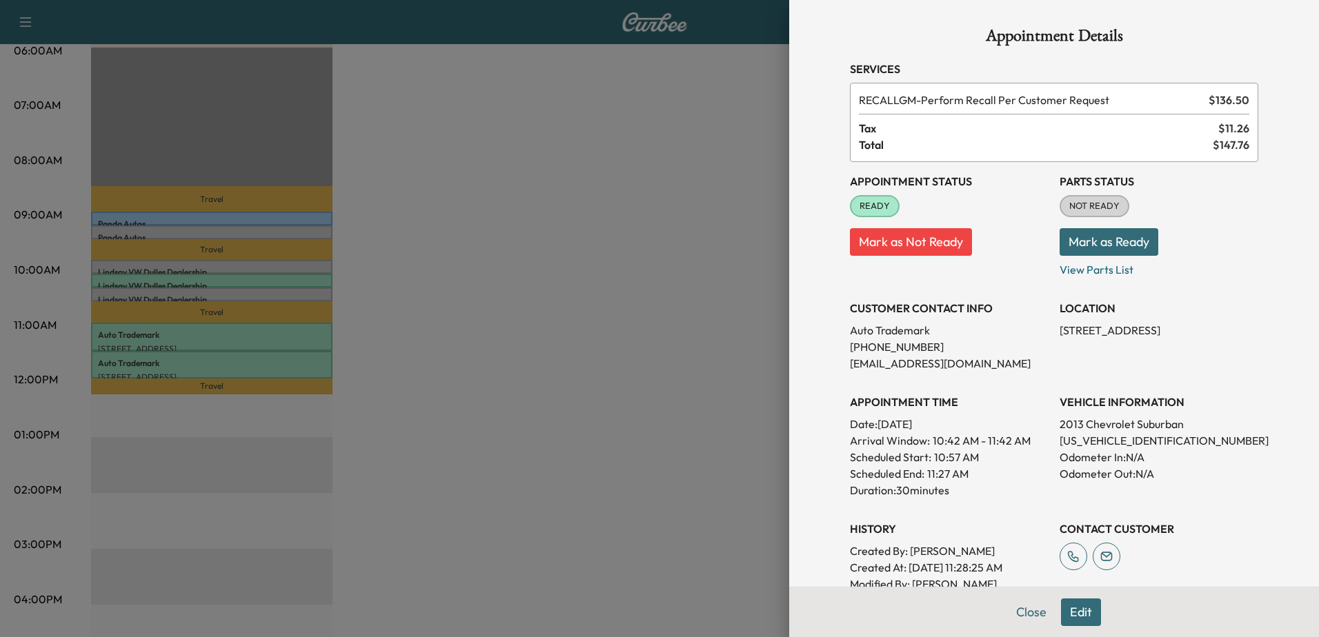
click at [184, 355] on div at bounding box center [659, 318] width 1319 height 637
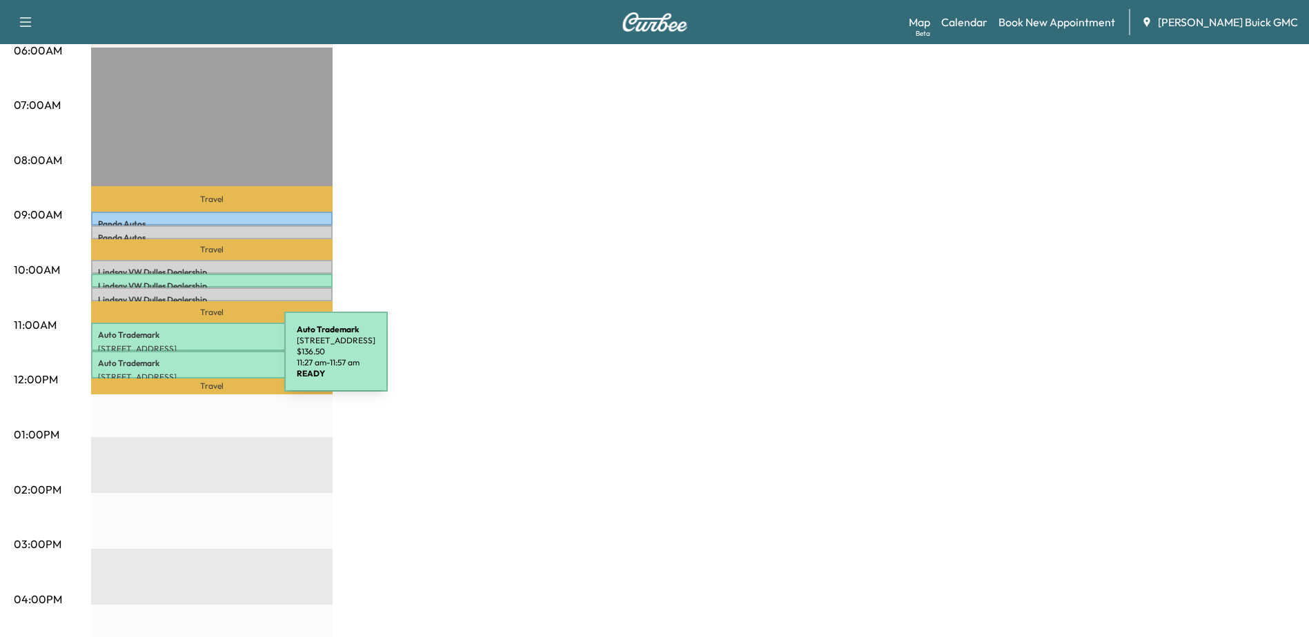
click at [181, 360] on p "Auto Trademark" at bounding box center [212, 363] width 228 height 11
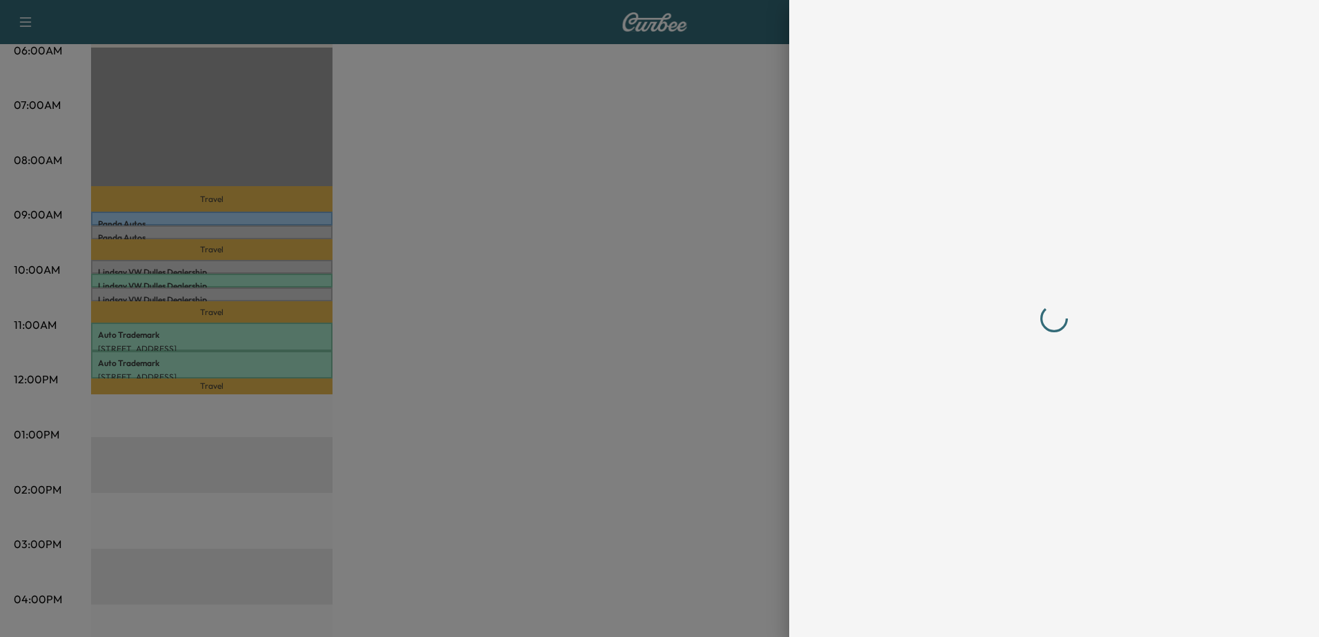
click at [1114, 444] on div at bounding box center [1054, 319] width 408 height 582
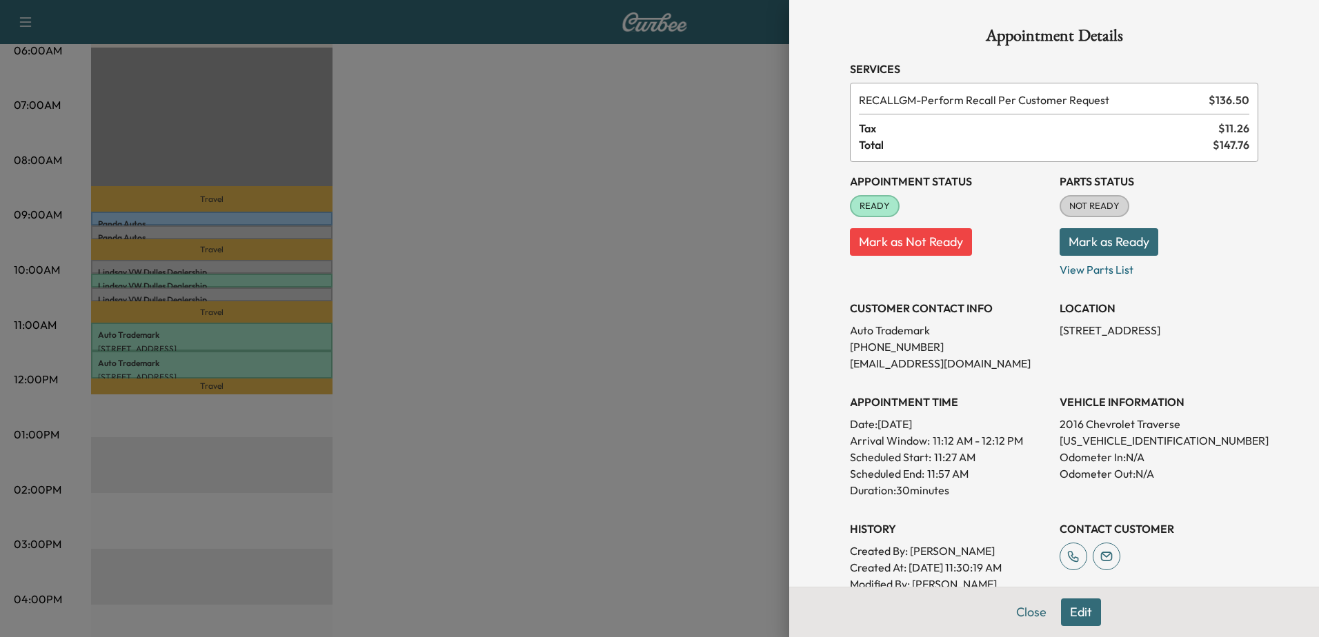
click at [1082, 438] on p "[US_VEHICLE_IDENTIFICATION_NUMBER]" at bounding box center [1159, 441] width 199 height 17
copy p "[US_VEHICLE_IDENTIFICATION_NUMBER]"
click at [502, 328] on div at bounding box center [659, 318] width 1319 height 637
